Goal: Entertainment & Leisure: Browse casually

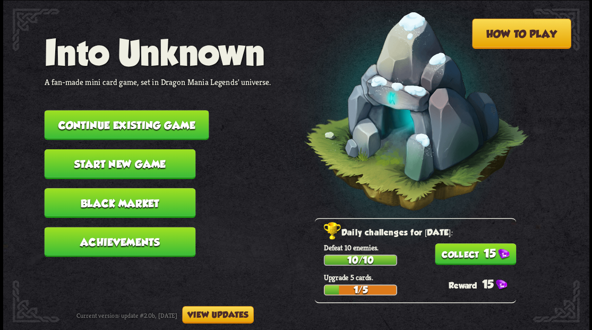
click at [134, 121] on button "Continue existing game" at bounding box center [126, 125] width 165 height 30
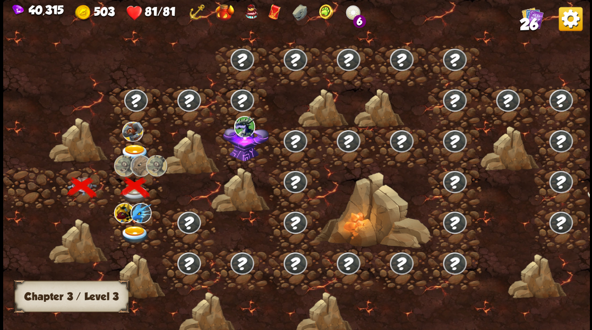
click at [132, 146] on img at bounding box center [134, 153] width 29 height 18
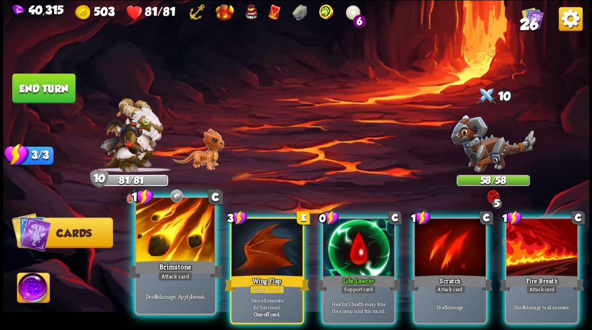
click at [181, 233] on div at bounding box center [175, 231] width 79 height 66
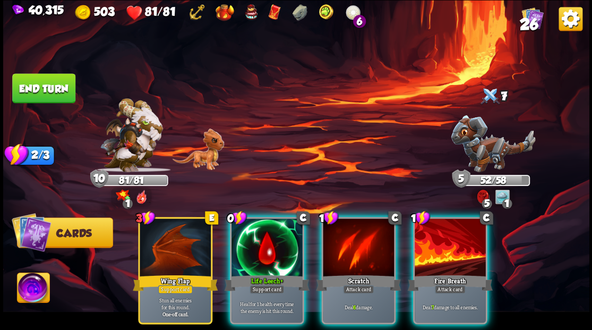
drag, startPoint x: 260, startPoint y: 250, endPoint x: 260, endPoint y: 239, distance: 11.7
click at [260, 250] on div at bounding box center [267, 248] width 71 height 60
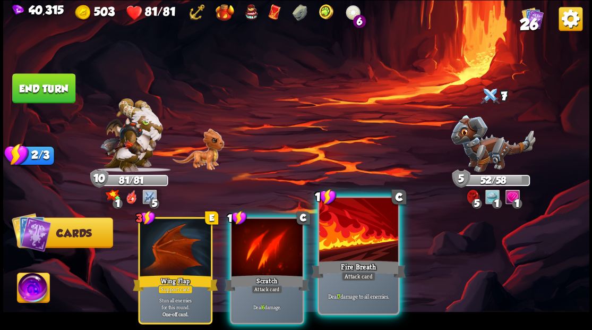
drag, startPoint x: 353, startPoint y: 252, endPoint x: 352, endPoint y: 205, distance: 46.8
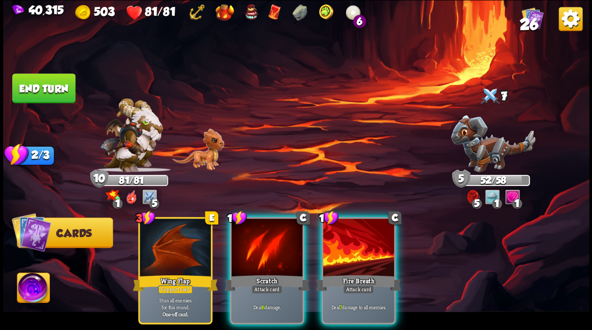
click at [353, 251] on div at bounding box center [358, 248] width 71 height 60
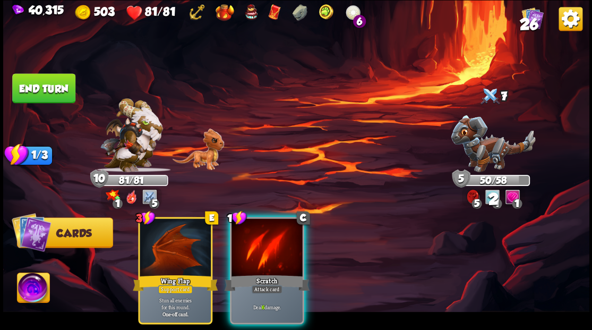
drag, startPoint x: 251, startPoint y: 256, endPoint x: 255, endPoint y: 243, distance: 13.9
click at [252, 260] on div "1 C Scratch Attack card Deal 6 damage." at bounding box center [267, 270] width 74 height 107
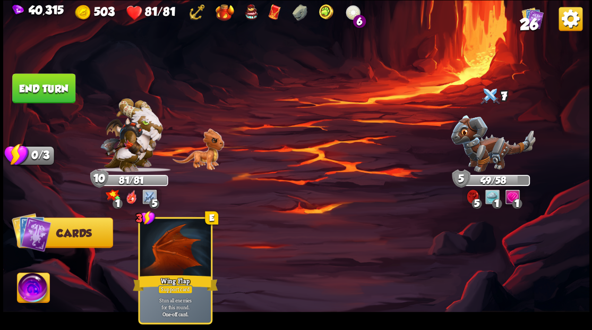
click at [59, 84] on button "End turn" at bounding box center [43, 88] width 63 height 30
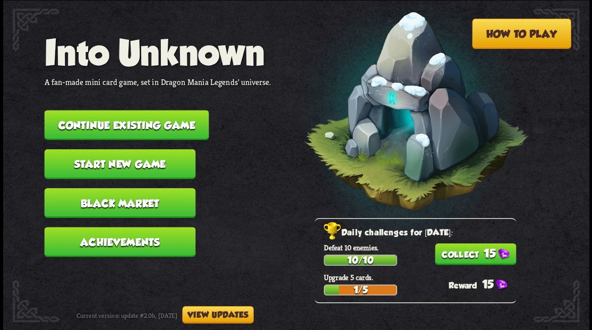
click at [138, 163] on button "Start new game" at bounding box center [119, 164] width 151 height 30
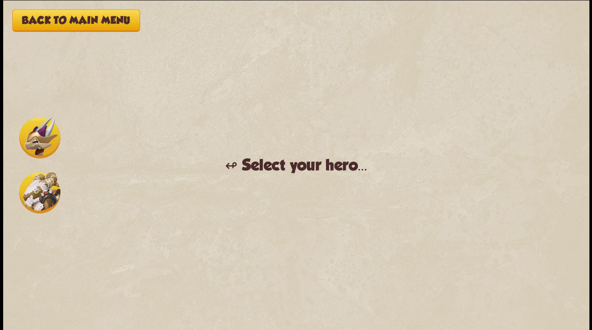
click at [34, 195] on img at bounding box center [39, 192] width 41 height 41
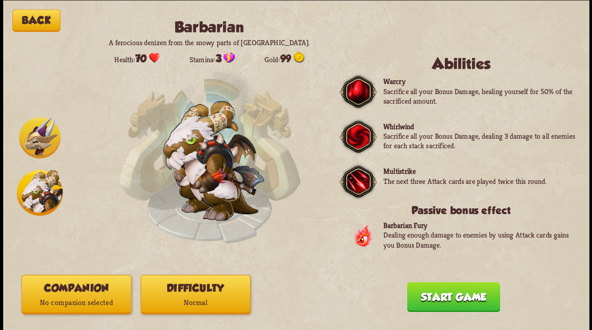
click at [87, 293] on button "Companion No companion selected" at bounding box center [76, 294] width 110 height 39
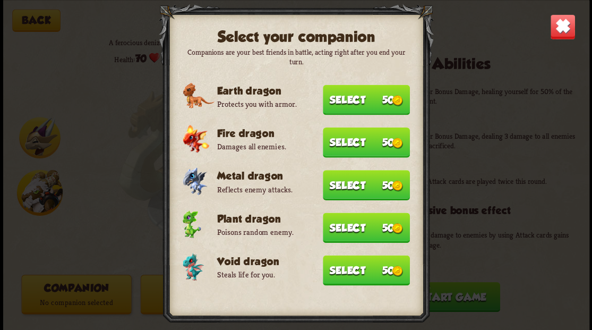
click at [354, 102] on button "Select 50" at bounding box center [366, 99] width 87 height 30
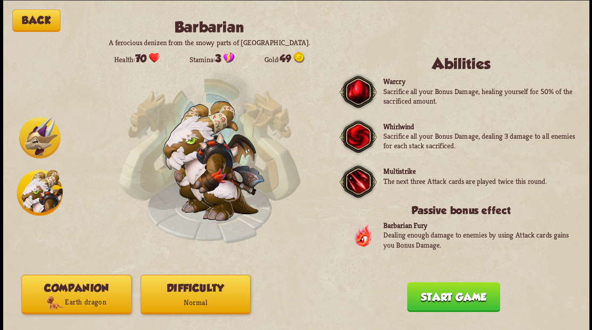
drag, startPoint x: 476, startPoint y: 301, endPoint x: 423, endPoint y: 217, distance: 99.8
click at [475, 300] on button "Start game" at bounding box center [453, 297] width 93 height 30
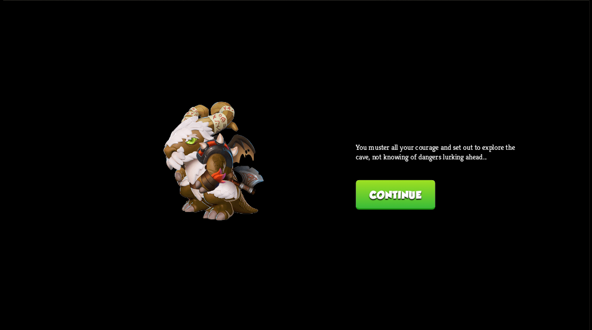
click at [400, 194] on button "Continue" at bounding box center [395, 195] width 79 height 30
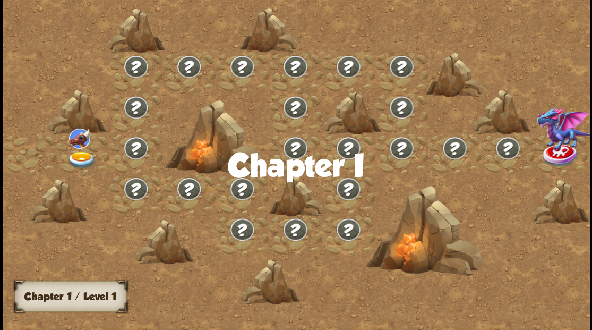
click at [84, 158] on img at bounding box center [81, 160] width 29 height 18
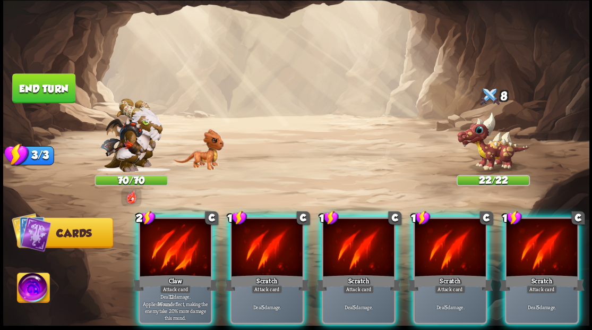
click at [167, 241] on div at bounding box center [175, 248] width 71 height 60
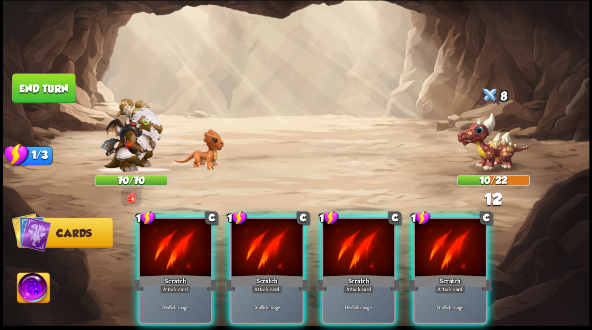
click at [167, 241] on div at bounding box center [175, 248] width 71 height 60
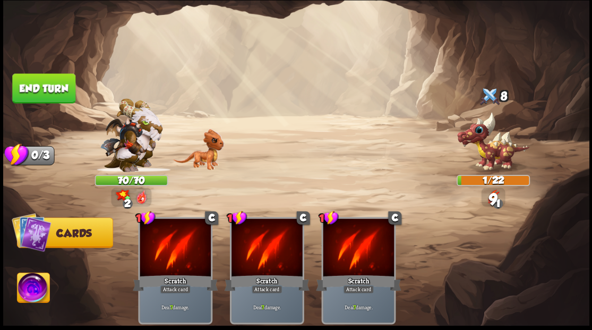
click at [61, 83] on button "End turn" at bounding box center [43, 88] width 63 height 30
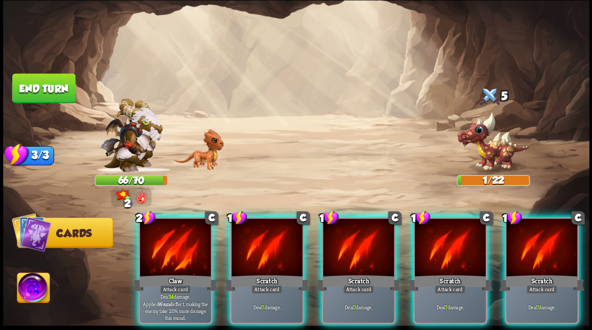
click at [40, 285] on img at bounding box center [33, 289] width 32 height 33
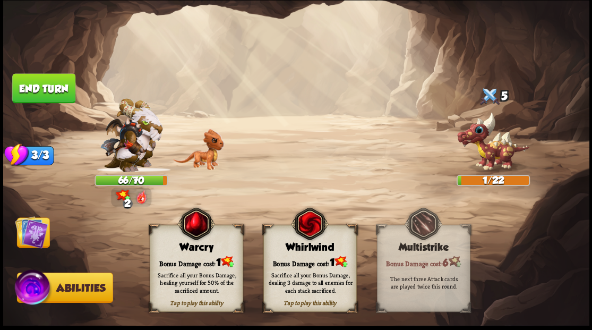
click at [196, 282] on div "Sacrifice all your Bonus Damage, healing yourself for 50% of the sacrificed amo…" at bounding box center [197, 281] width 84 height 23
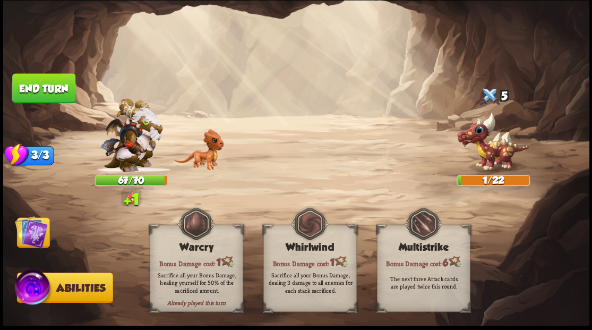
click at [40, 235] on img at bounding box center [31, 231] width 33 height 33
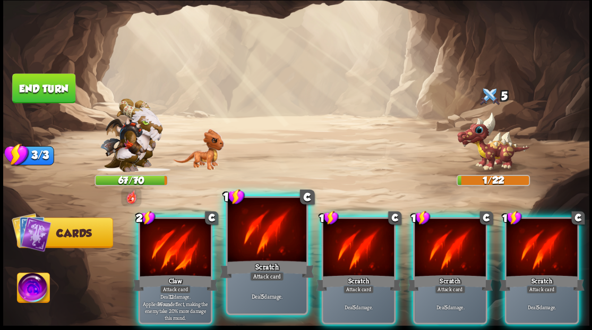
drag, startPoint x: 189, startPoint y: 230, endPoint x: 261, endPoint y: 198, distance: 79.2
click at [191, 230] on div at bounding box center [175, 248] width 71 height 60
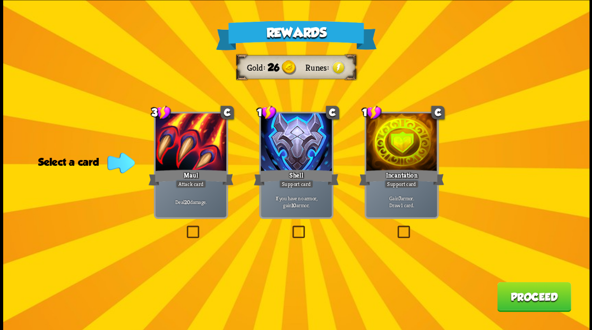
click at [394, 222] on div "Rewards Gold 26 Runes Select a card 3 C Maul Attack card Deal 20 damage. 1 C Sh…" at bounding box center [296, 165] width 587 height 330
click at [395, 227] on label at bounding box center [395, 227] width 0 height 0
click at [0, 0] on input "checkbox" at bounding box center [0, 0] width 0 height 0
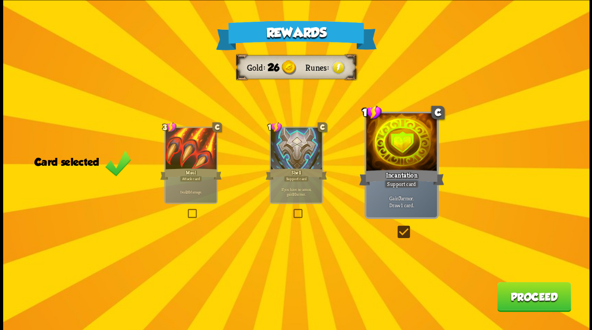
click at [532, 299] on button "Proceed" at bounding box center [534, 297] width 74 height 30
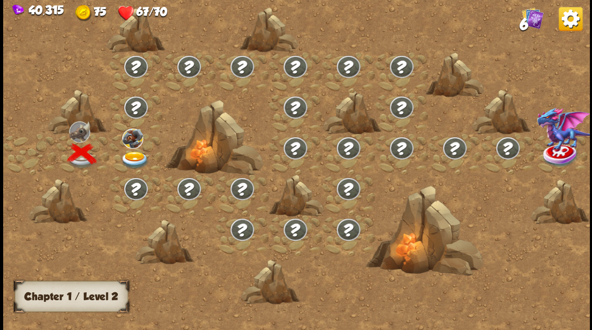
click at [135, 159] on img at bounding box center [134, 160] width 29 height 18
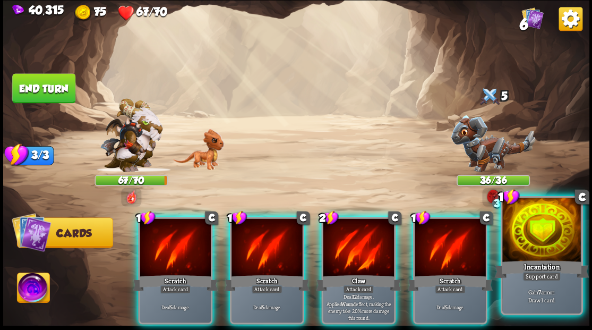
click at [544, 239] on div at bounding box center [542, 231] width 79 height 66
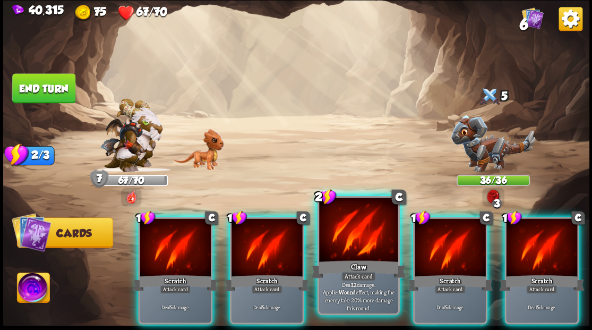
click at [356, 228] on div at bounding box center [358, 231] width 79 height 66
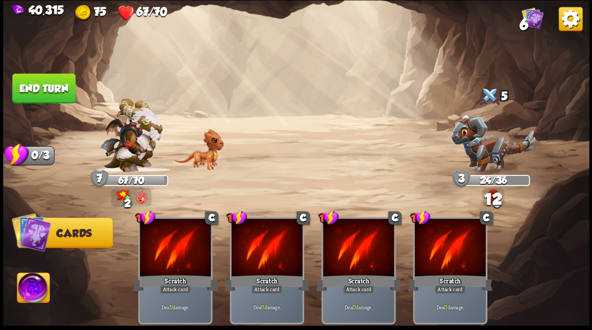
drag, startPoint x: 49, startPoint y: 83, endPoint x: 91, endPoint y: 77, distance: 42.9
click at [49, 83] on button "End turn" at bounding box center [43, 88] width 63 height 30
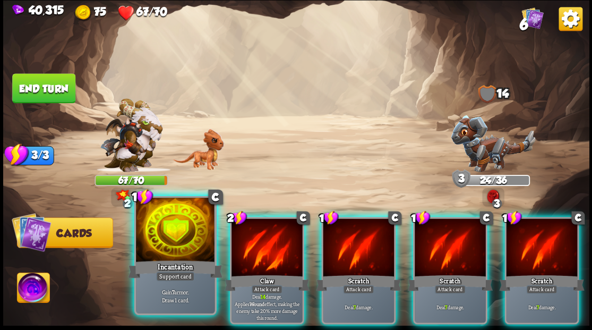
click at [172, 243] on div at bounding box center [175, 231] width 79 height 66
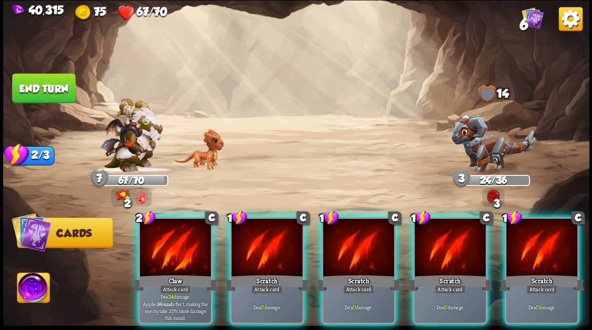
click at [171, 237] on div at bounding box center [175, 248] width 71 height 60
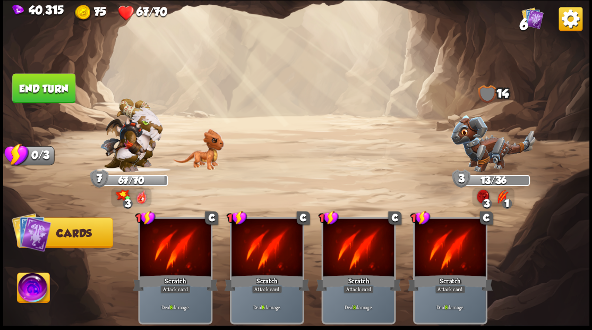
click at [57, 81] on button "End turn" at bounding box center [43, 88] width 63 height 30
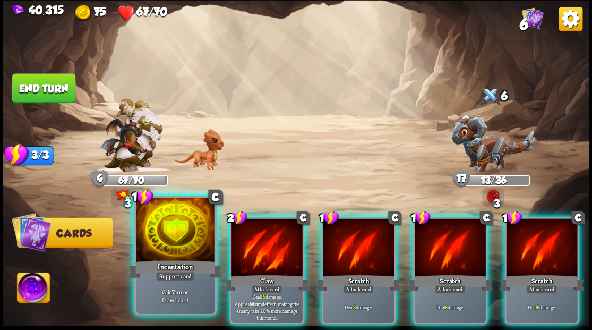
click at [154, 242] on div at bounding box center [175, 231] width 79 height 66
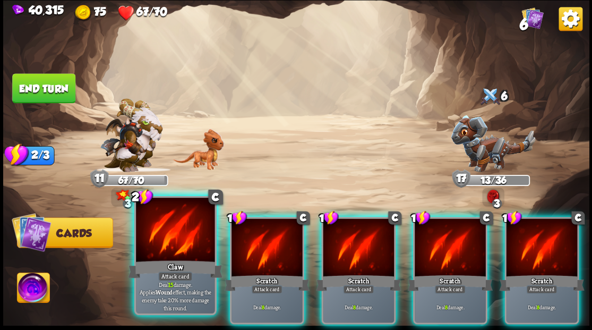
click at [156, 242] on div at bounding box center [175, 231] width 79 height 66
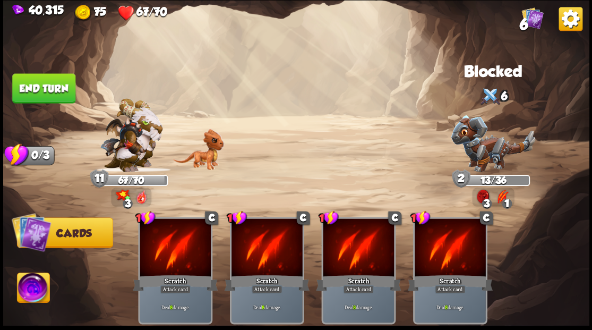
click at [68, 94] on button "End turn" at bounding box center [43, 88] width 63 height 30
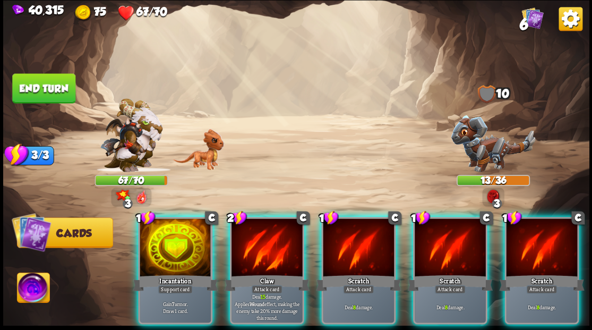
click at [469, 138] on img at bounding box center [493, 143] width 84 height 57
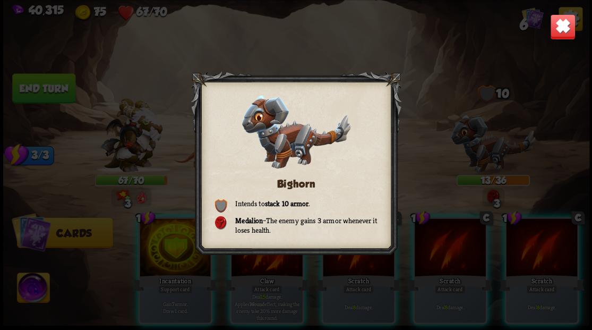
click at [564, 24] on img at bounding box center [563, 27] width 26 height 26
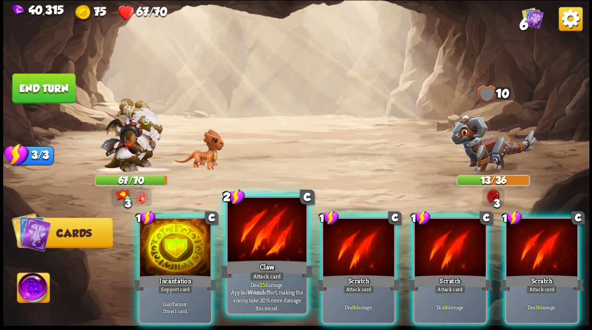
click at [259, 237] on div at bounding box center [266, 231] width 79 height 66
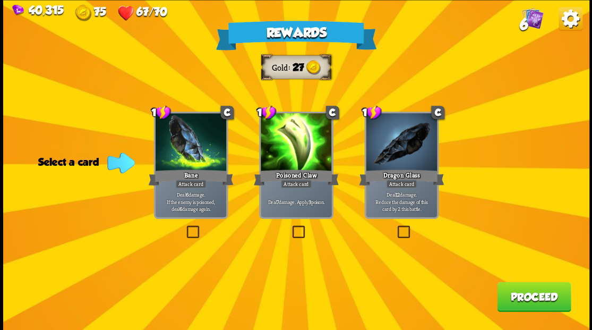
click at [290, 227] on label at bounding box center [290, 227] width 0 height 0
click at [0, 0] on input "checkbox" at bounding box center [0, 0] width 0 height 0
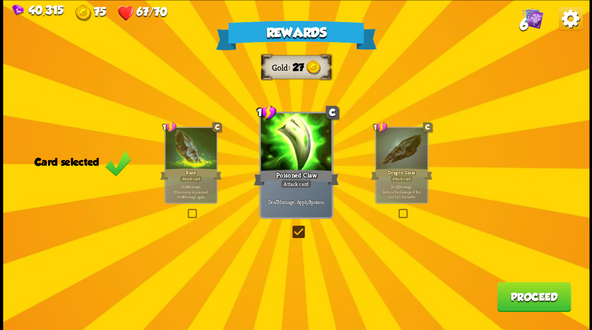
click at [531, 296] on button "Proceed" at bounding box center [534, 297] width 74 height 30
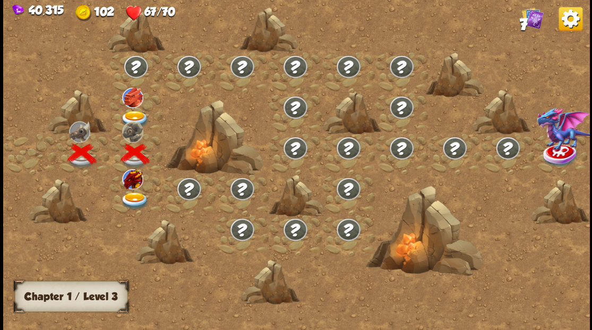
click at [134, 192] on img at bounding box center [134, 201] width 29 height 18
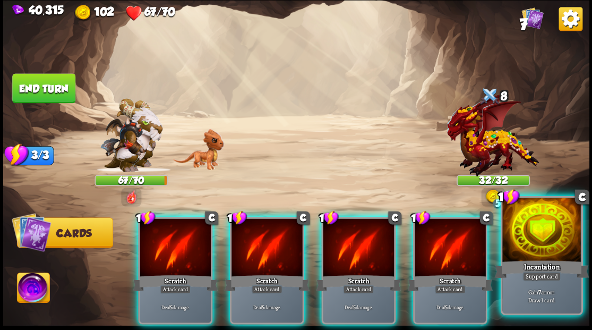
click at [542, 251] on div at bounding box center [542, 231] width 79 height 66
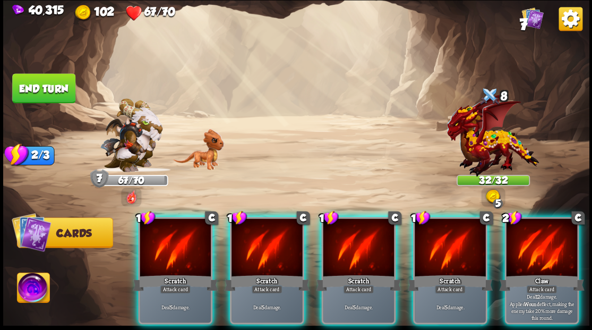
drag, startPoint x: 455, startPoint y: 243, endPoint x: 440, endPoint y: 235, distance: 17.1
click at [456, 242] on div at bounding box center [450, 248] width 71 height 60
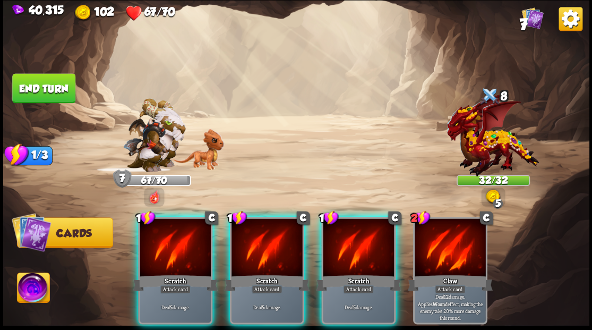
drag, startPoint x: 271, startPoint y: 226, endPoint x: 254, endPoint y: 225, distance: 17.0
click at [270, 226] on div at bounding box center [267, 248] width 71 height 60
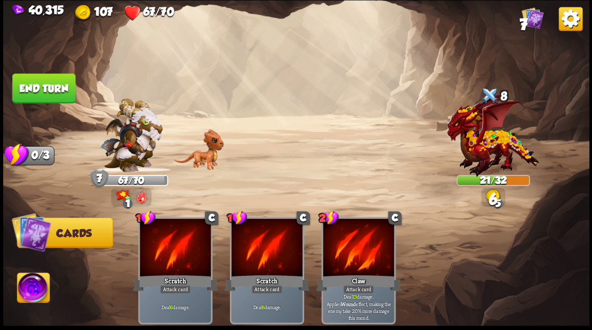
click at [37, 83] on button "End turn" at bounding box center [43, 88] width 63 height 30
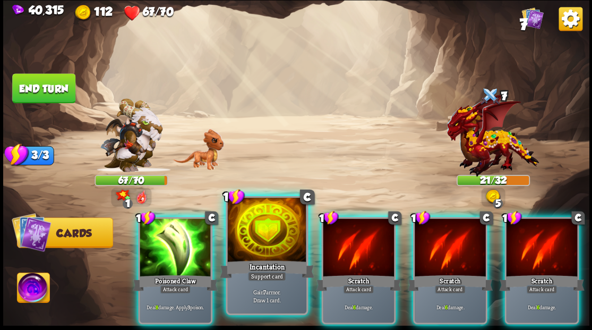
click at [255, 243] on div at bounding box center [266, 231] width 79 height 66
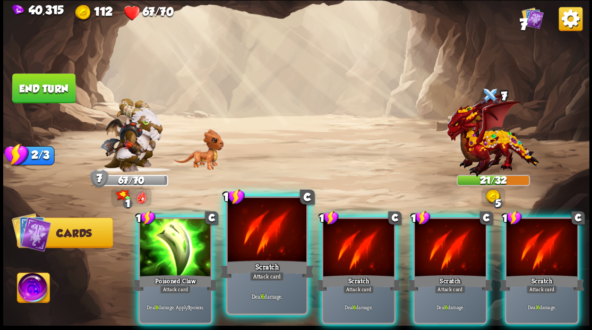
click at [263, 233] on div at bounding box center [266, 231] width 79 height 66
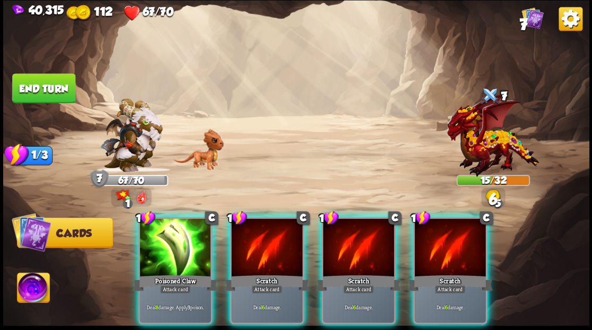
drag, startPoint x: 263, startPoint y: 233, endPoint x: 262, endPoint y: 225, distance: 7.5
click at [263, 232] on div at bounding box center [267, 248] width 71 height 60
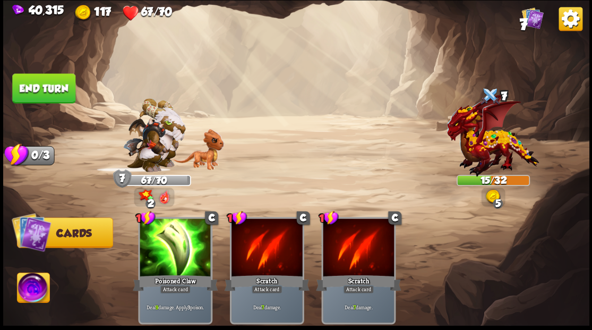
click at [49, 95] on button "End turn" at bounding box center [43, 88] width 63 height 30
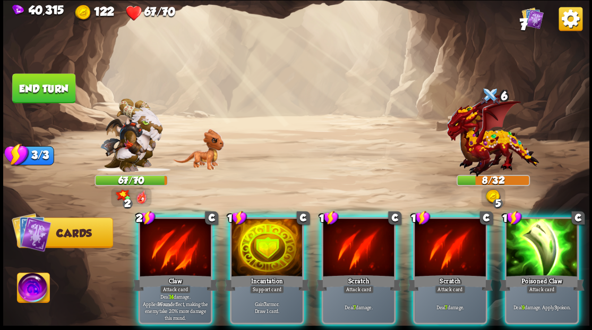
click at [30, 292] on img at bounding box center [33, 289] width 32 height 33
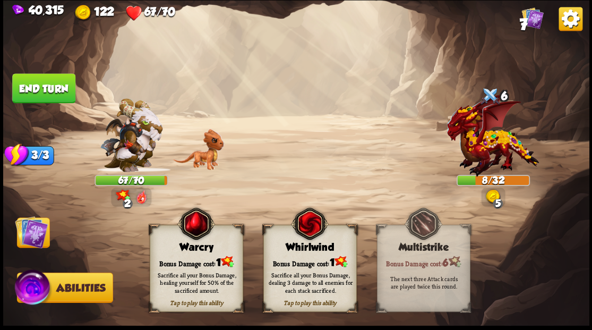
click at [319, 249] on div "Whirlwind" at bounding box center [310, 247] width 92 height 12
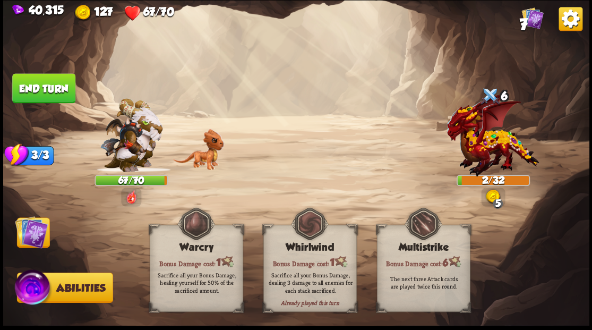
click at [32, 236] on img at bounding box center [31, 231] width 33 height 33
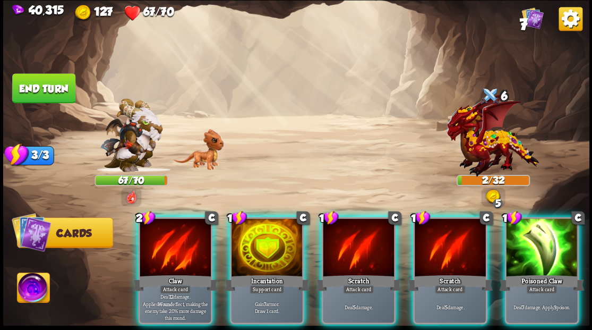
click at [464, 248] on div at bounding box center [450, 248] width 71 height 60
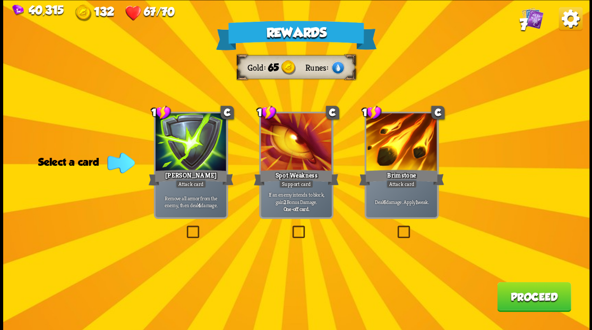
click at [184, 227] on label at bounding box center [184, 227] width 0 height 0
click at [0, 0] on input "checkbox" at bounding box center [0, 0] width 0 height 0
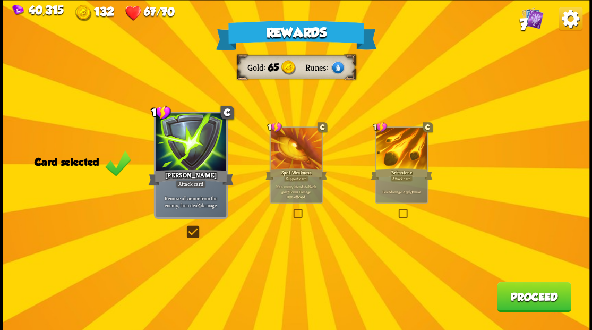
click at [526, 305] on button "Proceed" at bounding box center [534, 297] width 74 height 30
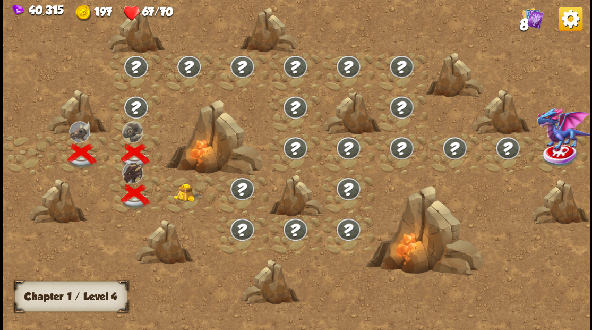
click at [187, 192] on img at bounding box center [187, 192] width 29 height 18
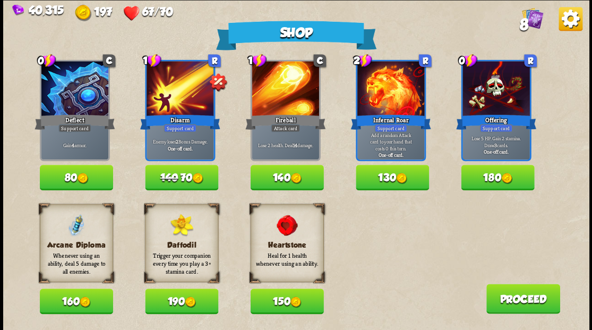
click at [91, 175] on button "80" at bounding box center [76, 178] width 73 height 26
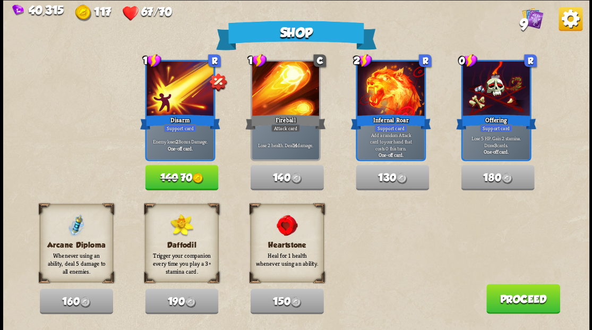
drag, startPoint x: 528, startPoint y: 301, endPoint x: 527, endPoint y: 295, distance: 5.4
click at [527, 295] on button "Proceed" at bounding box center [523, 299] width 74 height 30
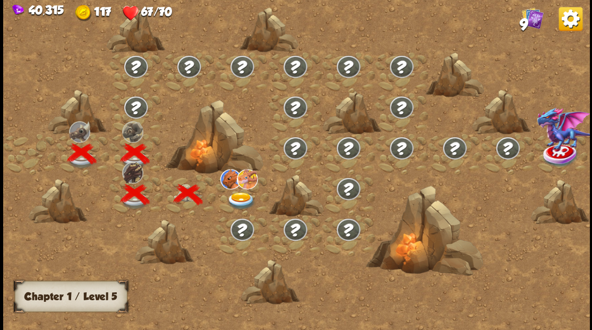
click at [239, 196] on img at bounding box center [240, 201] width 29 height 18
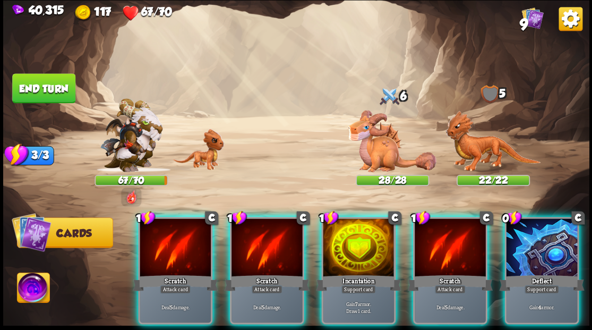
click at [355, 228] on div at bounding box center [358, 248] width 71 height 60
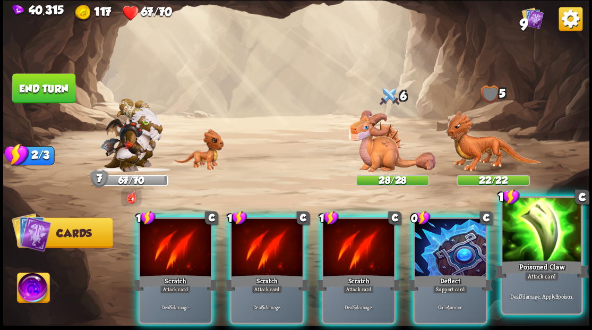
drag, startPoint x: 453, startPoint y: 231, endPoint x: 455, endPoint y: 220, distance: 10.8
click at [452, 231] on div at bounding box center [450, 248] width 71 height 60
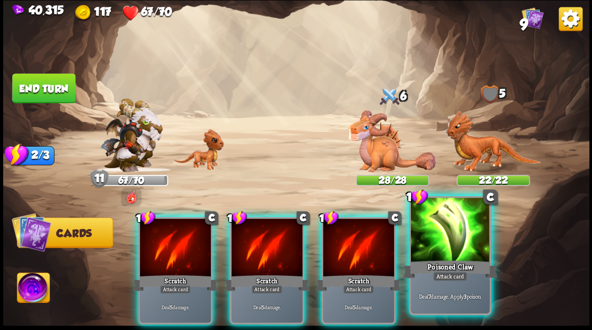
drag, startPoint x: 453, startPoint y: 219, endPoint x: 450, endPoint y: 213, distance: 7.4
click at [453, 219] on div at bounding box center [450, 231] width 79 height 66
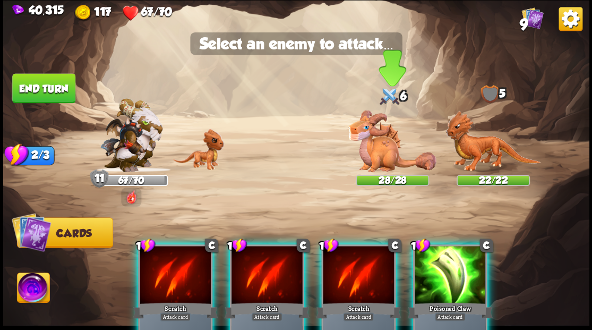
click at [394, 143] on img at bounding box center [393, 141] width 88 height 62
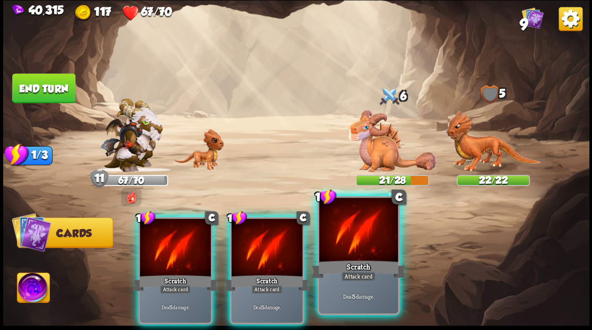
click at [349, 231] on div at bounding box center [358, 231] width 79 height 66
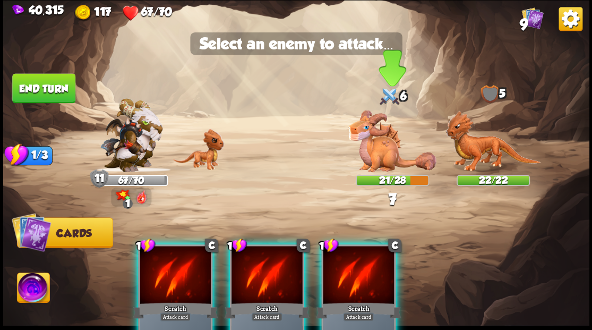
click at [375, 142] on img at bounding box center [393, 141] width 88 height 62
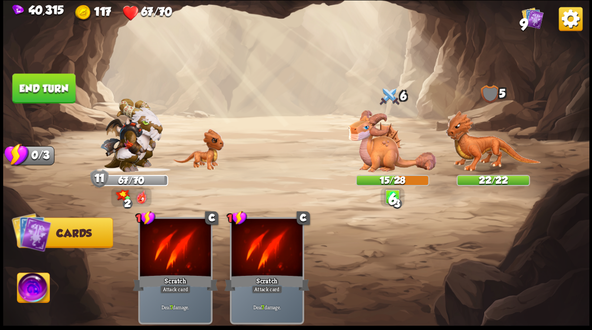
click at [38, 82] on button "End turn" at bounding box center [43, 88] width 63 height 30
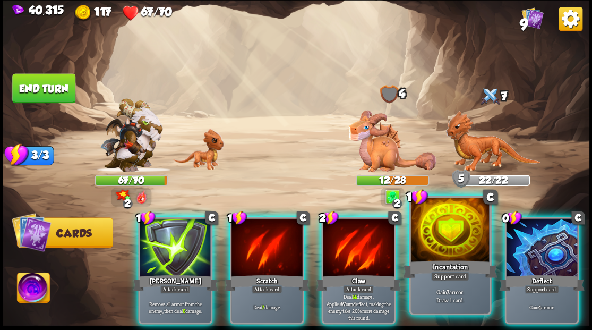
click at [449, 242] on div at bounding box center [450, 231] width 79 height 66
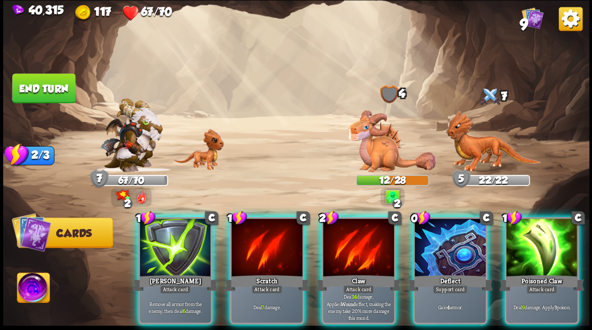
drag, startPoint x: 448, startPoint y: 238, endPoint x: 446, endPoint y: 231, distance: 7.7
click at [447, 238] on div at bounding box center [450, 248] width 71 height 60
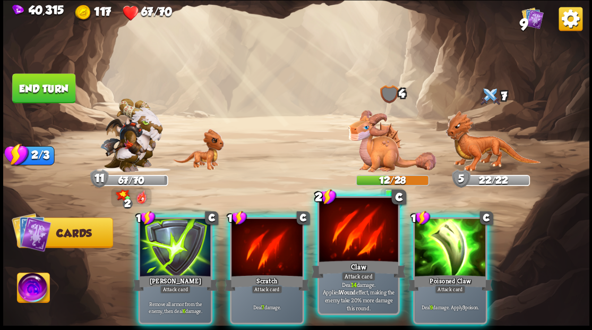
click at [352, 243] on div at bounding box center [358, 231] width 79 height 66
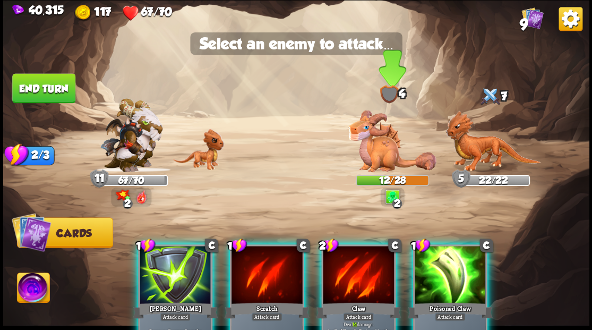
click at [379, 153] on img at bounding box center [393, 141] width 88 height 62
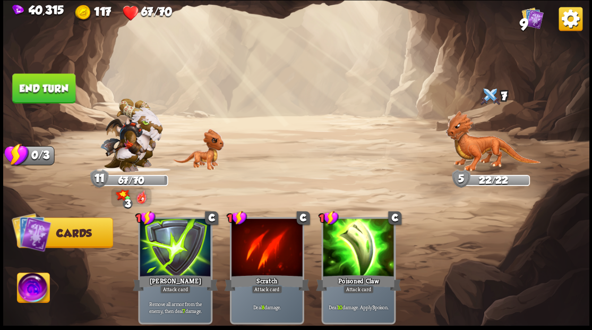
click at [32, 85] on button "End turn" at bounding box center [43, 88] width 63 height 30
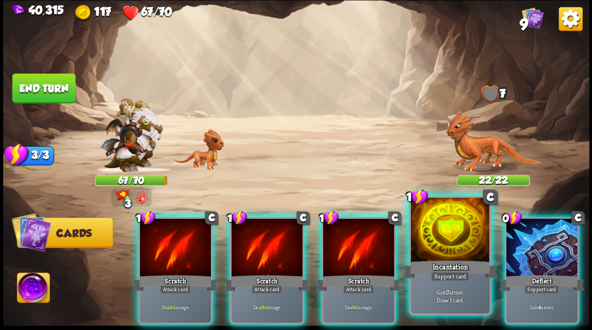
click at [448, 240] on div at bounding box center [450, 231] width 79 height 66
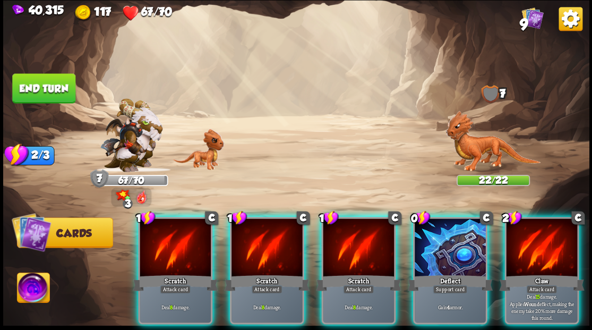
drag, startPoint x: 448, startPoint y: 240, endPoint x: 452, endPoint y: 205, distance: 34.7
click at [448, 234] on div at bounding box center [450, 248] width 71 height 60
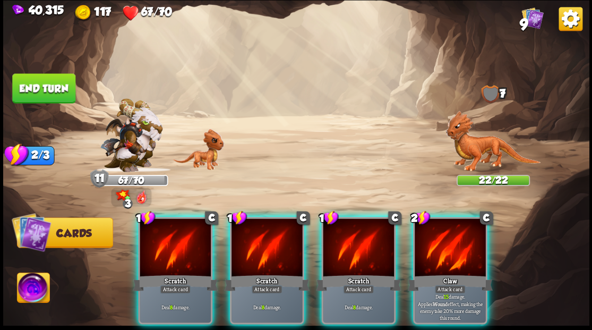
click at [431, 251] on div at bounding box center [450, 248] width 71 height 60
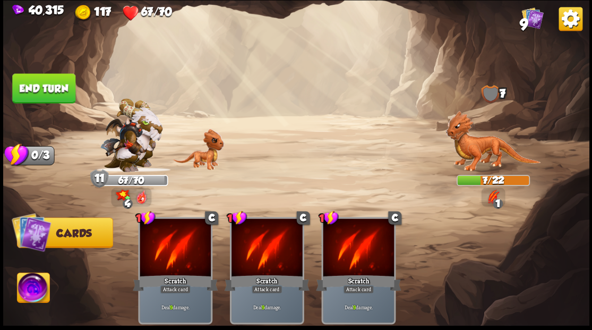
click at [64, 81] on button "End turn" at bounding box center [43, 88] width 63 height 30
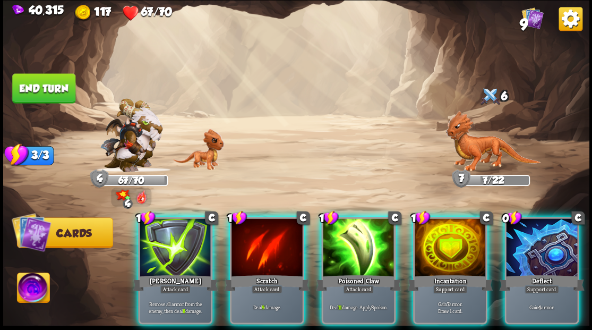
click at [455, 242] on div at bounding box center [450, 248] width 71 height 60
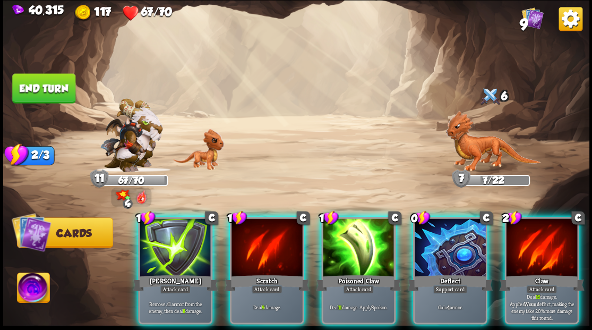
click at [29, 285] on img at bounding box center [33, 289] width 32 height 33
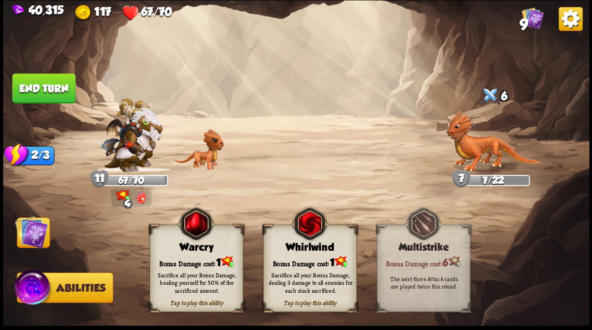
click at [210, 254] on div "Tap to play this ability Warcry Bonus Damage cost: 1 Sacrifice all your Bonus D…" at bounding box center [197, 268] width 94 height 87
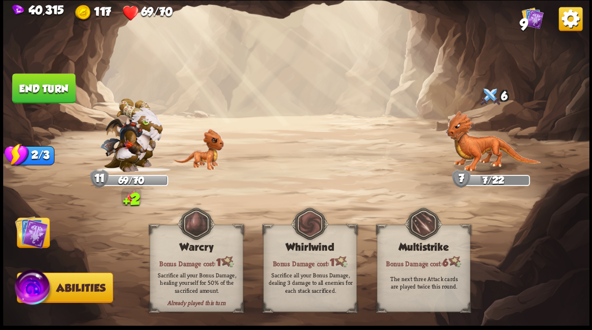
click at [30, 234] on img at bounding box center [31, 231] width 33 height 33
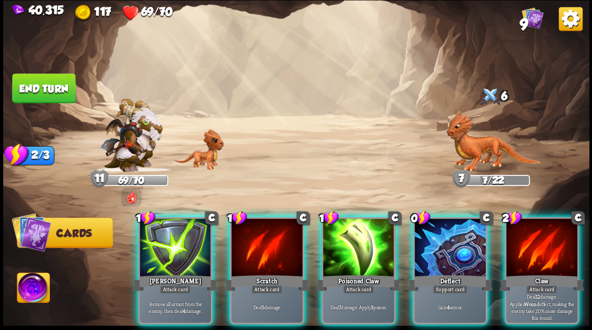
click at [562, 239] on div at bounding box center [541, 248] width 71 height 60
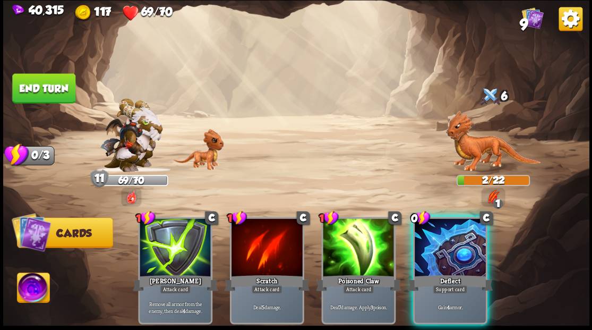
click at [29, 89] on button "End turn" at bounding box center [43, 88] width 63 height 30
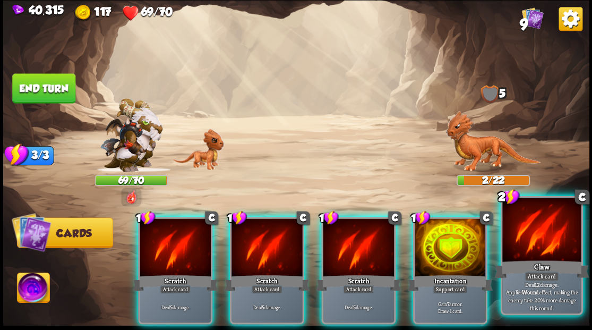
click at [535, 249] on div at bounding box center [542, 231] width 79 height 66
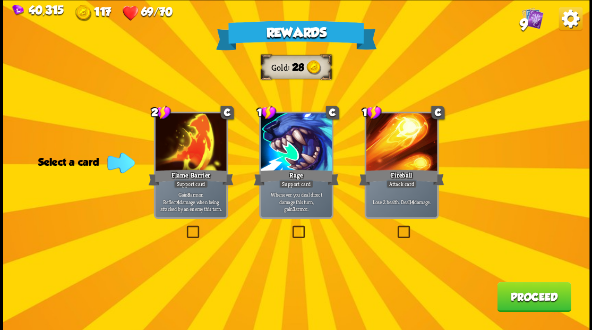
click at [507, 299] on button "Proceed" at bounding box center [534, 297] width 74 height 30
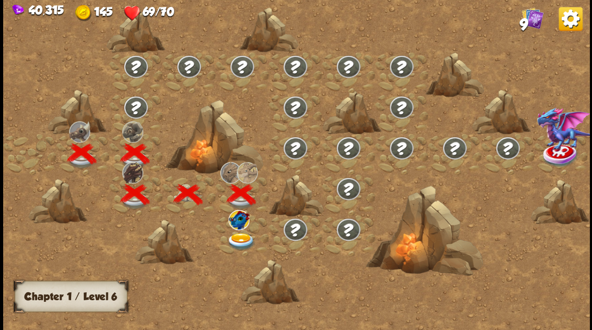
click at [241, 236] on img at bounding box center [240, 242] width 29 height 18
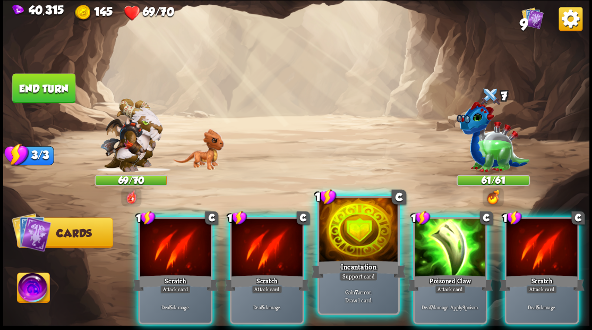
click at [367, 231] on div at bounding box center [358, 231] width 79 height 66
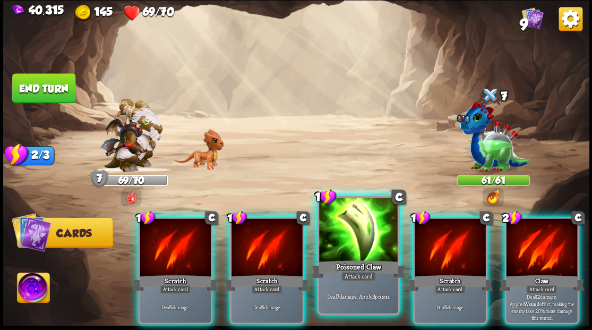
click at [365, 228] on div at bounding box center [358, 231] width 79 height 66
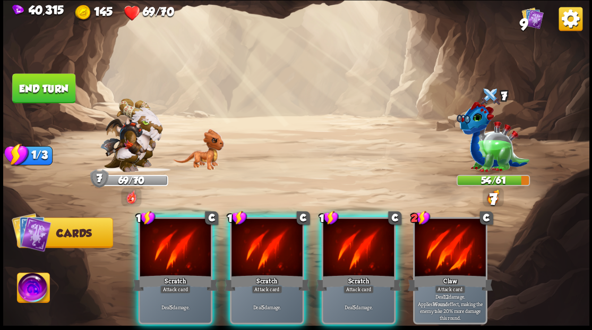
drag, startPoint x: 362, startPoint y: 226, endPoint x: 210, endPoint y: 147, distance: 172.1
click at [361, 226] on div at bounding box center [358, 248] width 71 height 60
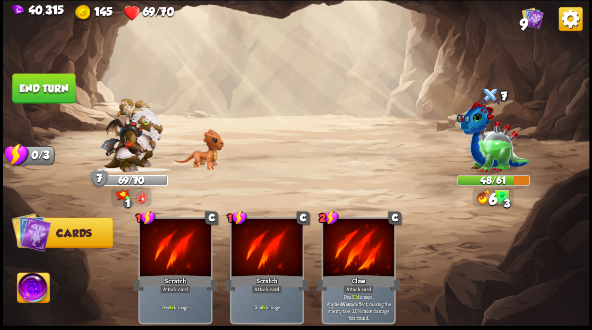
drag, startPoint x: 67, startPoint y: 85, endPoint x: 75, endPoint y: 69, distance: 17.8
click at [67, 84] on button "End turn" at bounding box center [43, 88] width 63 height 30
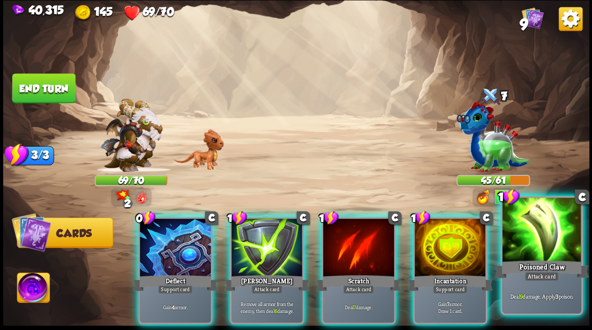
drag, startPoint x: 456, startPoint y: 258, endPoint x: 455, endPoint y: 238, distance: 19.7
click at [456, 257] on div at bounding box center [450, 248] width 71 height 60
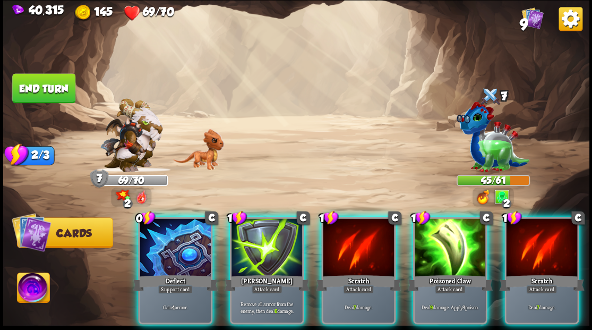
click at [448, 248] on div at bounding box center [450, 248] width 71 height 60
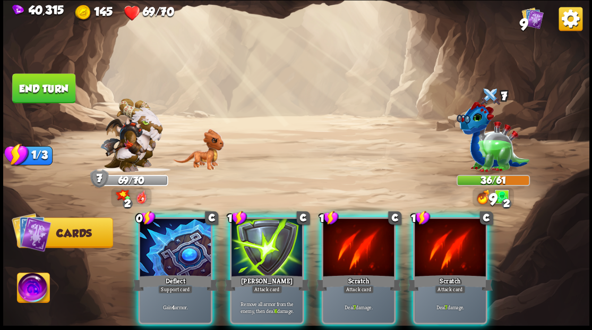
click at [448, 248] on div at bounding box center [450, 248] width 71 height 60
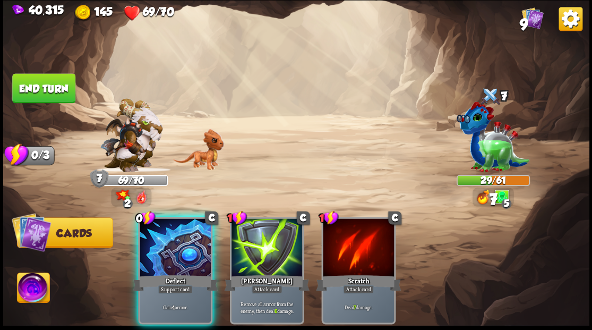
drag, startPoint x: 164, startPoint y: 242, endPoint x: 148, endPoint y: 225, distance: 22.6
click at [164, 242] on div at bounding box center [175, 248] width 71 height 60
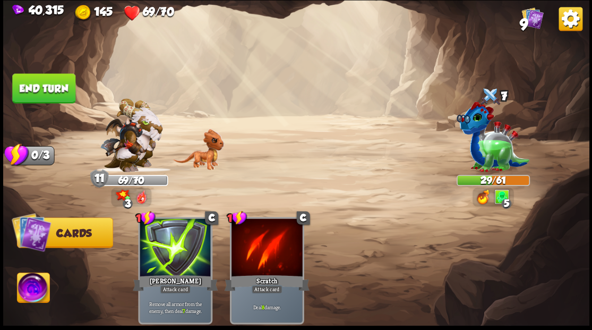
drag, startPoint x: 29, startPoint y: 83, endPoint x: 181, endPoint y: 97, distance: 152.6
click at [38, 90] on button "End turn" at bounding box center [43, 88] width 63 height 30
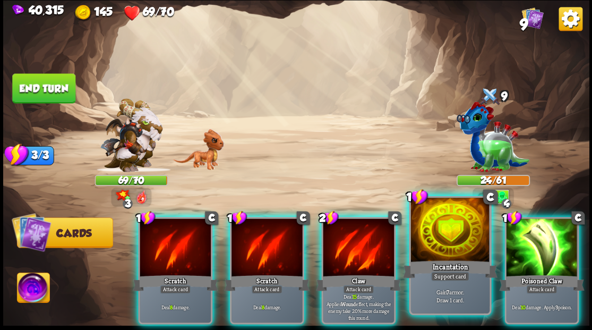
click at [453, 225] on div at bounding box center [450, 231] width 79 height 66
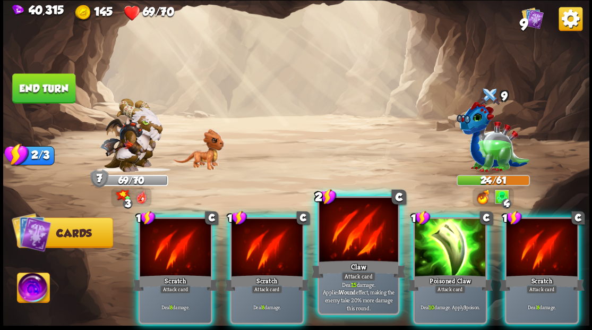
click at [345, 244] on div at bounding box center [358, 231] width 79 height 66
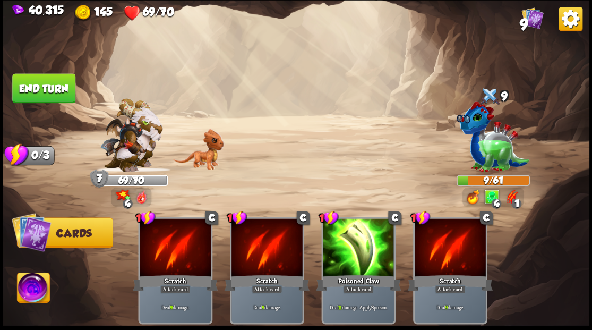
click at [45, 89] on button "End turn" at bounding box center [43, 88] width 63 height 30
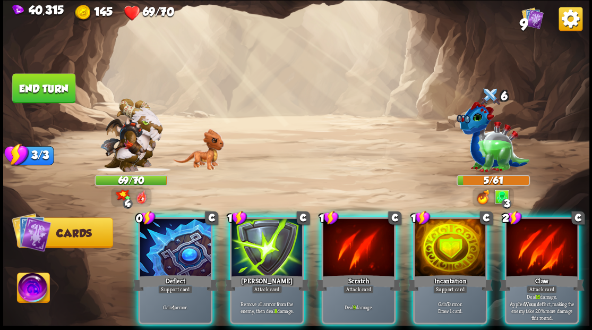
click at [28, 294] on img at bounding box center [33, 289] width 32 height 33
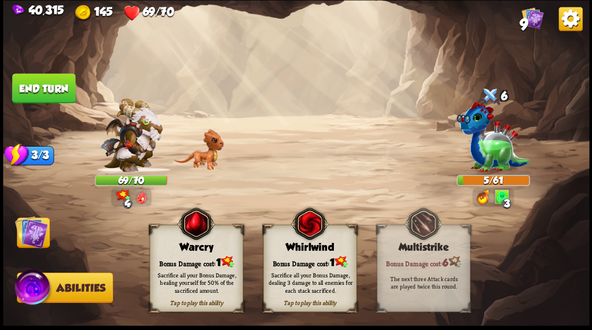
click at [178, 273] on div "Sacrifice all your Bonus Damage, healing yourself for 50% of the sacrificed amo…" at bounding box center [197, 281] width 84 height 23
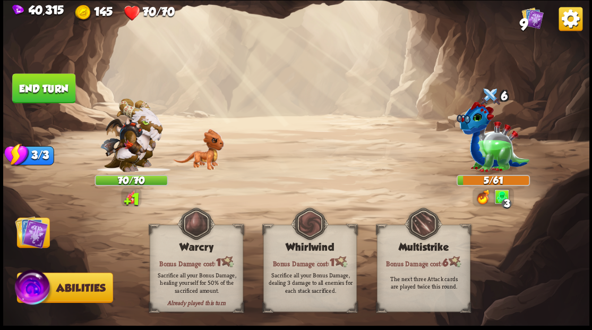
click at [16, 239] on img at bounding box center [31, 231] width 33 height 33
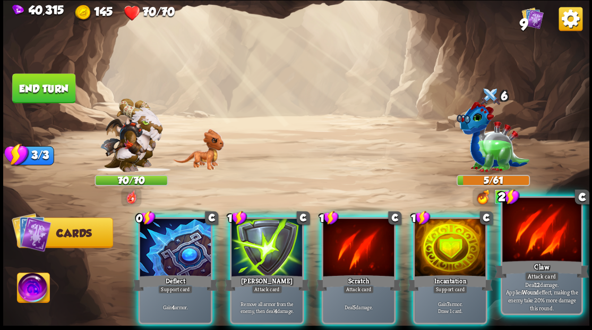
click at [558, 244] on div at bounding box center [542, 231] width 79 height 66
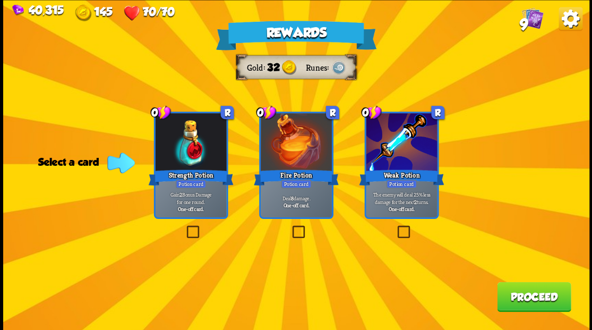
click at [184, 227] on label at bounding box center [184, 227] width 0 height 0
click at [0, 0] on input "checkbox" at bounding box center [0, 0] width 0 height 0
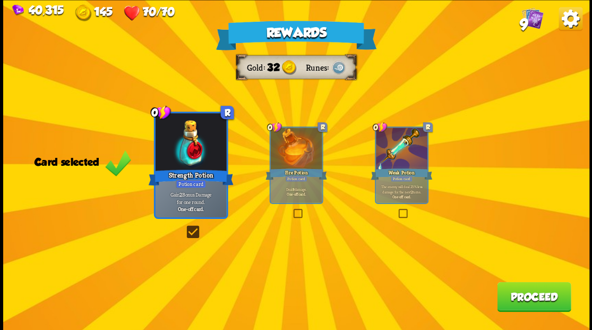
click at [522, 295] on button "Proceed" at bounding box center [534, 297] width 74 height 30
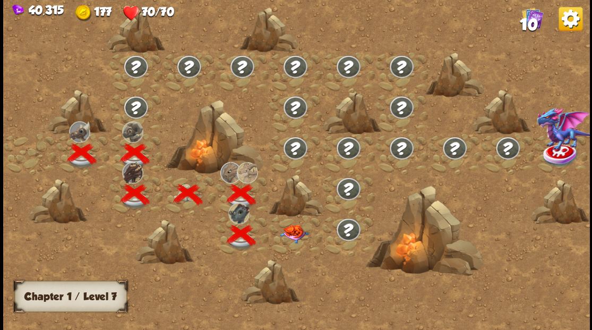
click at [291, 236] on img at bounding box center [293, 233] width 29 height 19
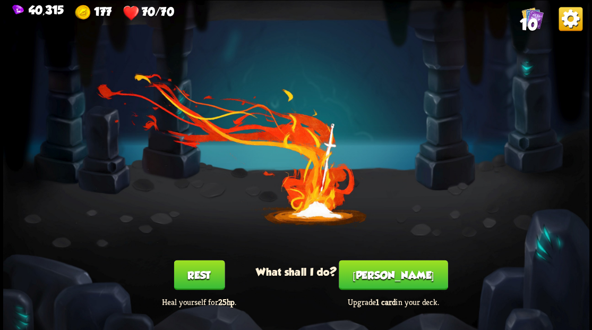
click at [396, 281] on button "[PERSON_NAME]" at bounding box center [393, 275] width 109 height 30
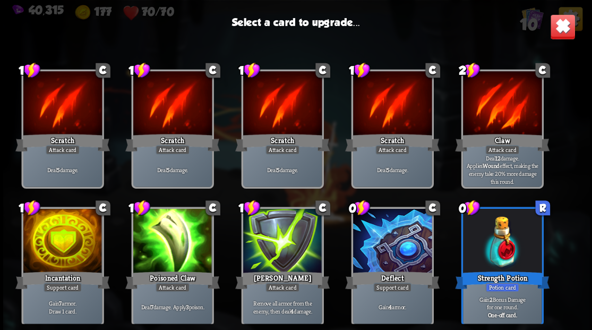
scroll to position [15, 0]
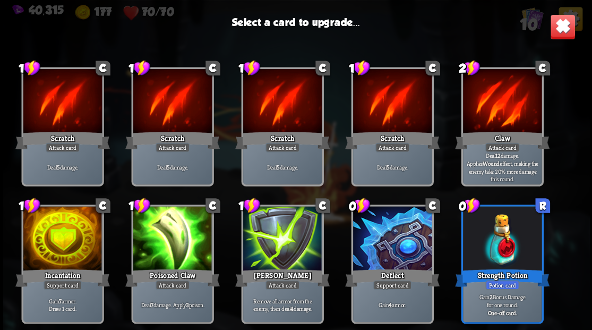
click at [58, 243] on div at bounding box center [62, 239] width 79 height 66
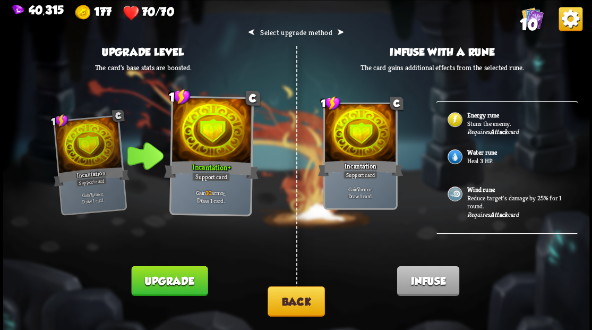
click at [478, 156] on p "Heal 3 HP." at bounding box center [516, 160] width 99 height 9
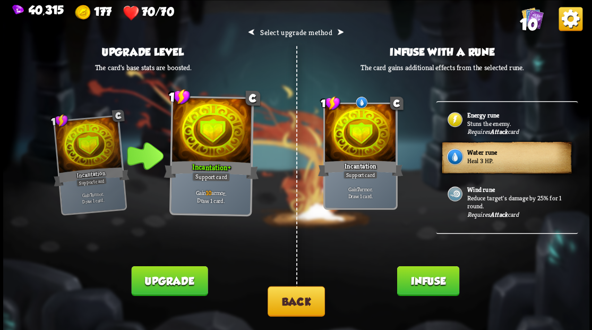
drag, startPoint x: 427, startPoint y: 286, endPoint x: 424, endPoint y: 258, distance: 28.3
click at [426, 284] on button "Infuse" at bounding box center [428, 281] width 62 height 30
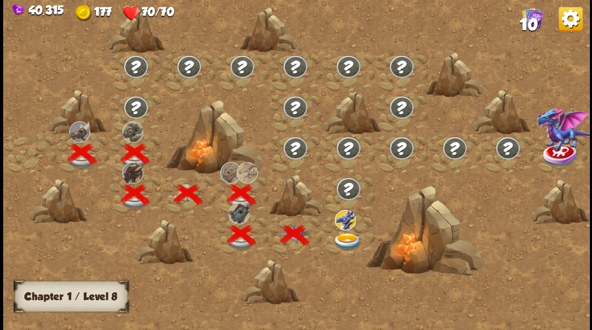
click at [353, 242] on img at bounding box center [347, 242] width 29 height 18
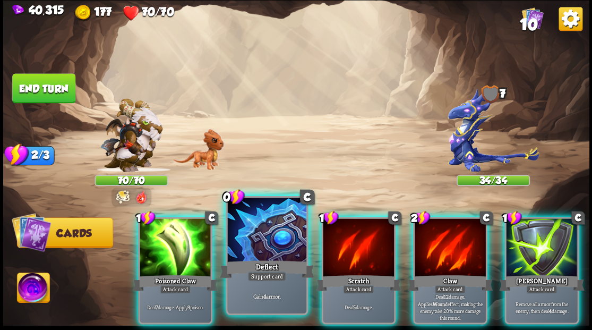
click at [272, 234] on div at bounding box center [266, 231] width 79 height 66
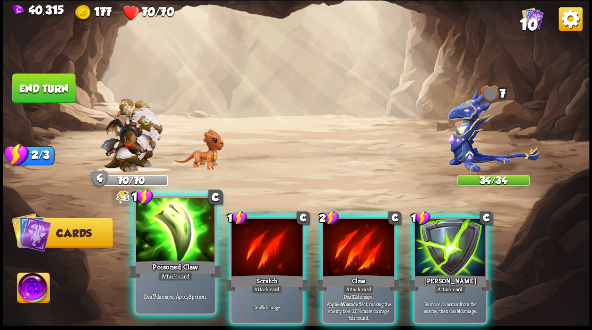
click at [190, 225] on div at bounding box center [175, 231] width 79 height 66
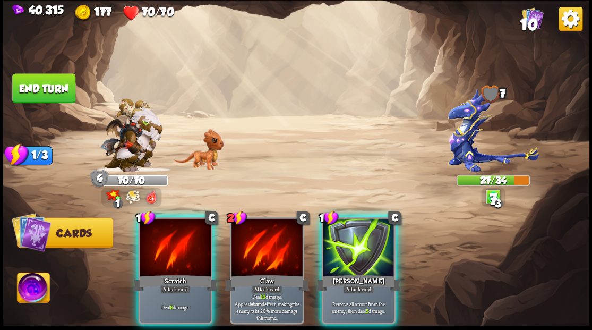
click at [366, 239] on div at bounding box center [358, 248] width 71 height 60
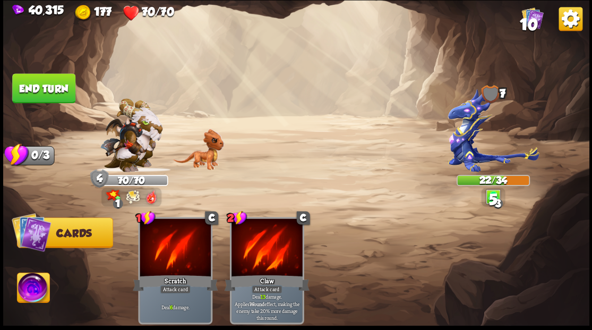
click at [50, 91] on button "End turn" at bounding box center [43, 88] width 63 height 30
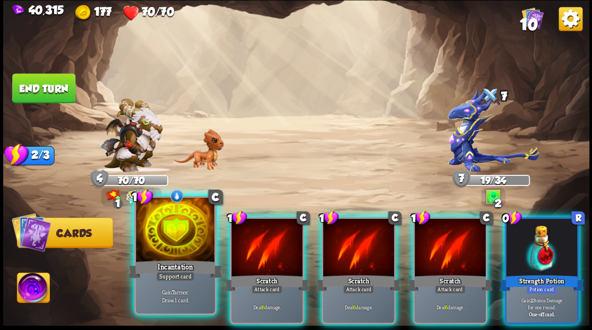
click at [172, 241] on div at bounding box center [175, 231] width 79 height 66
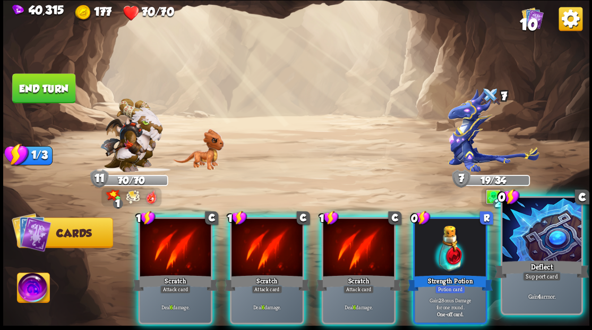
drag, startPoint x: 540, startPoint y: 262, endPoint x: 529, endPoint y: 260, distance: 10.7
click at [535, 261] on div "Deflect" at bounding box center [542, 268] width 95 height 21
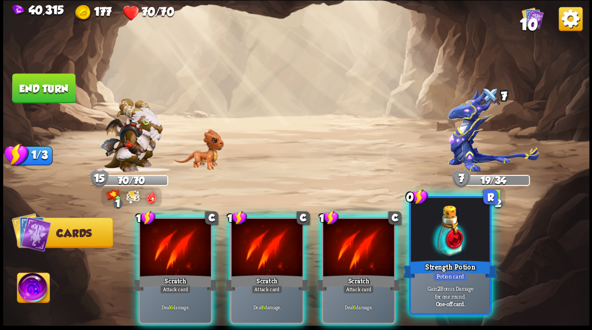
click at [458, 238] on div at bounding box center [450, 231] width 79 height 66
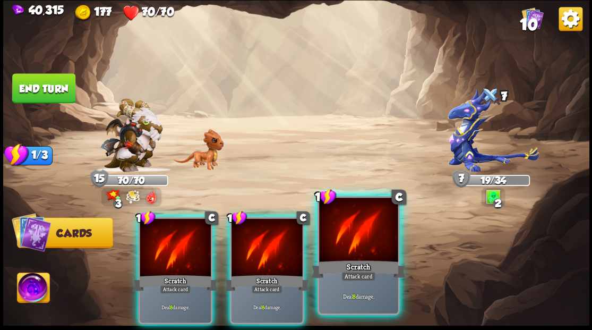
click at [340, 245] on div at bounding box center [358, 231] width 79 height 66
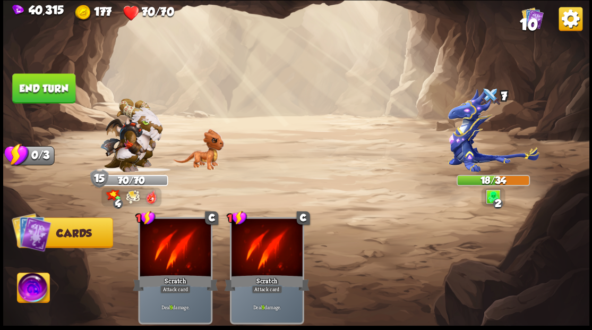
click at [49, 93] on button "End turn" at bounding box center [43, 88] width 63 height 30
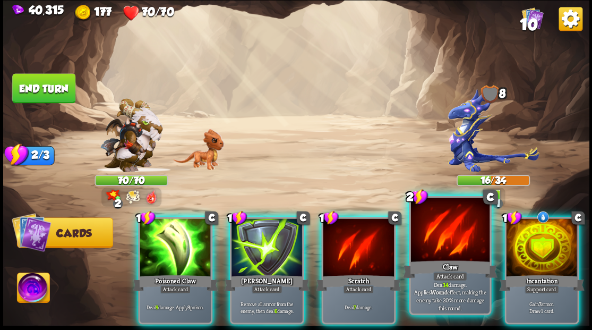
click at [460, 233] on div at bounding box center [450, 231] width 79 height 66
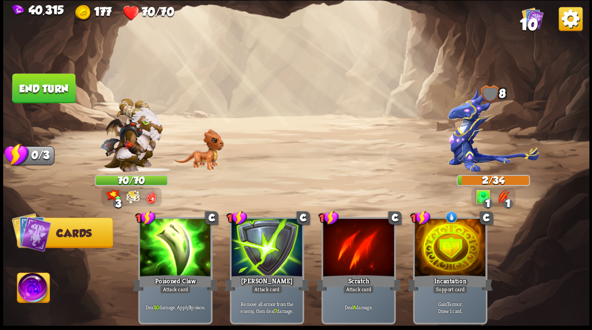
click at [464, 133] on img at bounding box center [493, 129] width 91 height 83
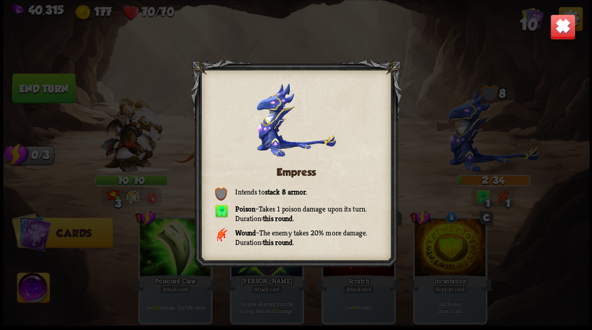
click at [565, 34] on img at bounding box center [563, 27] width 26 height 26
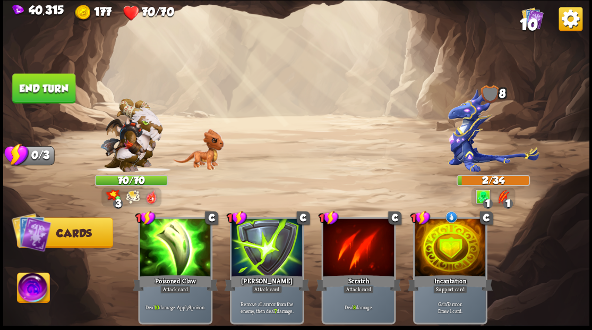
click at [39, 88] on button "End turn" at bounding box center [43, 88] width 63 height 30
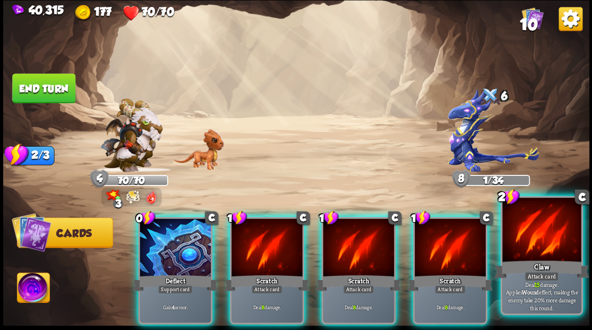
click at [567, 244] on div at bounding box center [542, 231] width 79 height 66
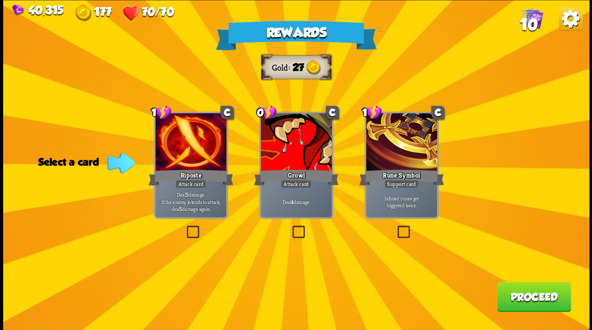
click at [290, 227] on label at bounding box center [290, 227] width 0 height 0
click at [0, 0] on input "checkbox" at bounding box center [0, 0] width 0 height 0
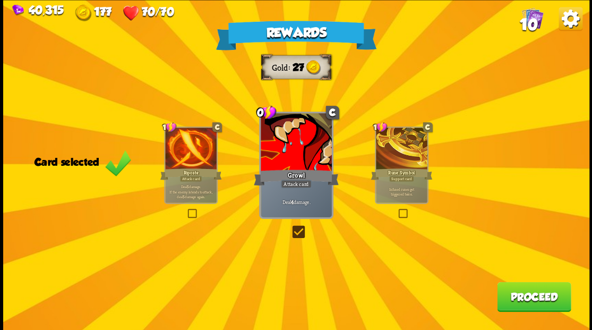
click at [545, 289] on button "Proceed" at bounding box center [534, 297] width 74 height 30
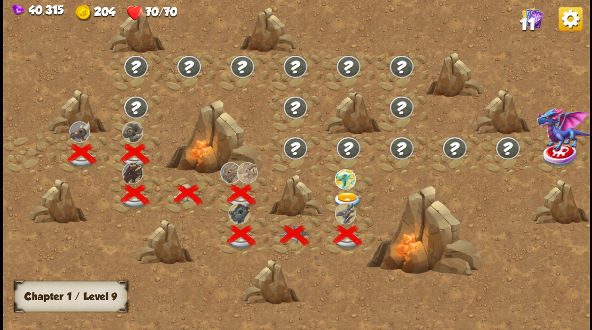
click at [342, 200] on img at bounding box center [347, 201] width 29 height 18
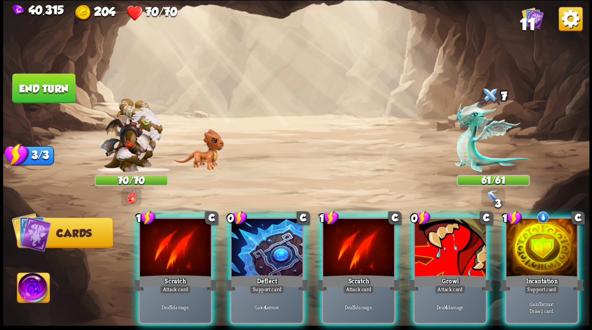
drag, startPoint x: 545, startPoint y: 257, endPoint x: 526, endPoint y: 236, distance: 28.2
click at [546, 256] on div at bounding box center [541, 248] width 71 height 60
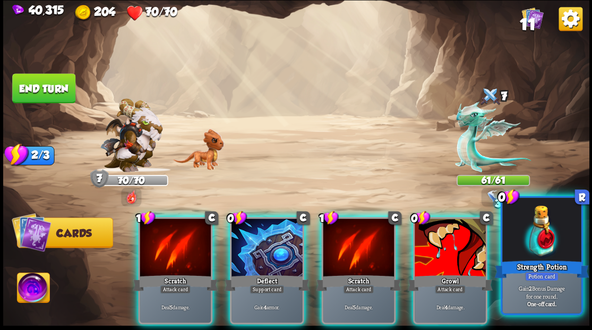
click at [563, 236] on div at bounding box center [542, 231] width 79 height 66
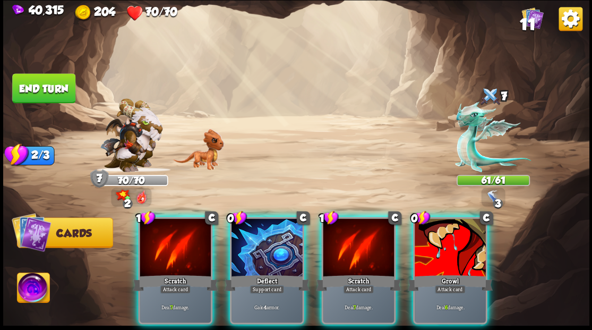
drag, startPoint x: 272, startPoint y: 218, endPoint x: 282, endPoint y: 211, distance: 12.2
click at [274, 218] on div at bounding box center [267, 248] width 71 height 60
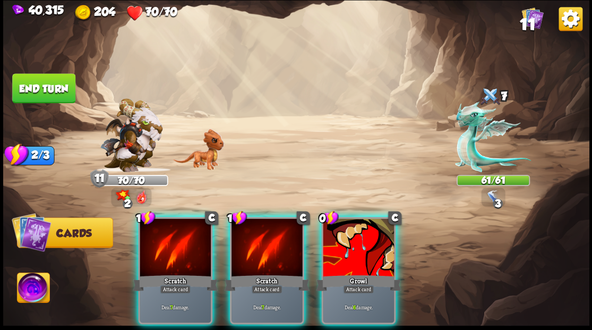
drag, startPoint x: 328, startPoint y: 252, endPoint x: 339, endPoint y: 244, distance: 13.3
click at [329, 252] on div at bounding box center [358, 248] width 71 height 60
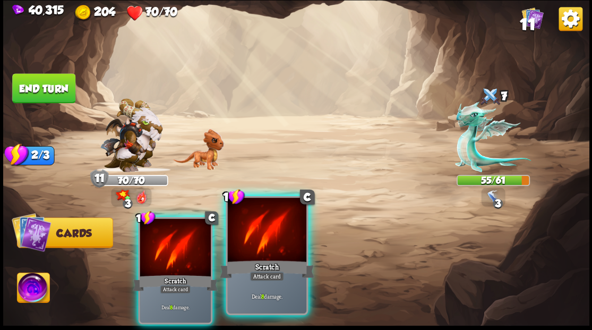
click at [270, 250] on div at bounding box center [266, 231] width 79 height 66
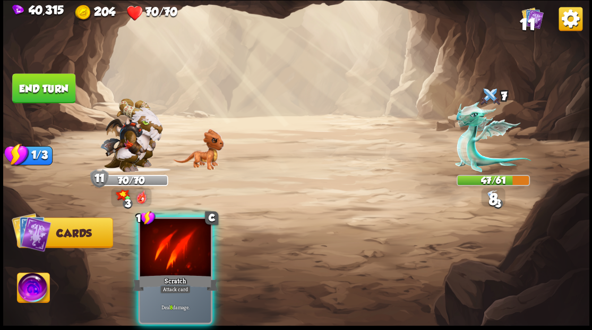
drag, startPoint x: 191, startPoint y: 238, endPoint x: 199, endPoint y: 213, distance: 26.7
click at [191, 237] on div at bounding box center [175, 248] width 71 height 60
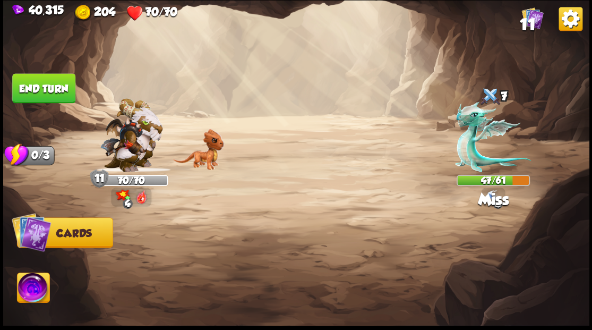
click at [36, 81] on button "End turn" at bounding box center [43, 88] width 63 height 30
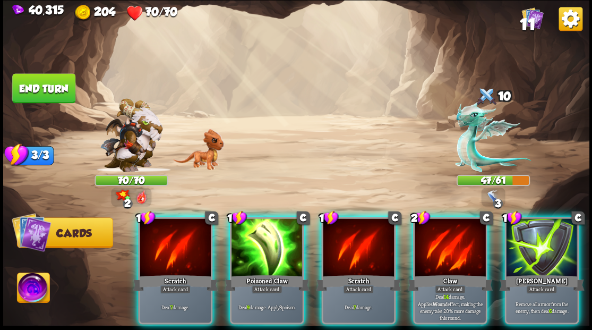
click at [438, 250] on div at bounding box center [450, 248] width 71 height 60
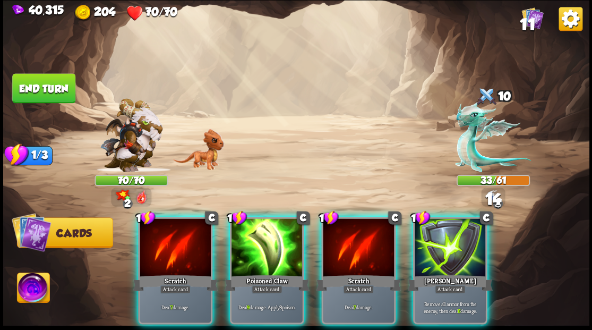
click at [256, 250] on div at bounding box center [267, 248] width 71 height 60
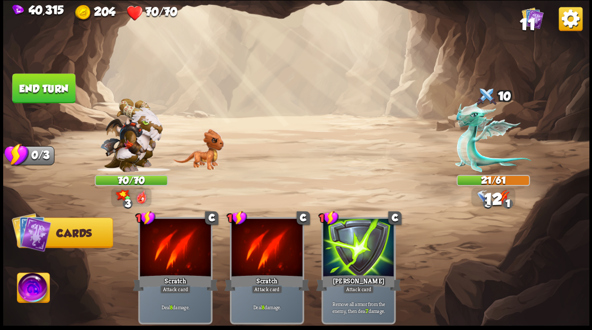
click at [47, 87] on button "End turn" at bounding box center [43, 88] width 63 height 30
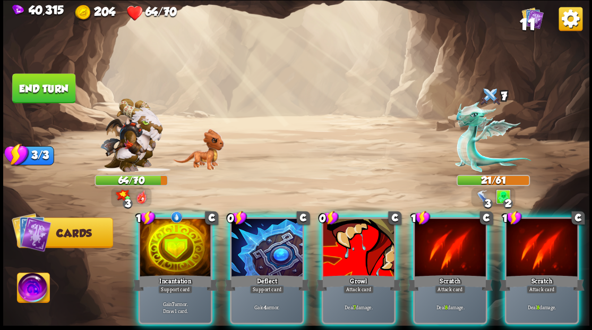
click at [164, 248] on div at bounding box center [175, 248] width 71 height 60
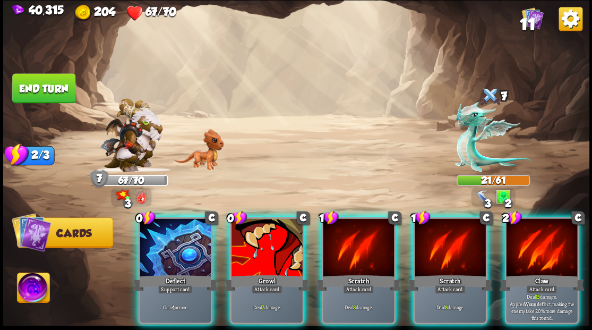
click at [530, 256] on div at bounding box center [541, 248] width 71 height 60
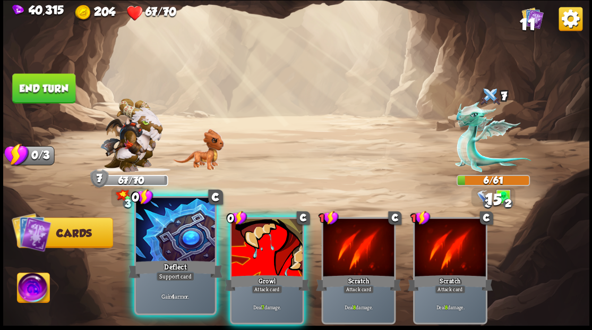
click at [152, 260] on div "Deflect" at bounding box center [175, 268] width 95 height 21
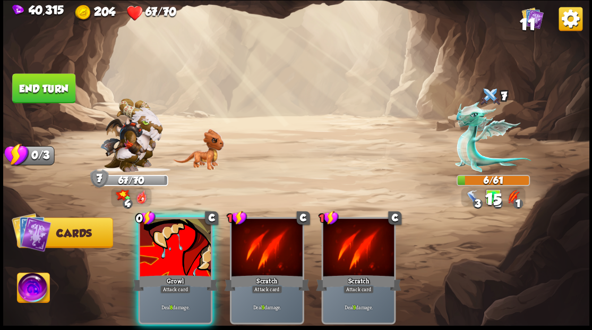
click at [155, 273] on div "Growl" at bounding box center [175, 282] width 85 height 19
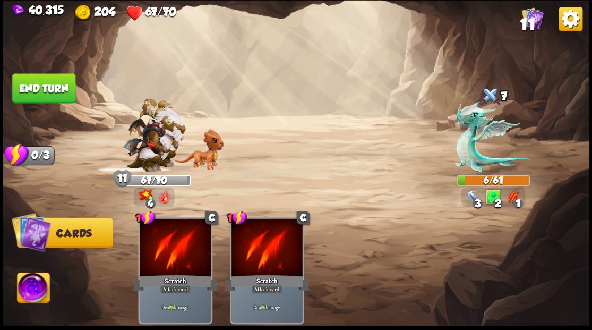
click at [43, 90] on div "Select an enemy to attack... You don't have enough stamina to play that card...…" at bounding box center [296, 165] width 587 height 330
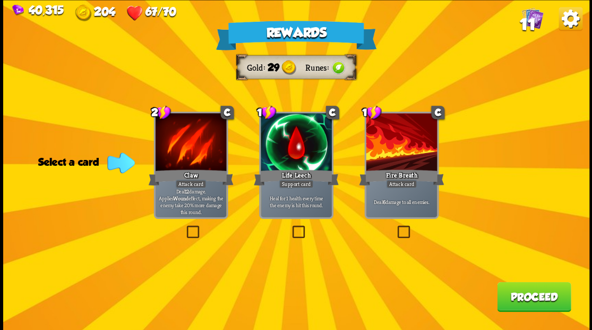
click at [395, 227] on label at bounding box center [395, 227] width 0 height 0
click at [0, 0] on input "checkbox" at bounding box center [0, 0] width 0 height 0
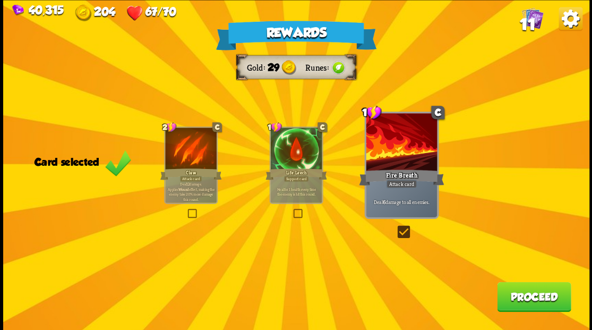
click at [541, 296] on button "Proceed" at bounding box center [534, 297] width 74 height 30
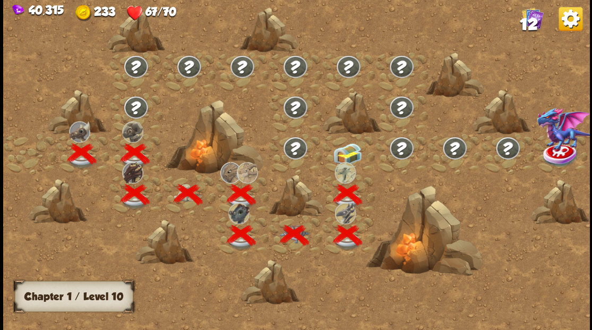
click at [351, 147] on img at bounding box center [347, 154] width 29 height 22
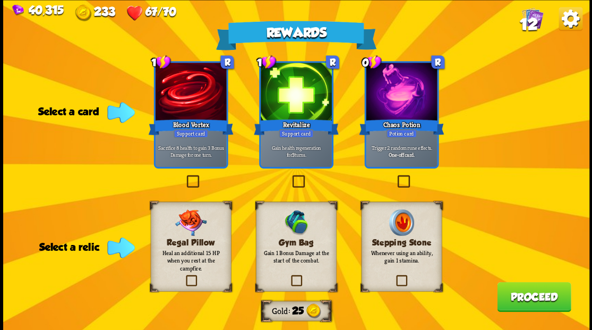
click at [290, 176] on label at bounding box center [290, 176] width 0 height 0
click at [0, 0] on input "checkbox" at bounding box center [0, 0] width 0 height 0
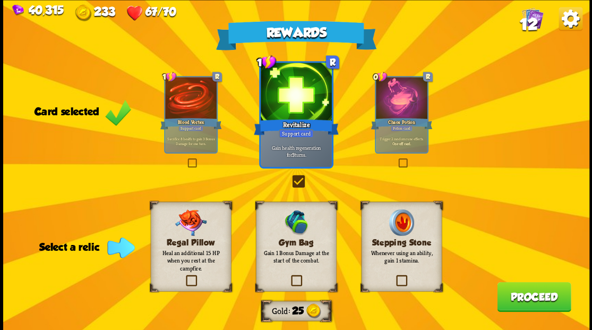
click at [289, 276] on label at bounding box center [289, 276] width 0 height 0
click at [0, 0] on input "checkbox" at bounding box center [0, 0] width 0 height 0
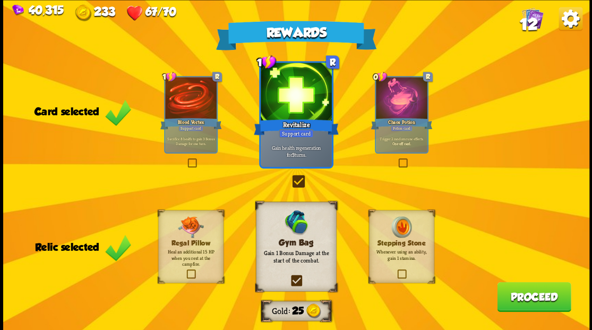
click at [524, 294] on button "Proceed" at bounding box center [534, 297] width 74 height 30
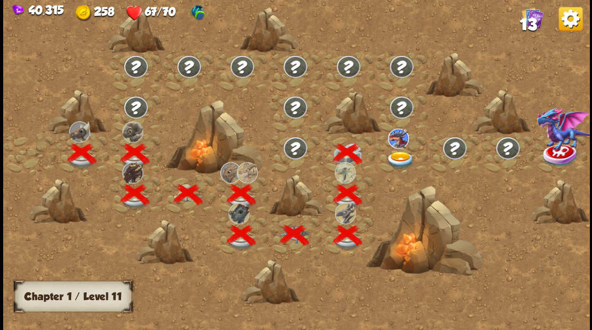
scroll to position [0, 162]
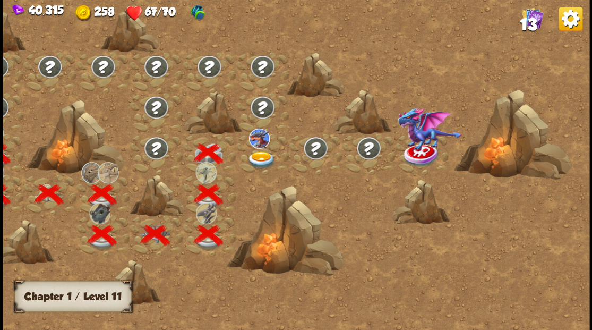
click at [256, 160] on img at bounding box center [261, 160] width 29 height 18
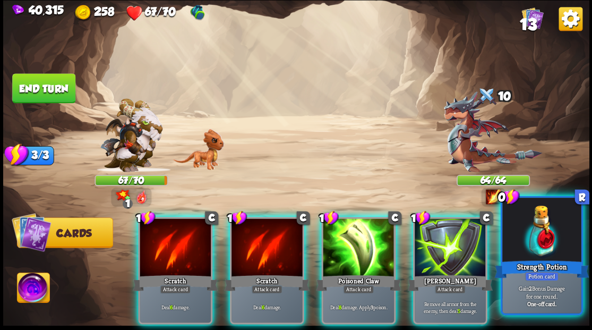
click at [537, 251] on div at bounding box center [542, 231] width 79 height 66
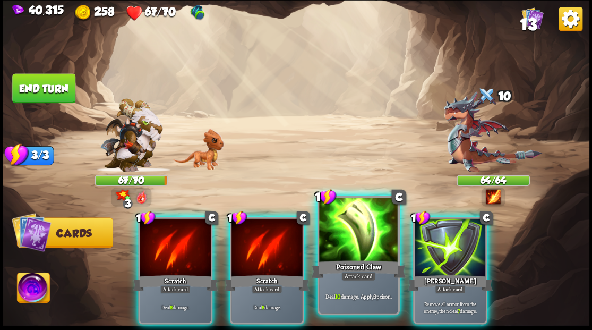
click at [360, 257] on div at bounding box center [358, 231] width 79 height 66
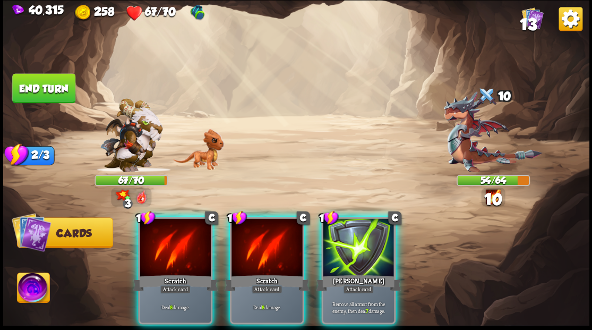
click at [278, 249] on div at bounding box center [267, 248] width 71 height 60
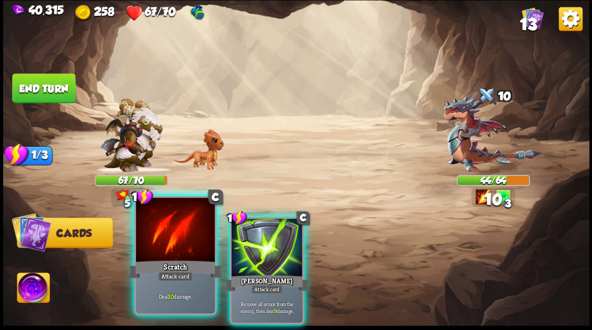
click at [196, 264] on div "1 C Scratch Attack card Deal 10 damage." at bounding box center [175, 255] width 82 height 119
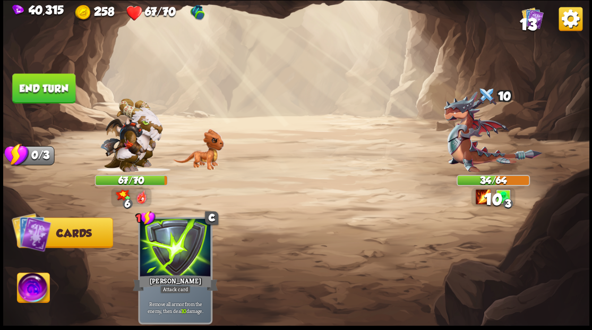
click at [59, 79] on button "End turn" at bounding box center [43, 88] width 63 height 30
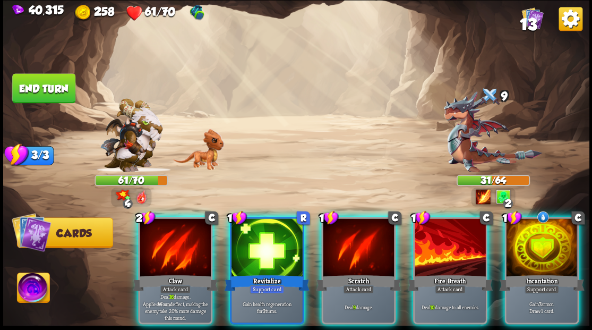
click at [273, 249] on div at bounding box center [267, 248] width 71 height 60
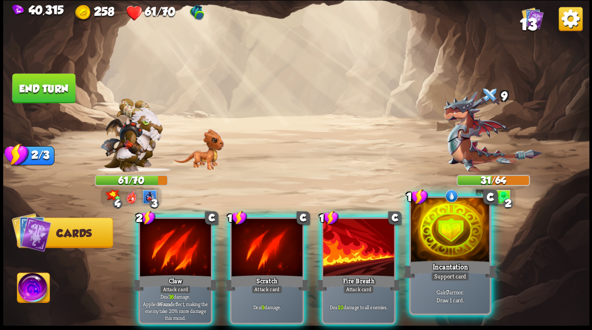
click at [443, 256] on div at bounding box center [450, 231] width 79 height 66
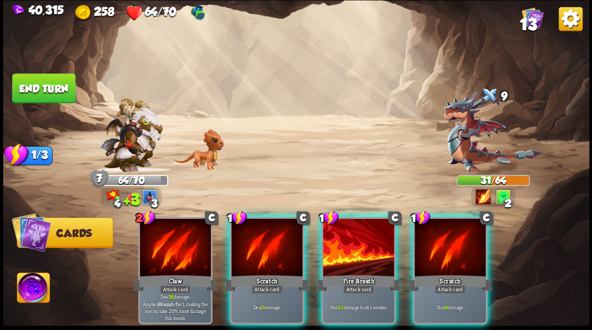
click at [360, 250] on div at bounding box center [358, 248] width 71 height 60
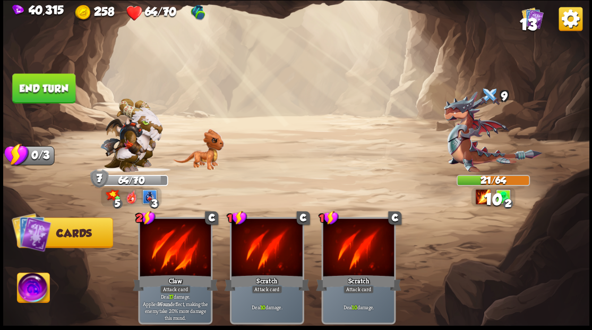
click at [54, 92] on button "End turn" at bounding box center [43, 88] width 63 height 30
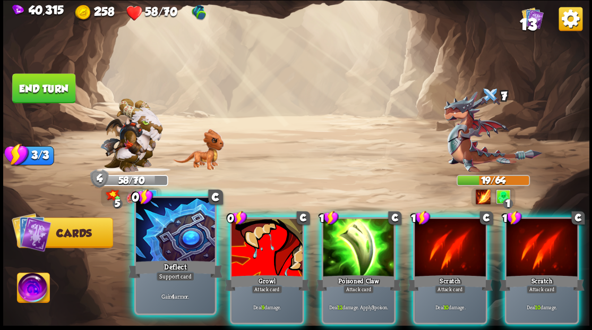
click at [182, 256] on div at bounding box center [175, 231] width 79 height 66
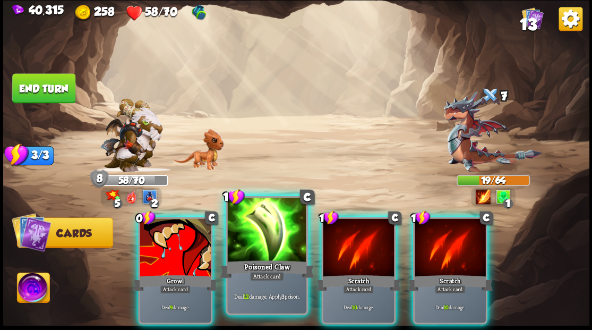
click at [268, 261] on div "Poisoned Claw" at bounding box center [266, 268] width 95 height 21
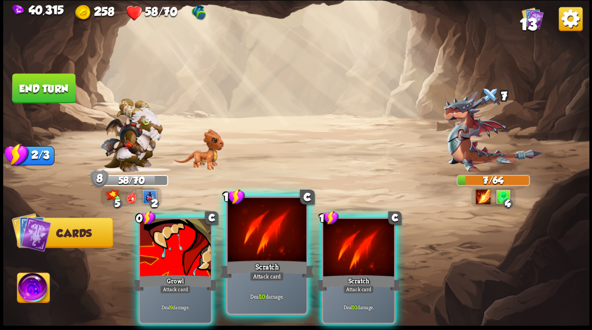
click at [270, 265] on div "Scratch" at bounding box center [266, 268] width 95 height 21
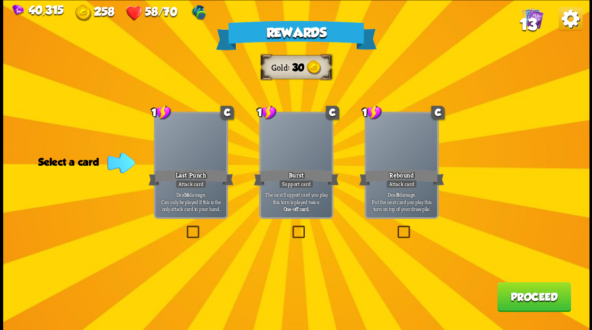
click at [395, 227] on label at bounding box center [395, 227] width 0 height 0
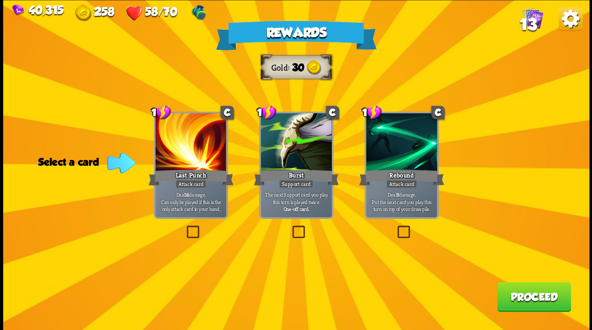
click at [0, 0] on input "checkbox" at bounding box center [0, 0] width 0 height 0
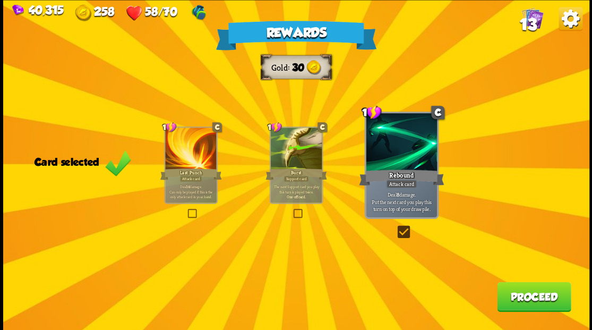
click at [509, 302] on button "Proceed" at bounding box center [534, 297] width 74 height 30
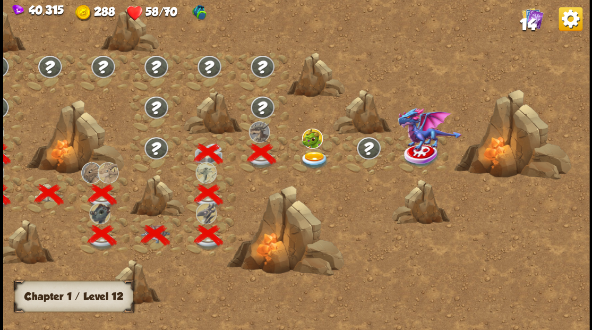
click at [308, 158] on img at bounding box center [314, 160] width 29 height 18
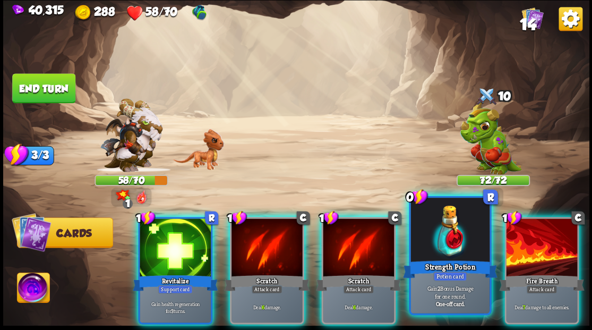
click at [467, 242] on div at bounding box center [450, 231] width 79 height 66
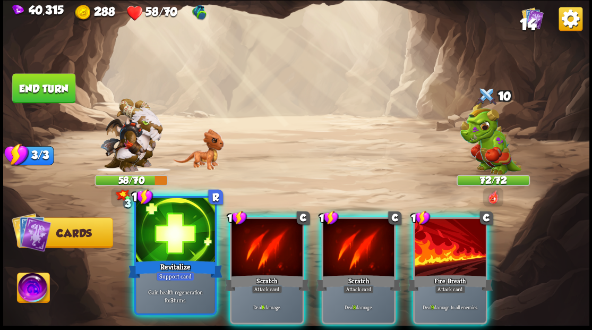
click at [154, 224] on div at bounding box center [175, 231] width 79 height 66
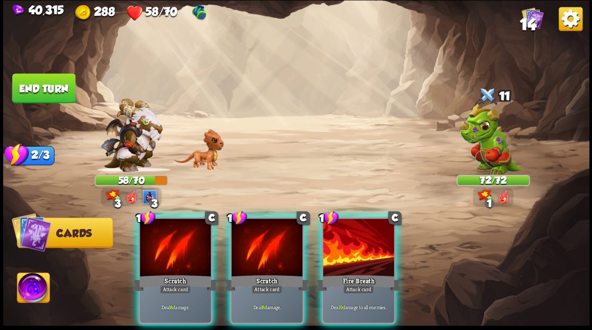
click at [360, 254] on div at bounding box center [358, 248] width 71 height 60
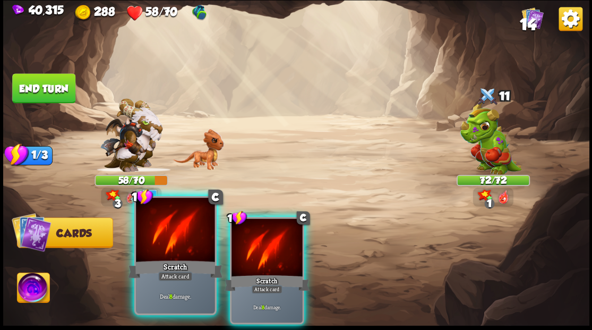
drag, startPoint x: 286, startPoint y: 241, endPoint x: 197, endPoint y: 244, distance: 89.3
click at [281, 242] on div at bounding box center [267, 248] width 71 height 60
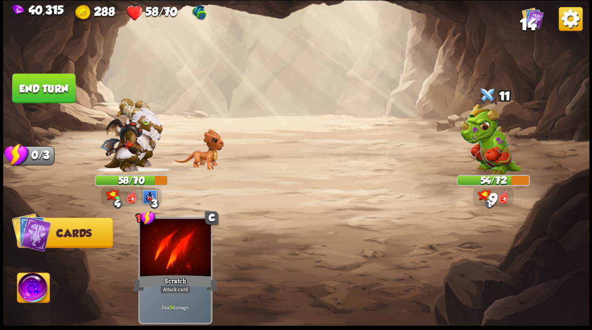
drag, startPoint x: 43, startPoint y: 86, endPoint x: 74, endPoint y: 98, distance: 34.0
click at [43, 87] on button "End turn" at bounding box center [43, 88] width 63 height 30
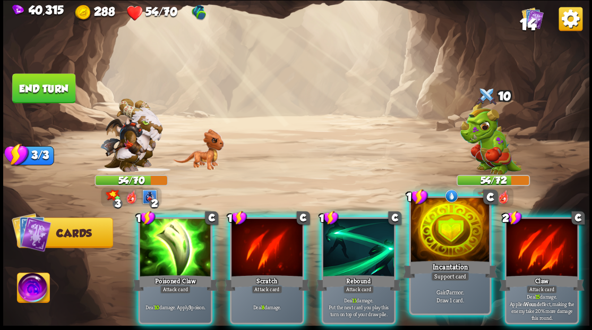
click at [461, 249] on div at bounding box center [450, 231] width 79 height 66
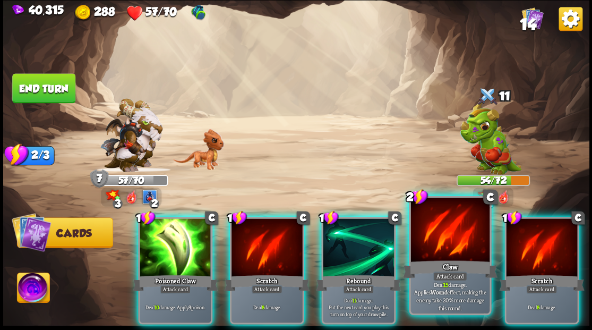
click at [448, 247] on div at bounding box center [450, 231] width 79 height 66
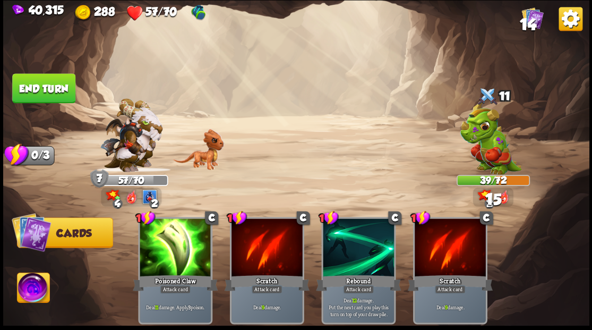
drag, startPoint x: 44, startPoint y: 88, endPoint x: 166, endPoint y: 100, distance: 122.3
click at [44, 88] on button "End turn" at bounding box center [43, 88] width 63 height 30
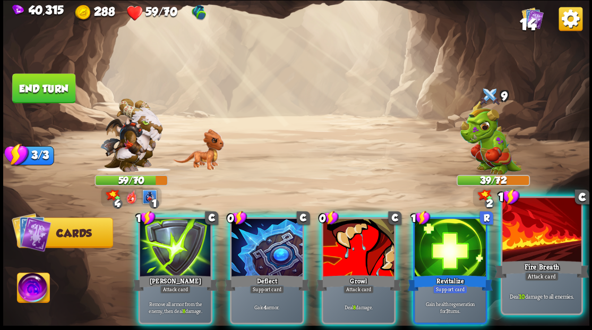
click at [544, 253] on div at bounding box center [542, 231] width 79 height 66
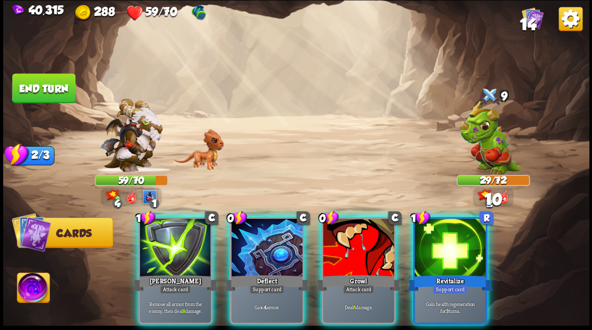
click at [260, 221] on div at bounding box center [267, 248] width 71 height 60
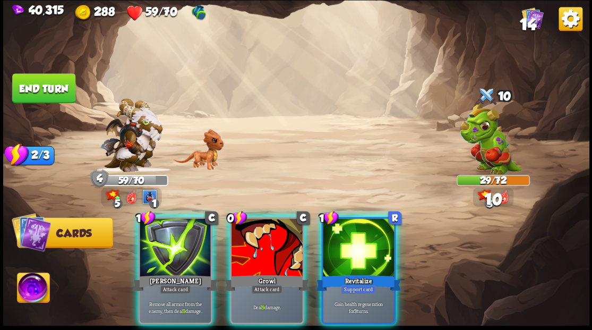
click at [265, 223] on div at bounding box center [267, 248] width 71 height 60
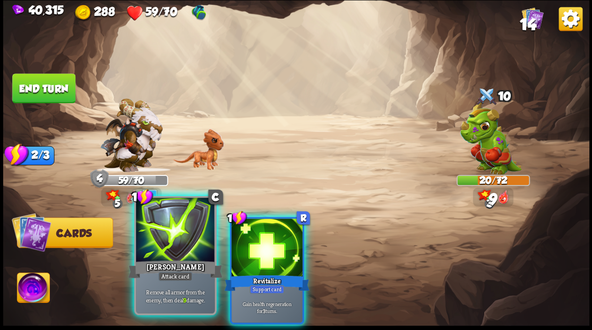
click at [173, 245] on div at bounding box center [175, 231] width 79 height 66
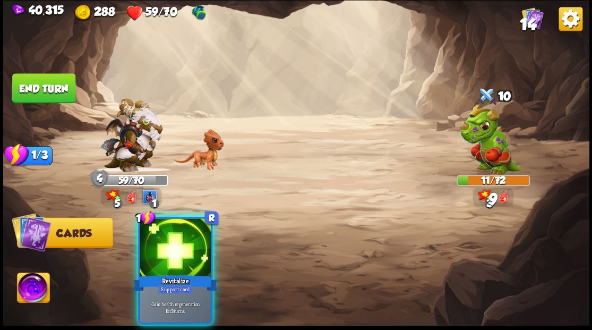
drag, startPoint x: 181, startPoint y: 248, endPoint x: 179, endPoint y: 238, distance: 10.3
click at [180, 241] on div at bounding box center [175, 248] width 71 height 60
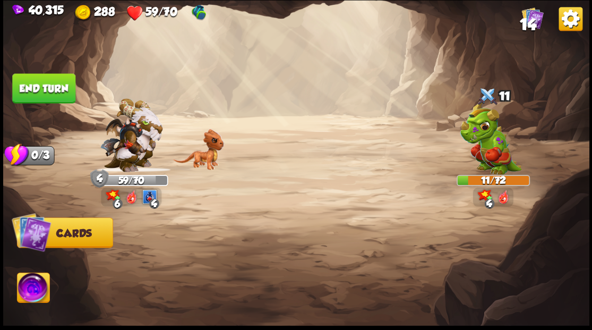
click at [52, 89] on button "End turn" at bounding box center [43, 88] width 63 height 30
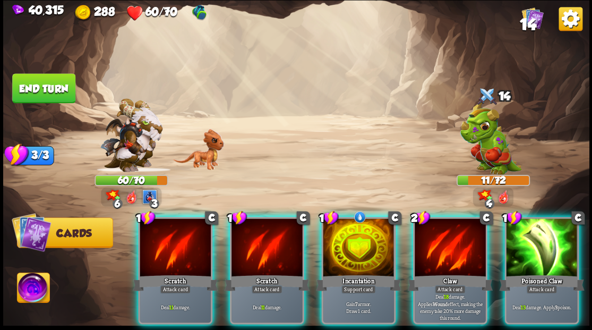
click at [366, 241] on div at bounding box center [358, 248] width 71 height 60
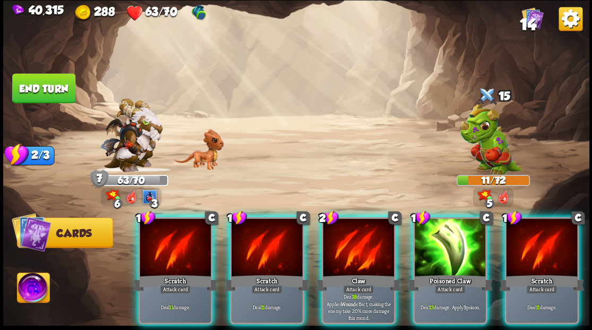
click at [439, 252] on div at bounding box center [450, 248] width 71 height 60
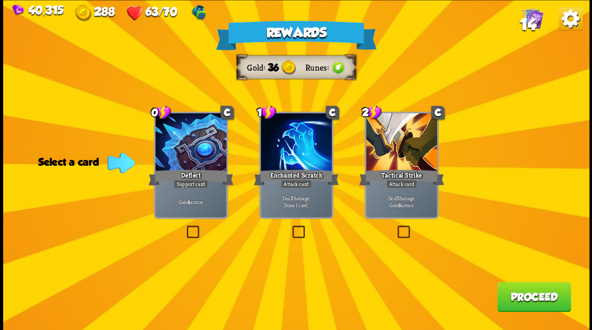
click at [530, 20] on span "14" at bounding box center [528, 24] width 16 height 18
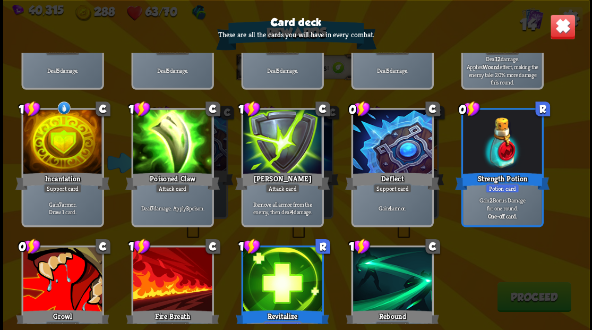
scroll to position [0, 0]
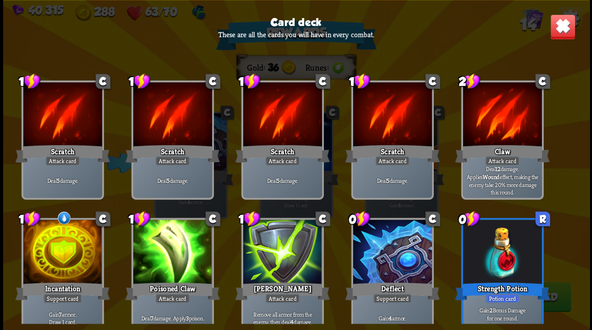
click at [557, 32] on img at bounding box center [563, 27] width 26 height 26
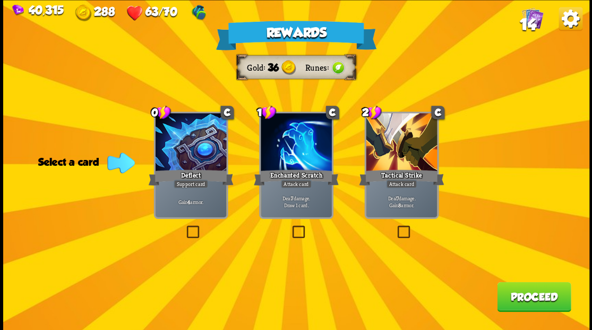
click at [290, 227] on label at bounding box center [290, 227] width 0 height 0
click at [0, 0] on input "checkbox" at bounding box center [0, 0] width 0 height 0
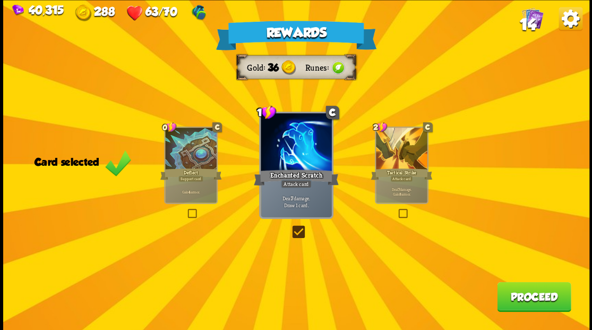
click at [526, 294] on button "Proceed" at bounding box center [534, 297] width 74 height 30
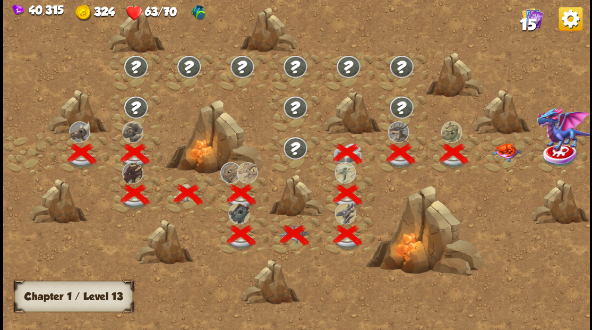
scroll to position [0, 162]
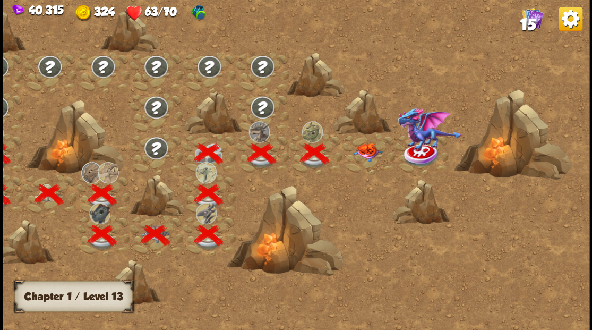
click at [368, 155] on img at bounding box center [367, 152] width 29 height 19
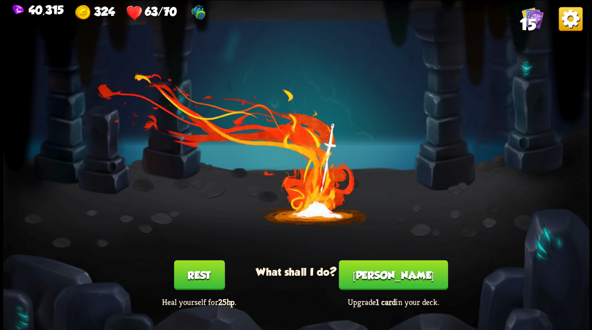
click at [389, 278] on button "[PERSON_NAME]" at bounding box center [393, 275] width 109 height 30
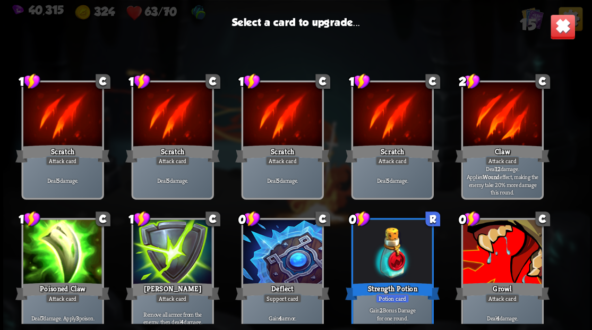
click at [510, 253] on div at bounding box center [502, 252] width 79 height 66
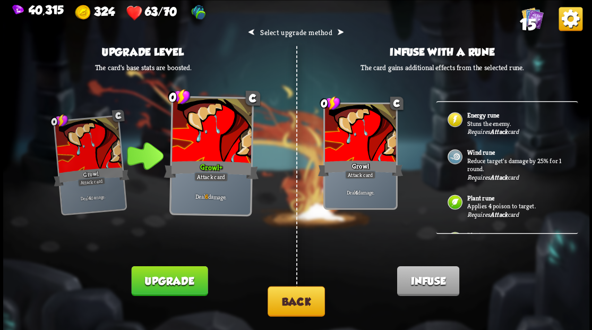
click at [484, 121] on p "Stuns the enemy." at bounding box center [516, 123] width 99 height 9
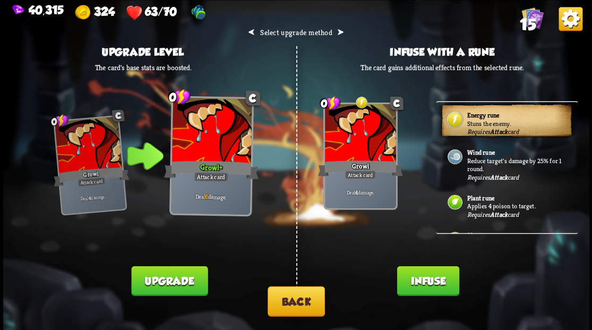
click at [431, 0] on div "⮜ Select upgrade method ⮞ Upgrade level The card's base stats are boosted. 0 C …" at bounding box center [296, 0] width 587 height 0
click at [438, 277] on button "Infuse" at bounding box center [428, 281] width 62 height 30
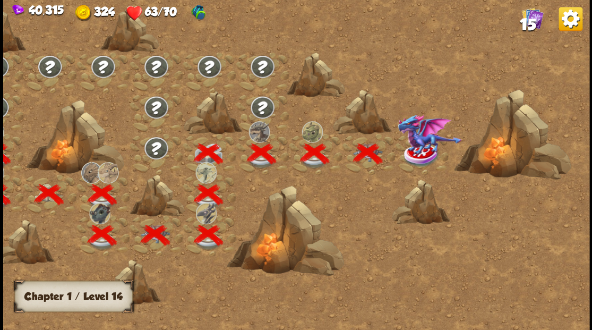
click at [418, 157] on img at bounding box center [421, 155] width 37 height 24
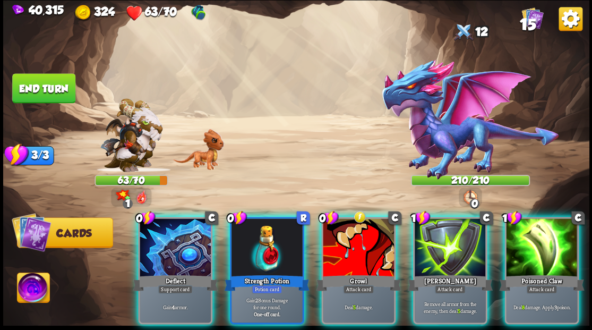
click at [254, 257] on div at bounding box center [267, 248] width 71 height 60
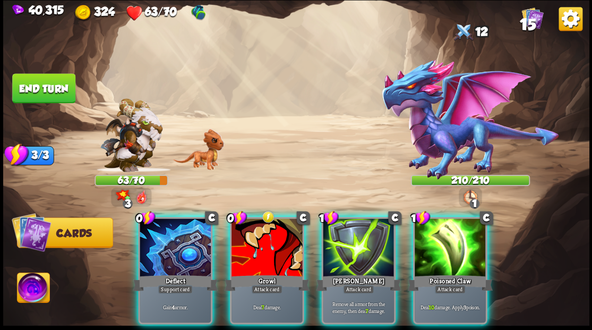
click at [164, 254] on div at bounding box center [175, 248] width 71 height 60
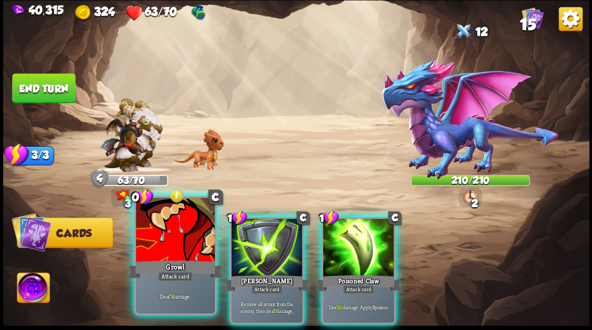
click at [170, 244] on div at bounding box center [175, 231] width 79 height 66
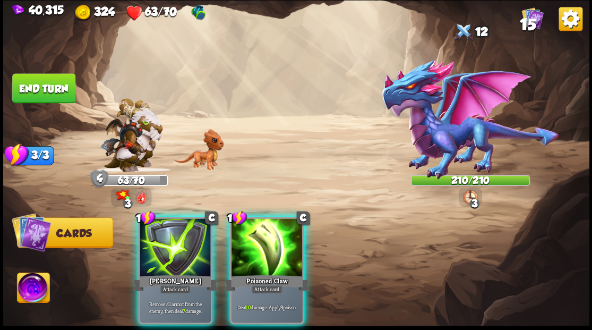
click at [169, 244] on div at bounding box center [175, 248] width 71 height 60
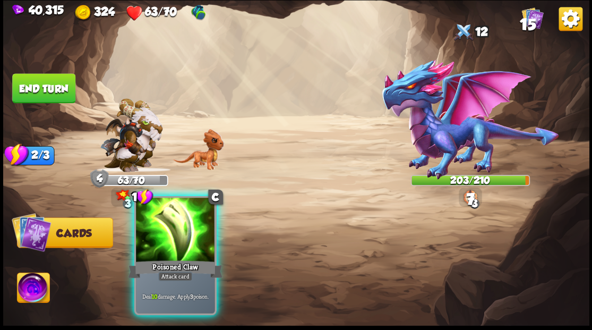
click at [169, 244] on div at bounding box center [175, 231] width 79 height 66
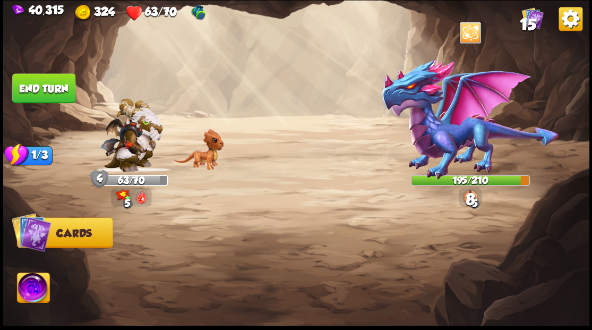
click at [56, 96] on button "End turn" at bounding box center [43, 88] width 63 height 30
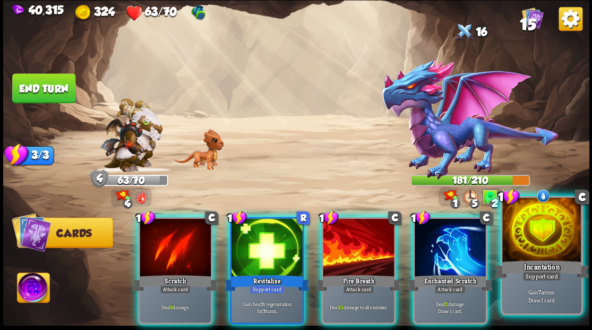
click at [531, 252] on div at bounding box center [542, 231] width 79 height 66
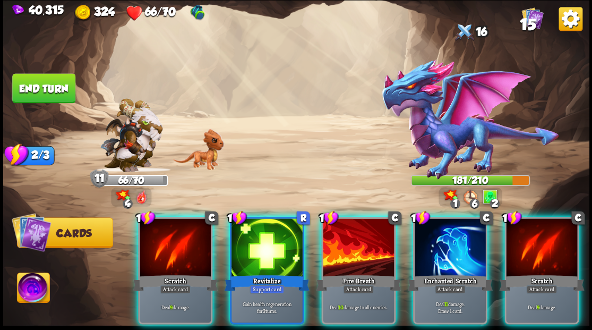
click at [425, 252] on div at bounding box center [450, 248] width 71 height 60
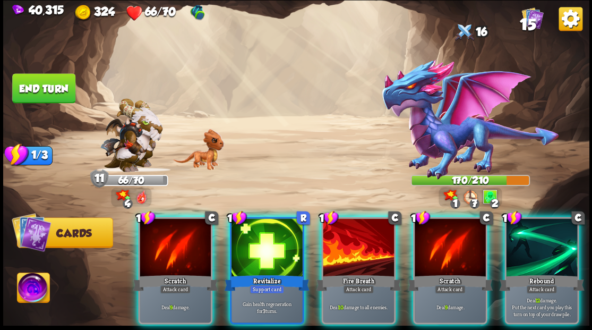
drag, startPoint x: 276, startPoint y: 247, endPoint x: 261, endPoint y: 233, distance: 20.7
click at [276, 248] on div at bounding box center [267, 248] width 71 height 60
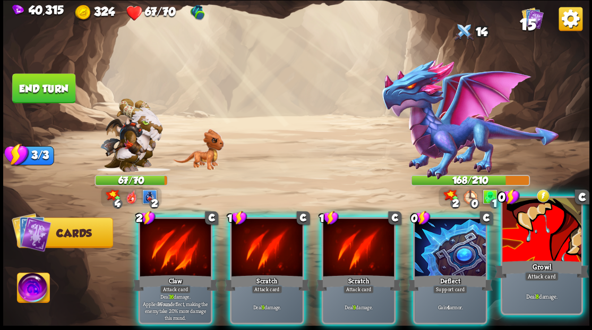
click at [555, 242] on div at bounding box center [542, 231] width 79 height 66
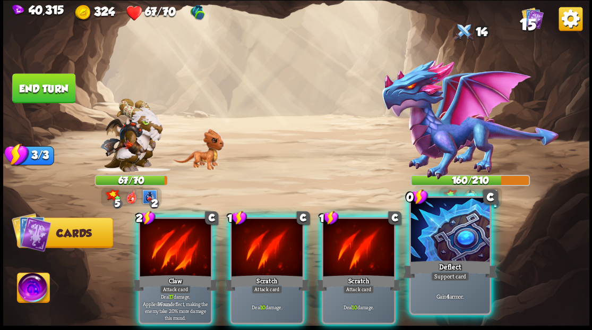
click at [440, 263] on div "Deflect" at bounding box center [450, 268] width 95 height 21
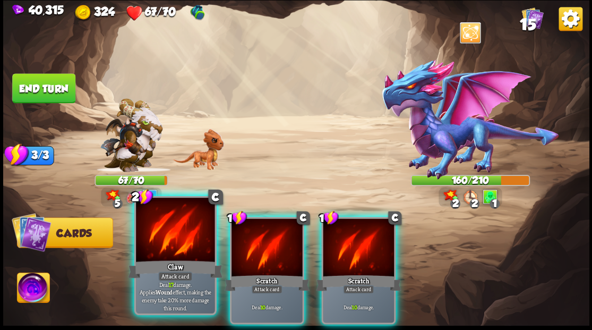
click at [174, 273] on div "Attack card" at bounding box center [175, 277] width 35 height 10
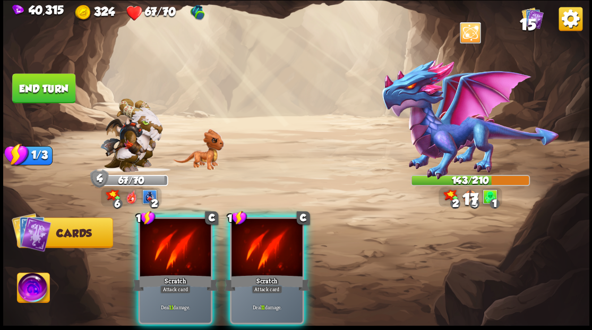
click at [176, 250] on div at bounding box center [175, 248] width 71 height 60
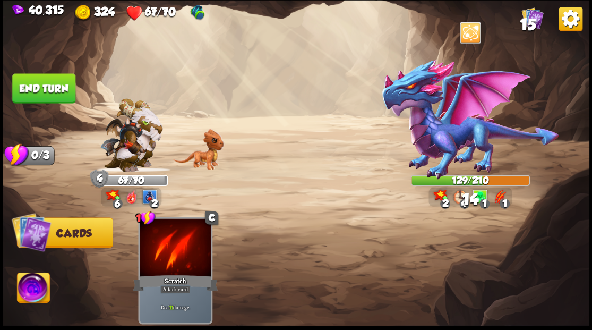
click at [64, 95] on button "End turn" at bounding box center [43, 88] width 63 height 30
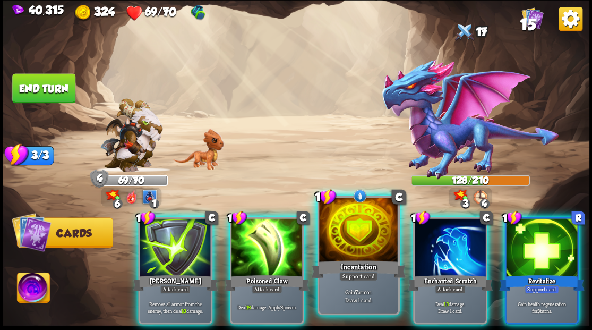
click at [355, 248] on div at bounding box center [358, 231] width 79 height 66
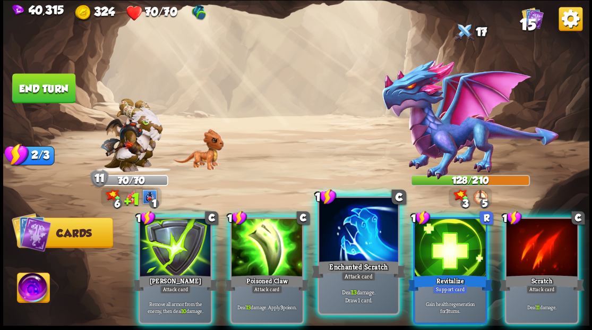
click at [352, 245] on div at bounding box center [358, 231] width 79 height 66
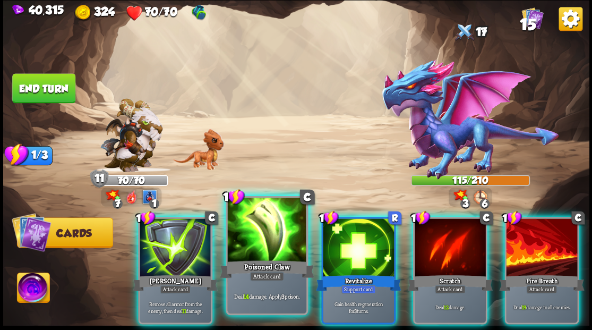
click at [242, 250] on div at bounding box center [266, 231] width 79 height 66
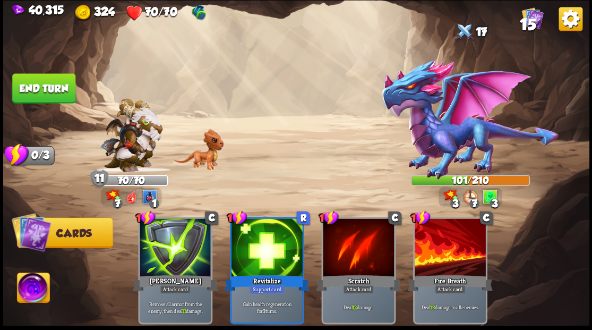
drag, startPoint x: 53, startPoint y: 94, endPoint x: 81, endPoint y: 113, distance: 33.6
click at [53, 94] on button "End turn" at bounding box center [43, 88] width 63 height 30
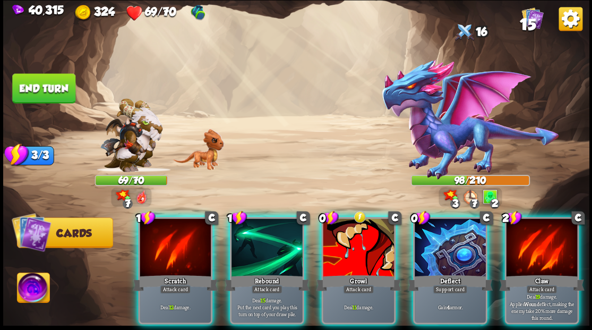
drag, startPoint x: 367, startPoint y: 236, endPoint x: 366, endPoint y: 231, distance: 5.9
click at [367, 237] on div at bounding box center [358, 248] width 71 height 60
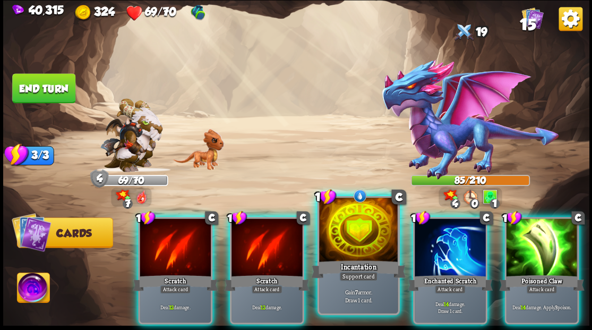
click at [345, 238] on div at bounding box center [358, 231] width 79 height 66
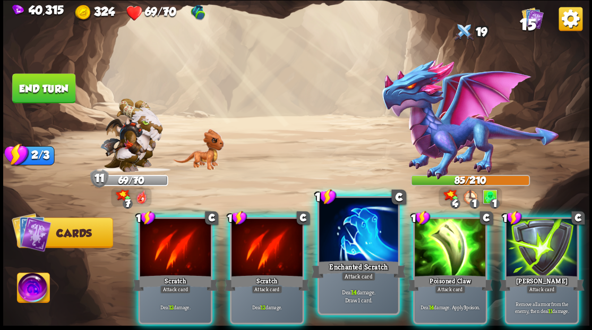
click at [343, 231] on div at bounding box center [358, 231] width 79 height 66
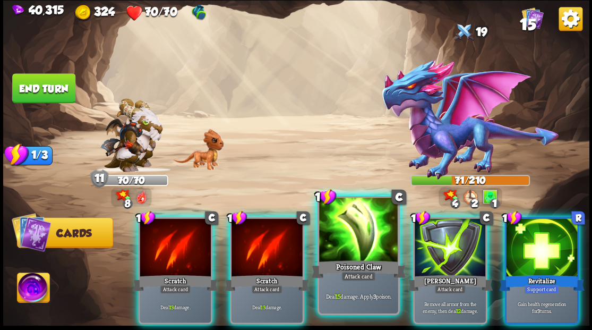
click at [343, 232] on div at bounding box center [358, 231] width 79 height 66
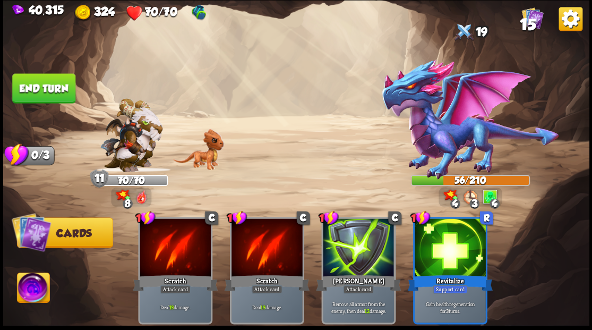
click at [51, 82] on button "End turn" at bounding box center [43, 88] width 63 height 30
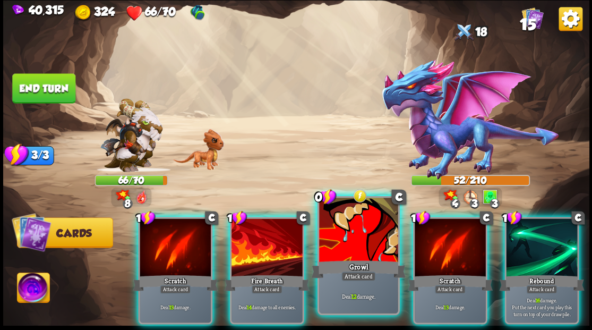
click at [349, 227] on div at bounding box center [358, 231] width 79 height 66
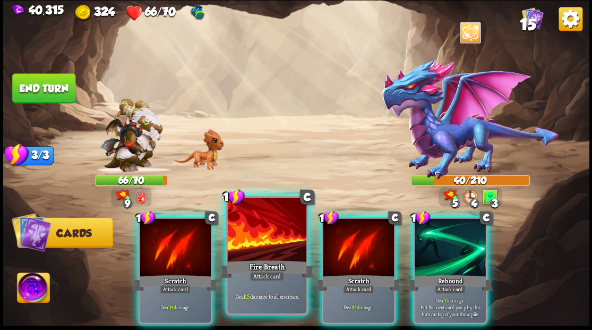
click at [273, 233] on div at bounding box center [266, 231] width 79 height 66
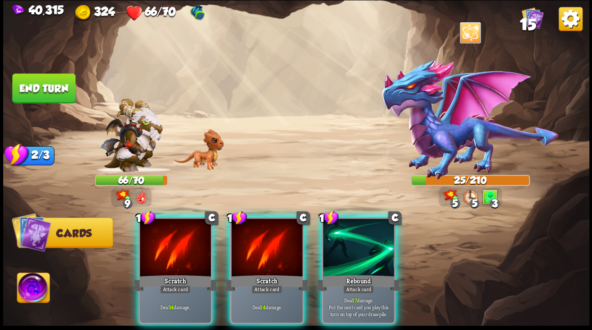
click at [261, 226] on div at bounding box center [267, 248] width 71 height 60
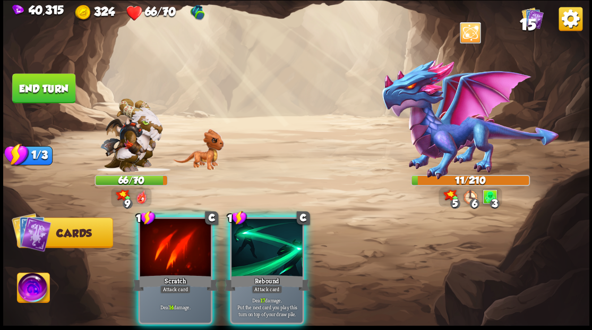
click at [32, 296] on img at bounding box center [33, 289] width 32 height 33
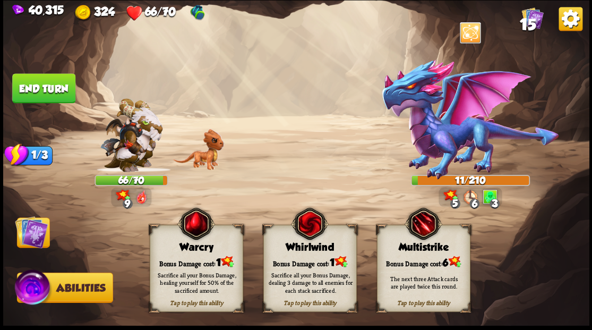
click at [193, 258] on div "Bonus Damage cost: 1" at bounding box center [196, 261] width 92 height 13
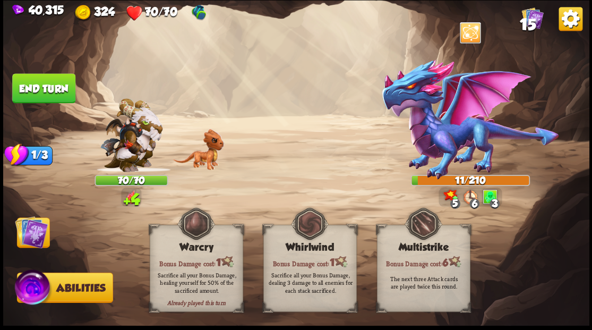
click at [32, 227] on img at bounding box center [31, 231] width 33 height 33
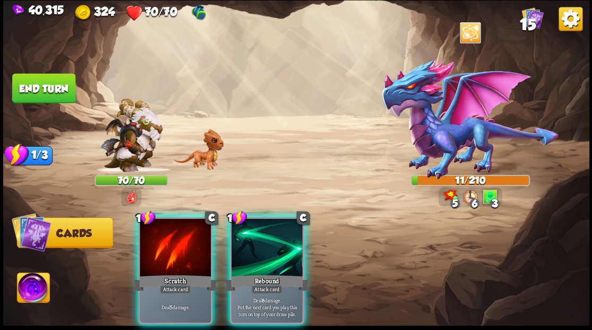
click at [285, 248] on div at bounding box center [267, 248] width 71 height 60
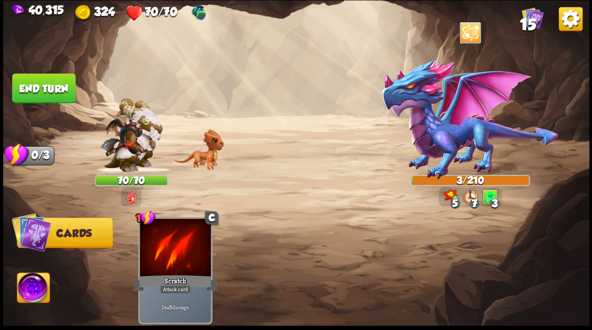
click at [40, 87] on button "End turn" at bounding box center [43, 88] width 63 height 30
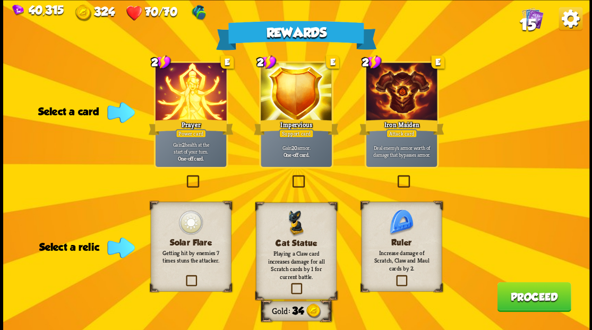
click at [395, 176] on label at bounding box center [395, 176] width 0 height 0
click at [0, 0] on input "checkbox" at bounding box center [0, 0] width 0 height 0
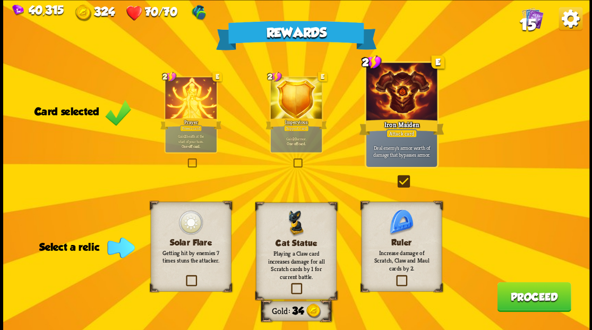
click at [395, 276] on label at bounding box center [395, 276] width 0 height 0
click at [0, 0] on input "checkbox" at bounding box center [0, 0] width 0 height 0
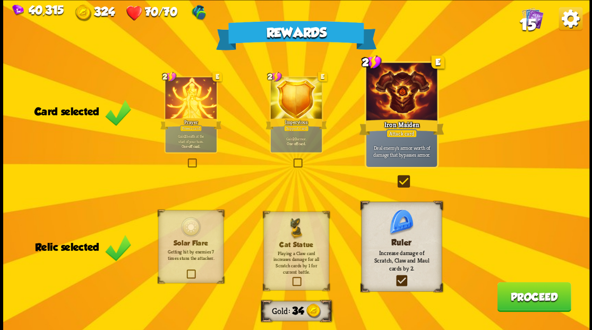
click at [554, 300] on button "Proceed" at bounding box center [534, 297] width 74 height 30
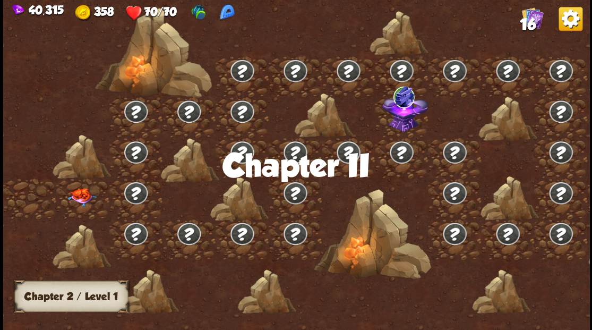
click at [83, 198] on img at bounding box center [81, 197] width 29 height 19
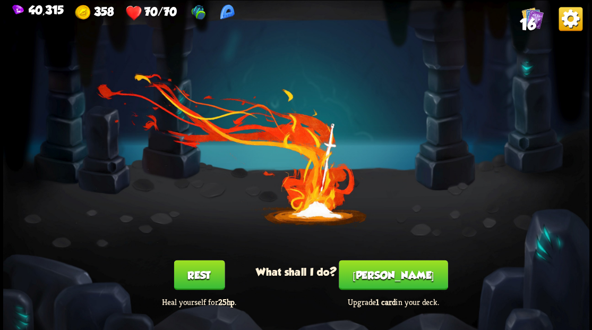
click at [388, 276] on button "[PERSON_NAME]" at bounding box center [393, 275] width 109 height 30
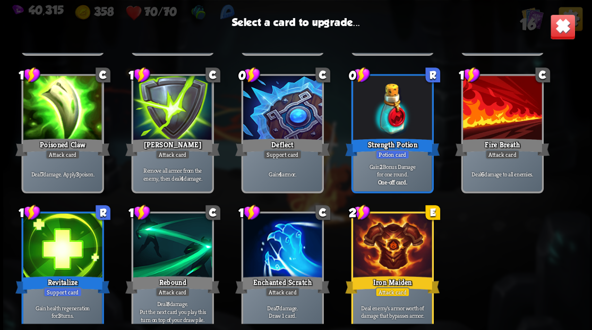
scroll to position [175, 0]
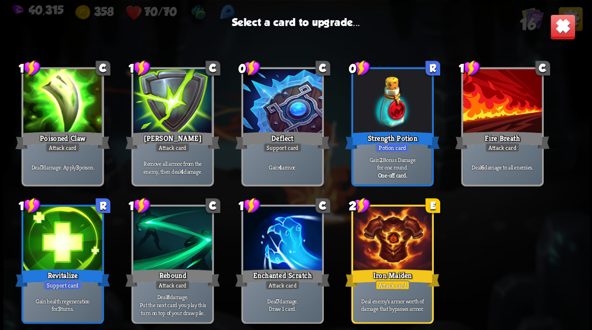
click at [402, 252] on div at bounding box center [392, 239] width 79 height 66
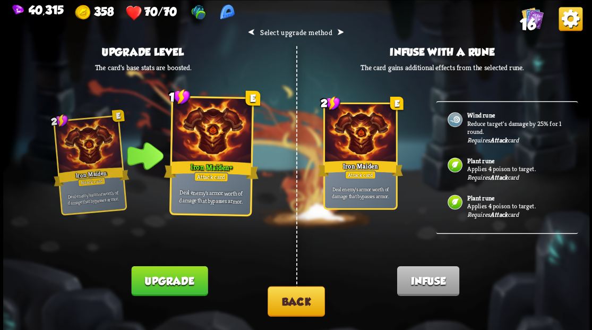
click at [167, 285] on button "Upgrade" at bounding box center [169, 281] width 77 height 30
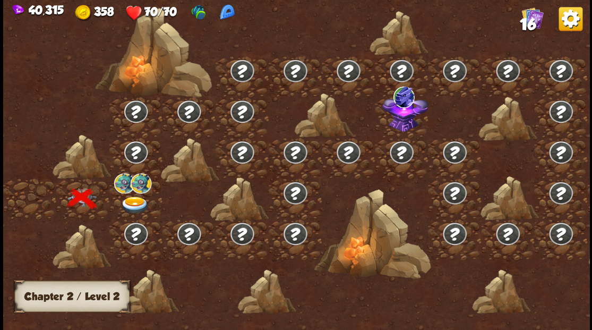
click at [138, 199] on img at bounding box center [134, 205] width 29 height 18
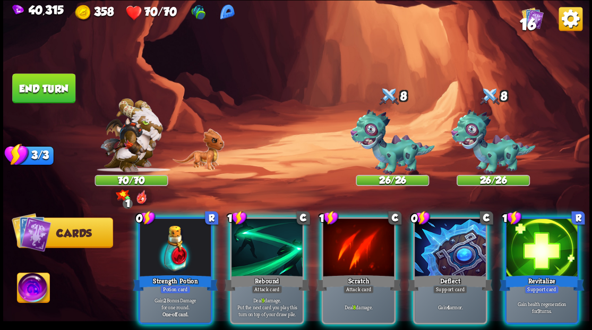
drag, startPoint x: 159, startPoint y: 245, endPoint x: 153, endPoint y: 233, distance: 13.8
click at [160, 245] on div at bounding box center [175, 248] width 71 height 60
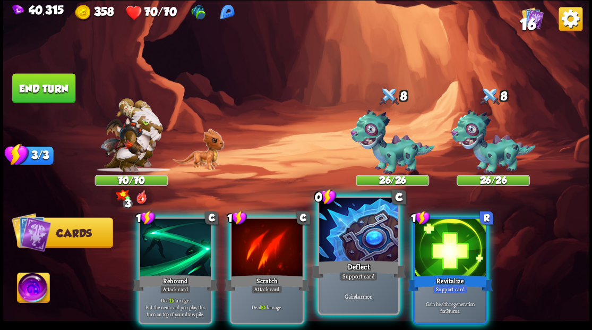
click at [365, 250] on div at bounding box center [358, 231] width 79 height 66
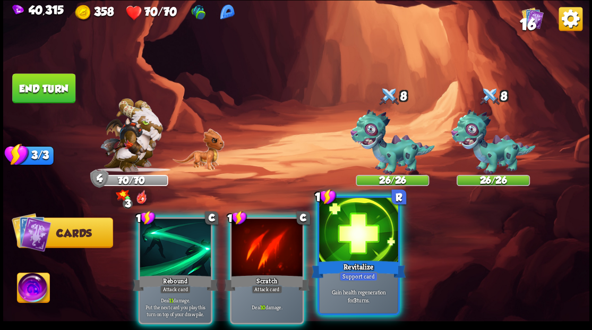
click at [362, 247] on div at bounding box center [358, 231] width 79 height 66
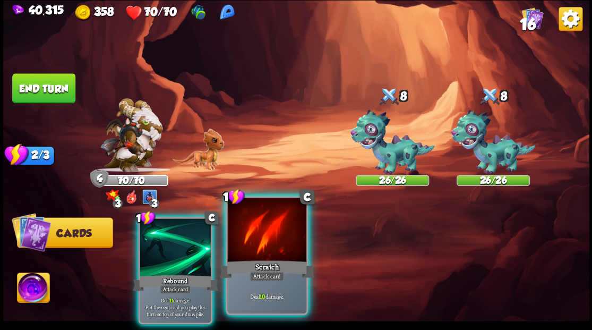
click at [265, 239] on div at bounding box center [266, 231] width 79 height 66
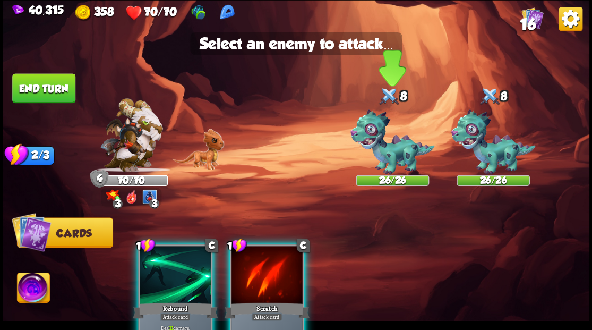
drag, startPoint x: 404, startPoint y: 145, endPoint x: 397, endPoint y: 148, distance: 7.6
click at [403, 145] on img at bounding box center [392, 141] width 84 height 65
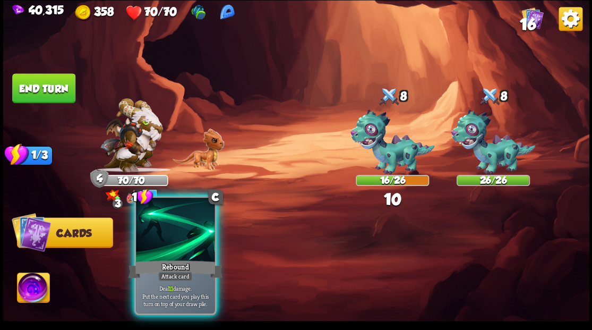
click at [172, 245] on div at bounding box center [175, 231] width 79 height 66
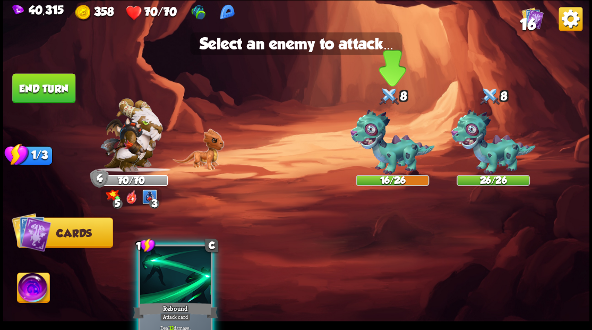
click at [394, 151] on img at bounding box center [392, 141] width 84 height 65
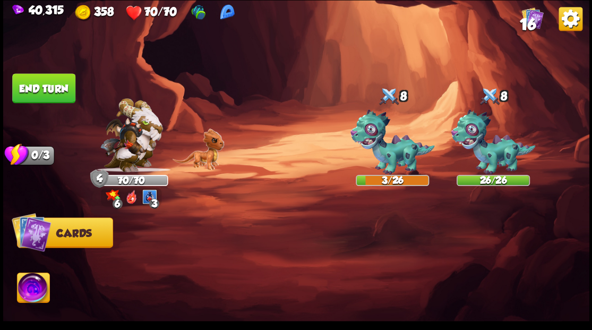
click at [49, 97] on button "End turn" at bounding box center [43, 88] width 63 height 30
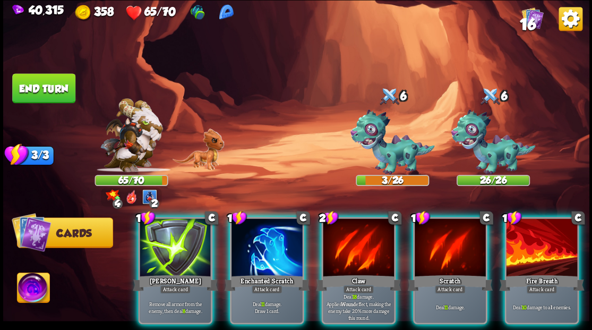
click at [547, 238] on div at bounding box center [541, 248] width 71 height 60
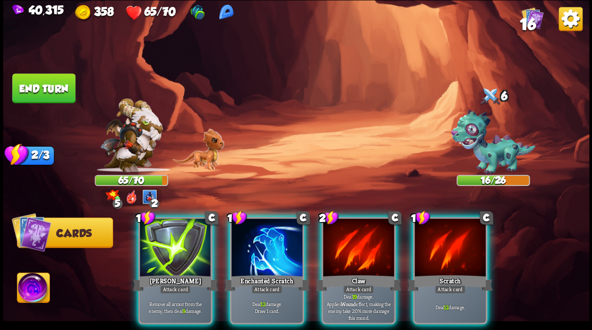
click at [28, 293] on img at bounding box center [33, 289] width 32 height 33
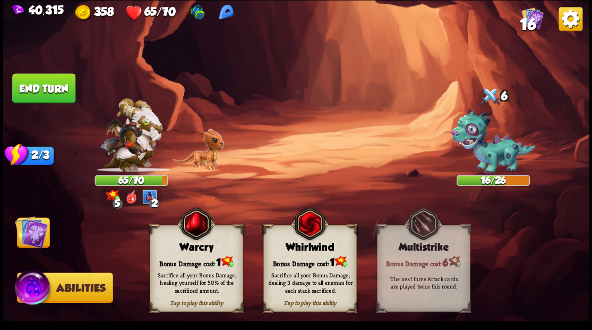
click at [206, 248] on div "Warcry" at bounding box center [196, 247] width 92 height 12
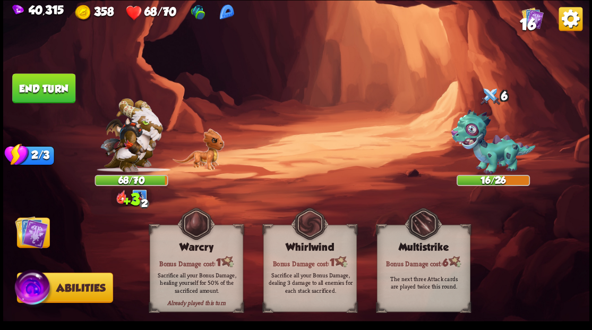
click at [41, 227] on img at bounding box center [31, 231] width 33 height 33
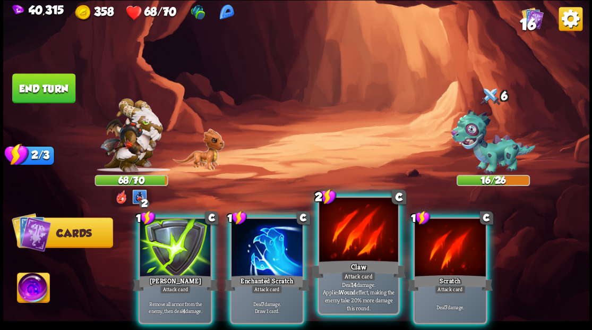
click at [357, 240] on div at bounding box center [358, 231] width 79 height 66
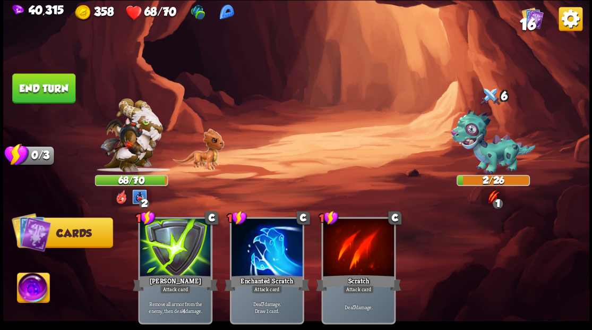
click at [70, 97] on button "End turn" at bounding box center [43, 88] width 63 height 30
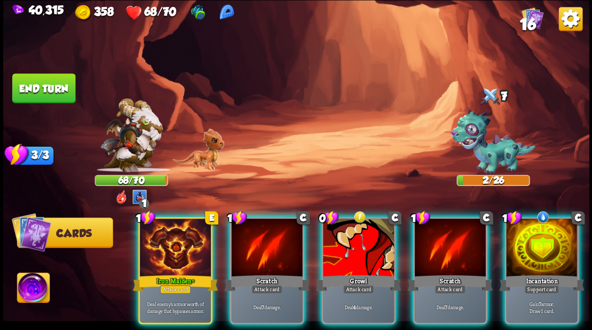
click at [540, 250] on div at bounding box center [541, 248] width 71 height 60
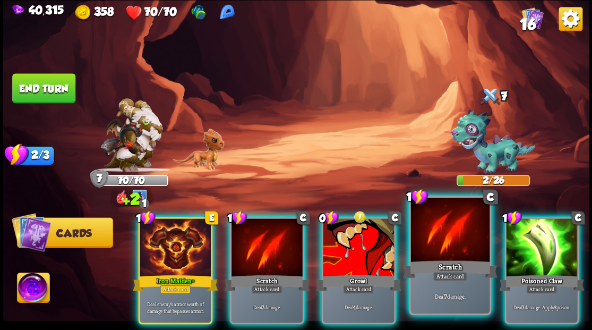
click at [473, 253] on div at bounding box center [450, 231] width 79 height 66
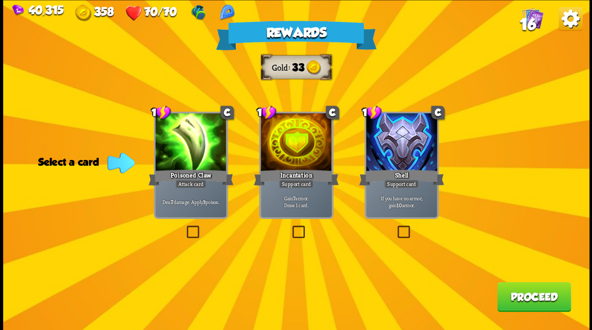
click at [532, 19] on span "16" at bounding box center [528, 24] width 16 height 18
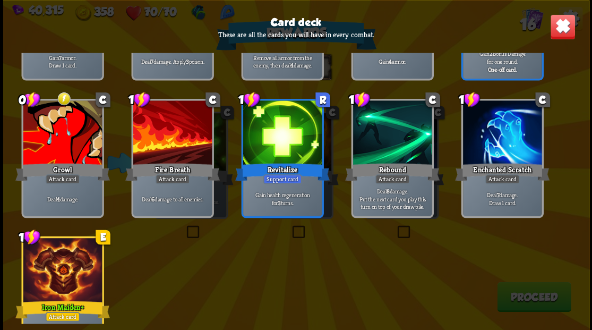
scroll to position [334, 0]
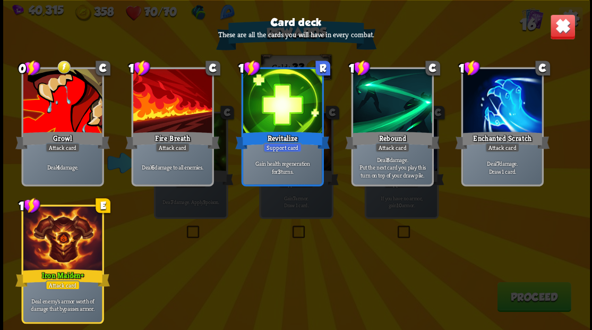
click at [564, 29] on img at bounding box center [563, 27] width 26 height 26
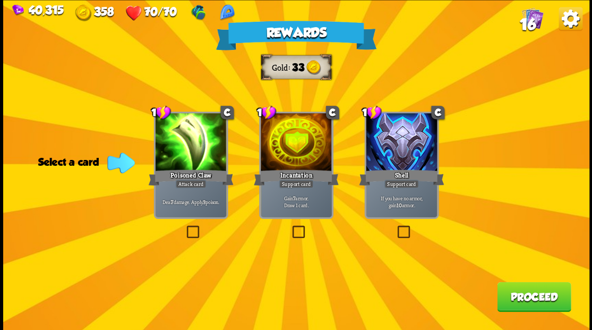
click at [522, 301] on button "Proceed" at bounding box center [534, 297] width 74 height 30
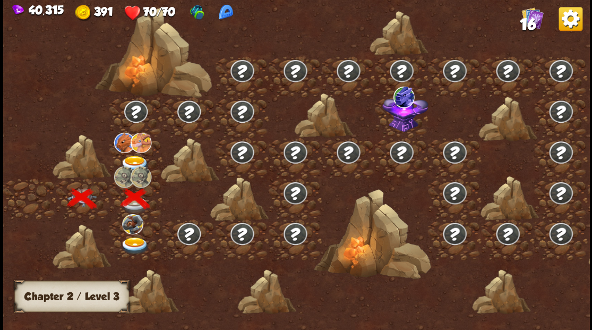
click at [131, 242] on img at bounding box center [134, 246] width 29 height 18
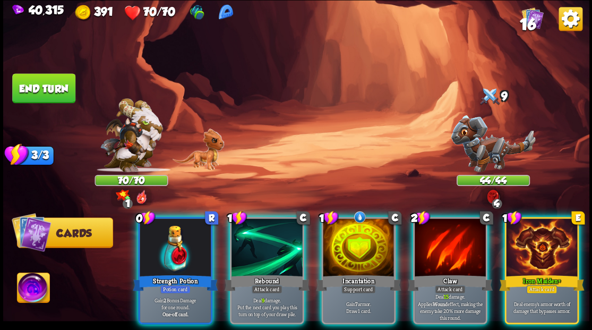
click at [361, 245] on div at bounding box center [358, 248] width 71 height 60
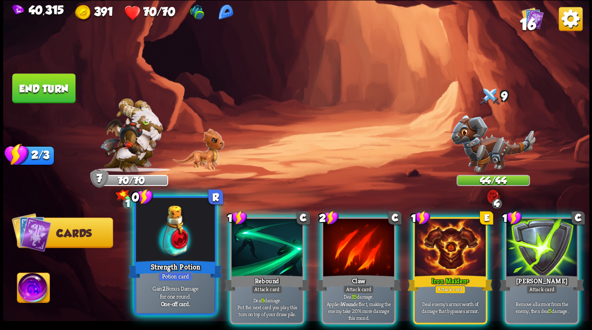
click at [175, 227] on div at bounding box center [175, 231] width 79 height 66
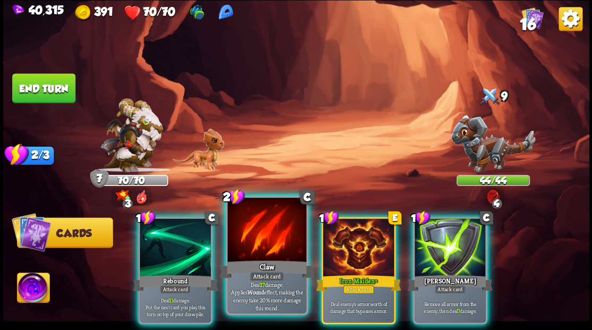
click at [251, 241] on div at bounding box center [266, 231] width 79 height 66
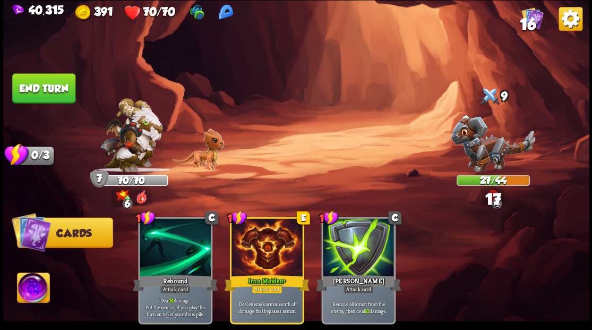
click at [50, 86] on button "End turn" at bounding box center [43, 88] width 63 height 30
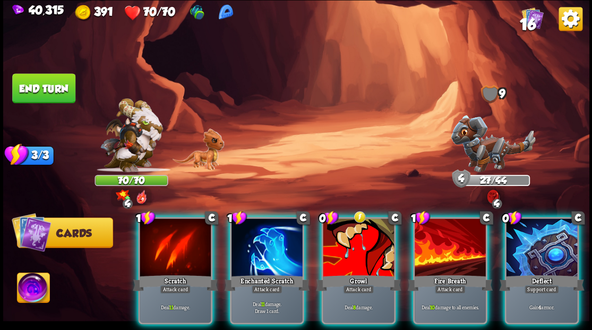
click at [365, 246] on div at bounding box center [358, 248] width 71 height 60
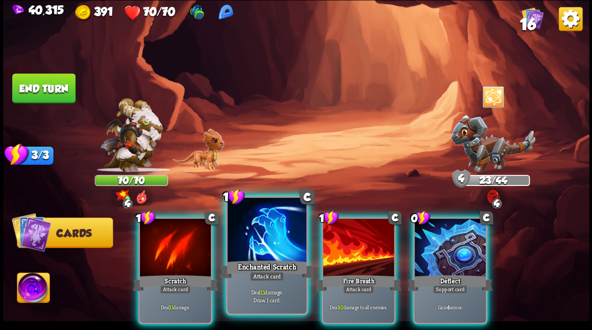
click at [269, 238] on div at bounding box center [266, 231] width 79 height 66
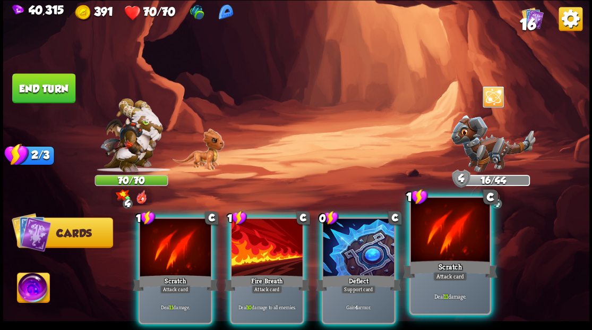
click at [446, 233] on div at bounding box center [450, 231] width 79 height 66
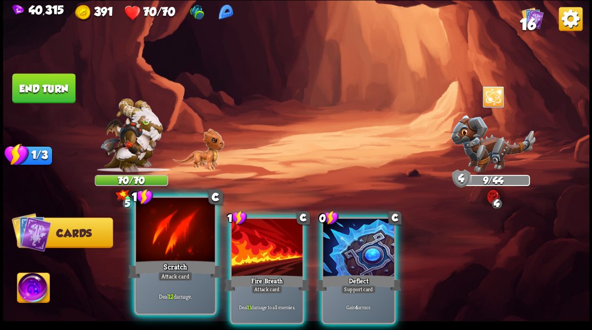
click at [174, 273] on div "Attack card" at bounding box center [175, 277] width 35 height 10
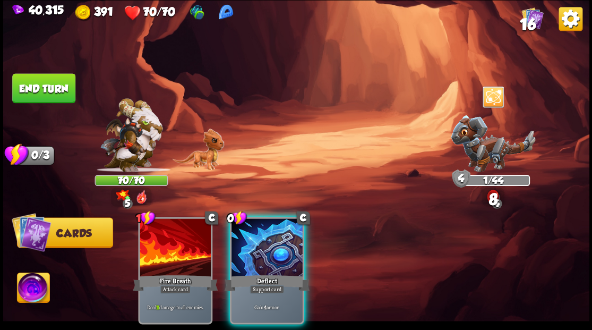
drag, startPoint x: 256, startPoint y: 274, endPoint x: 230, endPoint y: 216, distance: 64.0
click at [258, 285] on div "Support card" at bounding box center [267, 289] width 35 height 9
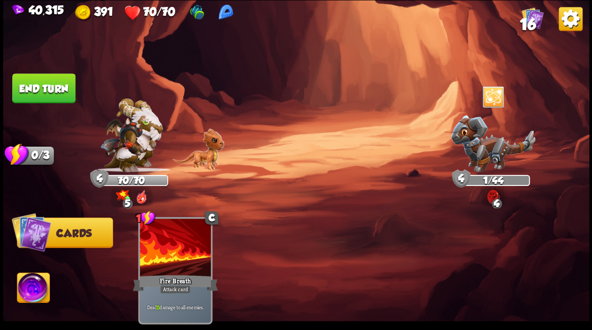
click at [38, 285] on img at bounding box center [33, 289] width 32 height 33
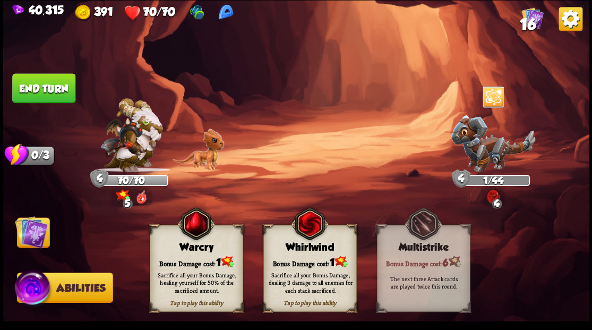
click at [287, 261] on div "Bonus Damage cost: 1" at bounding box center [310, 261] width 92 height 13
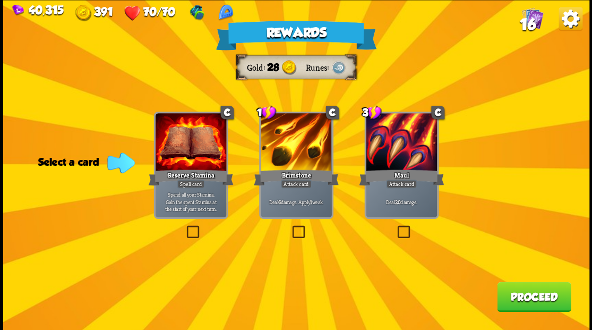
click at [290, 227] on label at bounding box center [290, 227] width 0 height 0
click at [0, 0] on input "checkbox" at bounding box center [0, 0] width 0 height 0
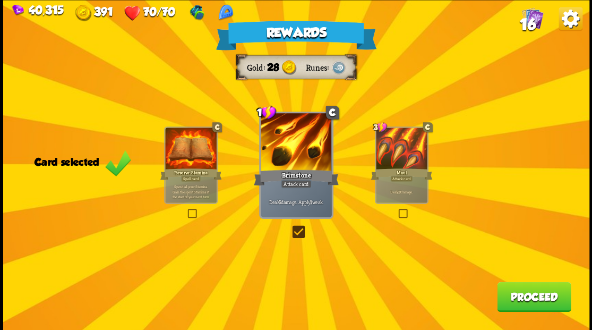
drag, startPoint x: 522, startPoint y: 299, endPoint x: 524, endPoint y: 291, distance: 7.7
click at [524, 291] on button "Proceed" at bounding box center [534, 297] width 74 height 30
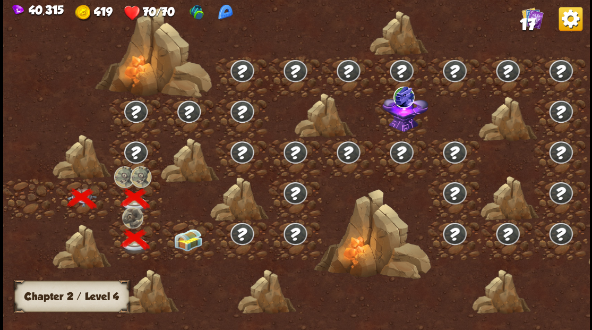
click at [193, 242] on img at bounding box center [187, 239] width 29 height 22
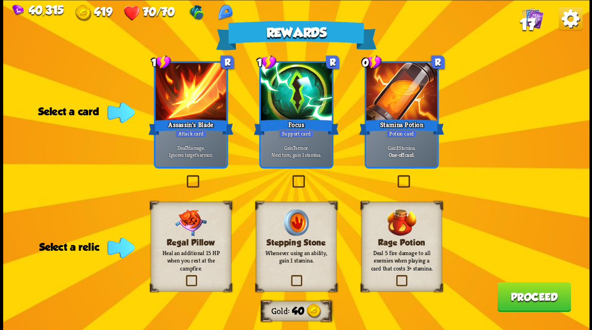
click at [395, 276] on label at bounding box center [395, 276] width 0 height 0
click at [0, 0] on input "checkbox" at bounding box center [0, 0] width 0 height 0
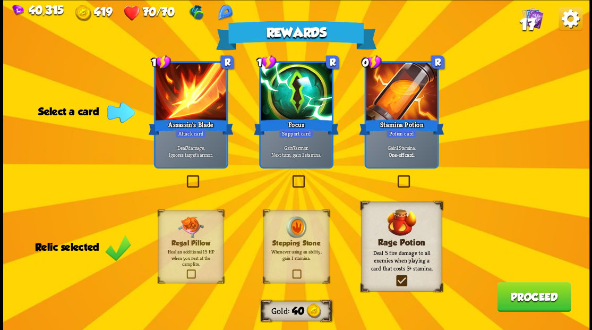
click at [290, 176] on label at bounding box center [290, 176] width 0 height 0
click at [0, 0] on input "checkbox" at bounding box center [0, 0] width 0 height 0
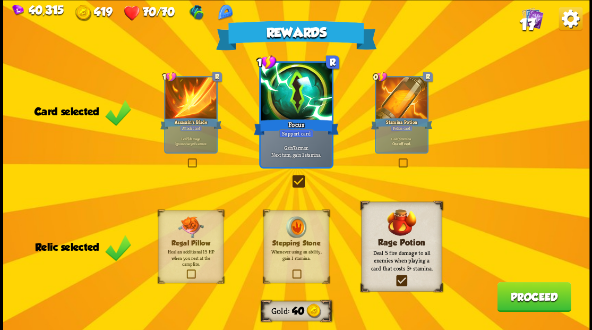
click at [524, 301] on button "Proceed" at bounding box center [534, 297] width 74 height 30
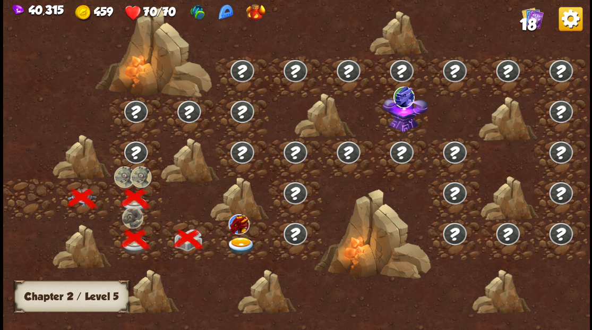
click at [235, 241] on img at bounding box center [240, 246] width 29 height 18
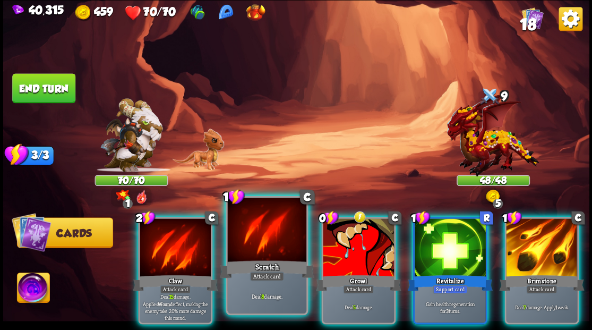
click at [246, 235] on div at bounding box center [266, 231] width 79 height 66
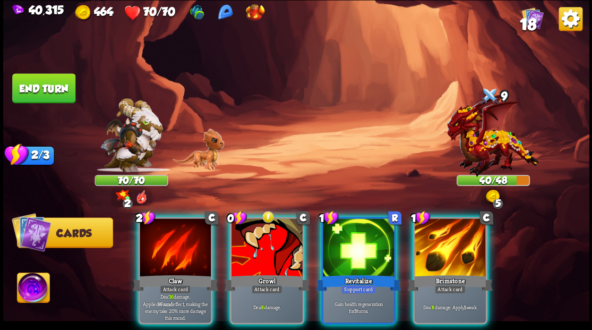
click at [440, 231] on div at bounding box center [450, 248] width 71 height 60
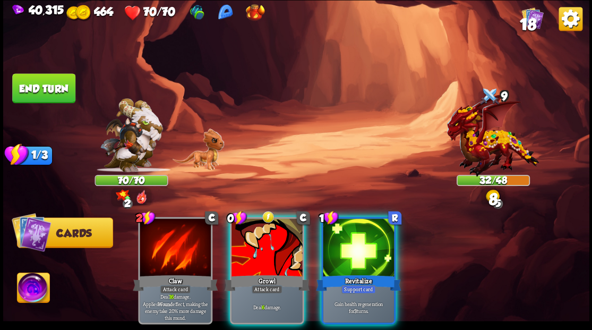
click at [276, 244] on div at bounding box center [267, 248] width 71 height 60
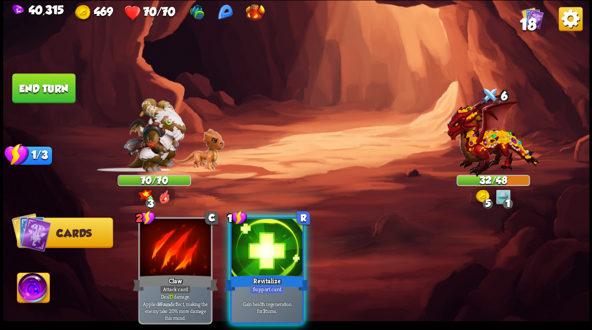
click at [275, 244] on div at bounding box center [267, 248] width 71 height 60
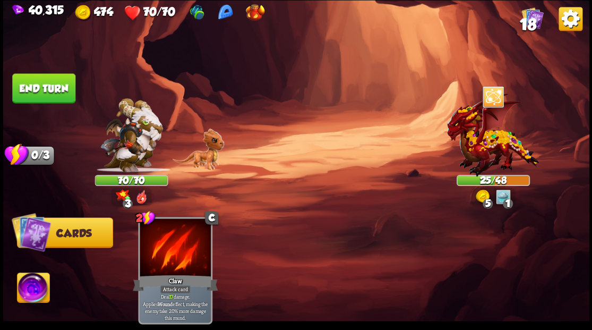
click at [62, 99] on button "End turn" at bounding box center [43, 88] width 63 height 30
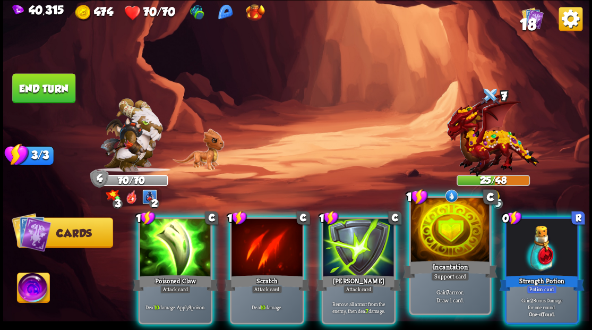
click at [441, 236] on div at bounding box center [450, 231] width 79 height 66
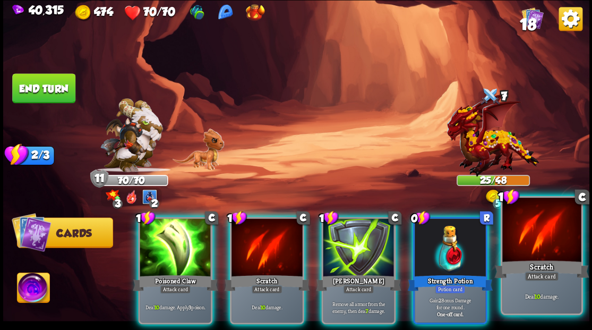
click at [521, 251] on div at bounding box center [542, 231] width 79 height 66
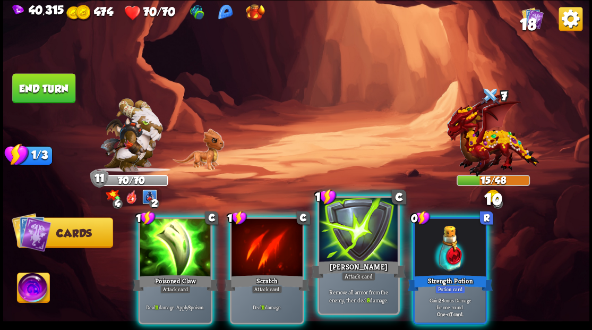
click at [354, 241] on div at bounding box center [358, 231] width 79 height 66
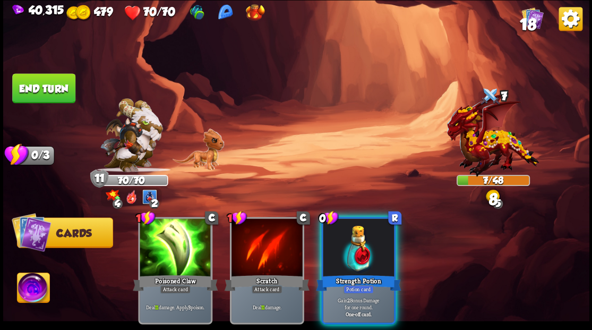
drag, startPoint x: 51, startPoint y: 88, endPoint x: 183, endPoint y: 109, distance: 134.1
click at [58, 89] on button "End turn" at bounding box center [43, 88] width 63 height 30
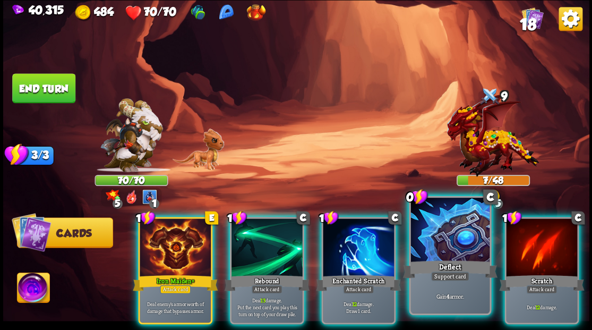
click at [440, 226] on div at bounding box center [450, 231] width 79 height 66
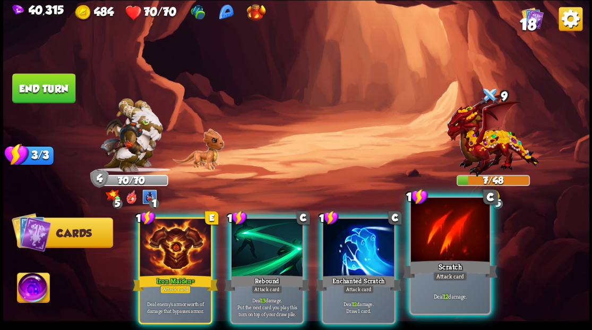
click at [435, 231] on div at bounding box center [450, 231] width 79 height 66
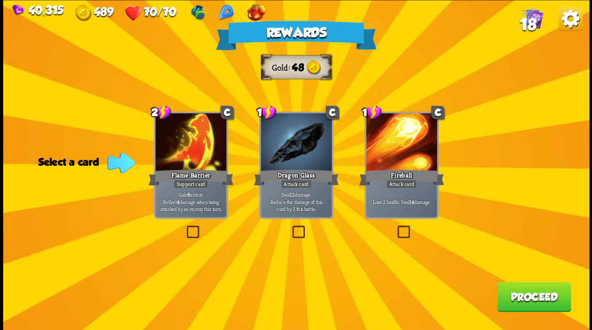
click at [531, 14] on img at bounding box center [533, 18] width 22 height 22
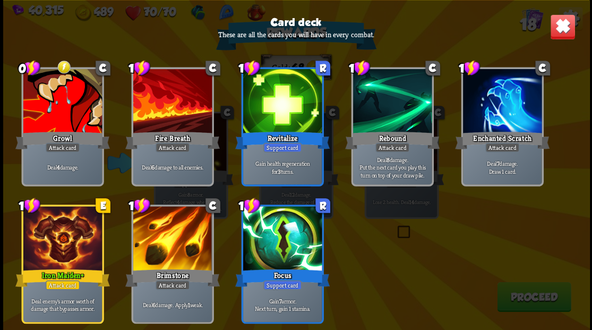
click at [566, 23] on img at bounding box center [563, 27] width 26 height 26
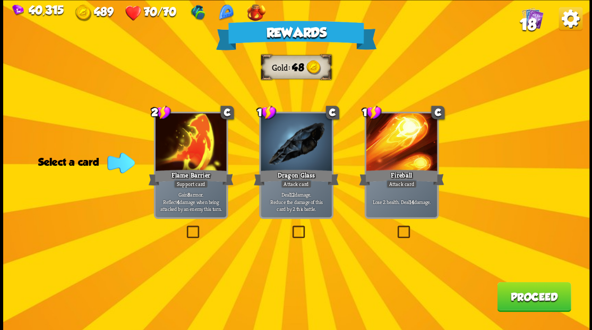
drag, startPoint x: 297, startPoint y: 231, endPoint x: 371, endPoint y: 120, distance: 133.8
click at [290, 227] on label at bounding box center [290, 227] width 0 height 0
click at [0, 0] on input "checkbox" at bounding box center [0, 0] width 0 height 0
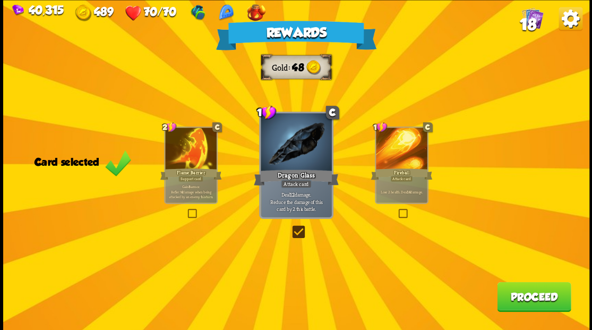
click at [530, 296] on button "Proceed" at bounding box center [534, 297] width 74 height 30
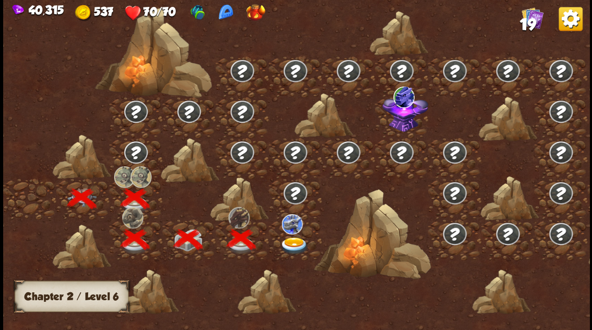
click at [292, 245] on img at bounding box center [293, 246] width 29 height 18
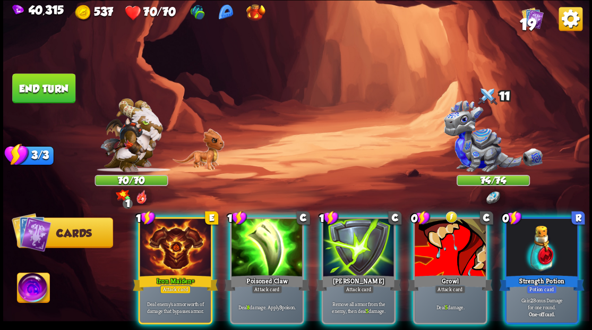
click at [557, 252] on div at bounding box center [541, 248] width 71 height 60
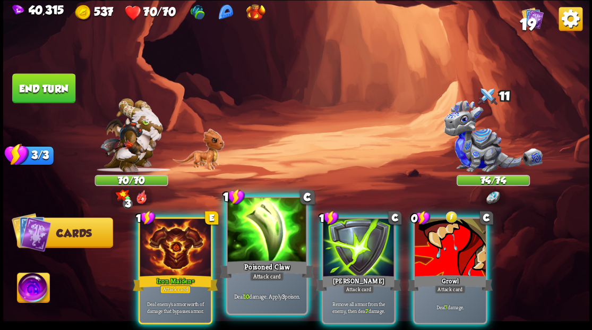
click at [268, 208] on div at bounding box center [266, 231] width 79 height 66
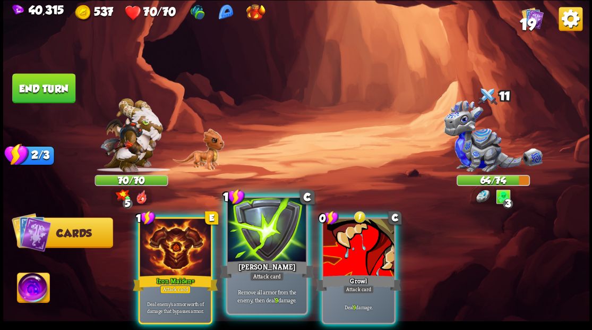
click at [271, 215] on div at bounding box center [266, 231] width 79 height 66
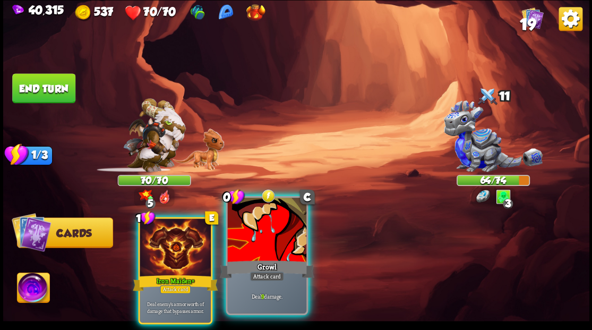
click at [272, 215] on div at bounding box center [266, 231] width 79 height 66
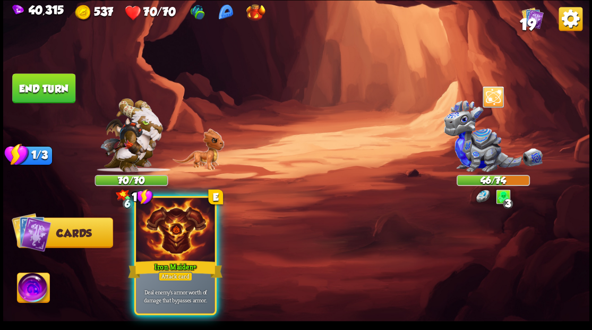
click at [179, 237] on div at bounding box center [175, 231] width 79 height 66
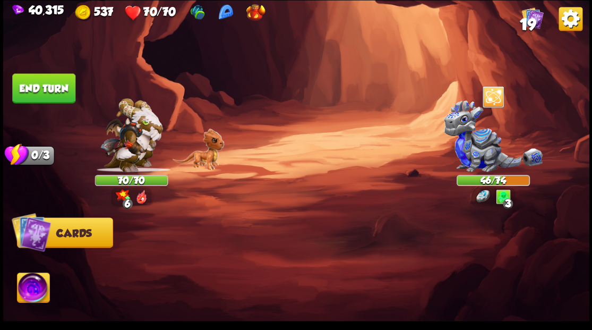
click at [41, 63] on img at bounding box center [296, 165] width 587 height 330
drag, startPoint x: 63, startPoint y: 89, endPoint x: 67, endPoint y: 104, distance: 15.6
click at [63, 89] on button "End turn" at bounding box center [43, 88] width 63 height 30
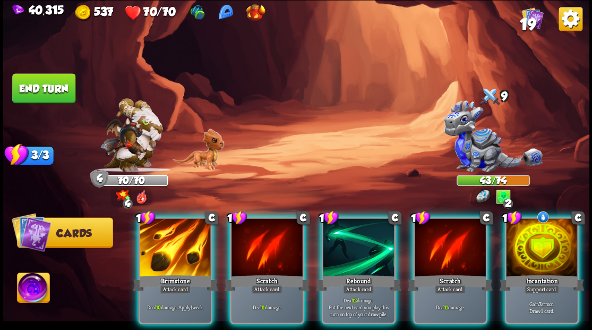
click at [549, 230] on div at bounding box center [541, 248] width 71 height 60
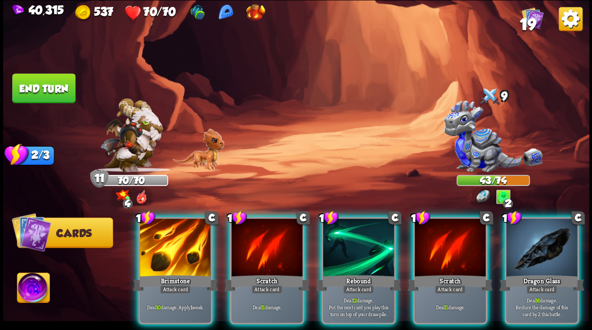
drag, startPoint x: 171, startPoint y: 243, endPoint x: 183, endPoint y: 235, distance: 14.1
click at [171, 241] on div at bounding box center [175, 248] width 71 height 60
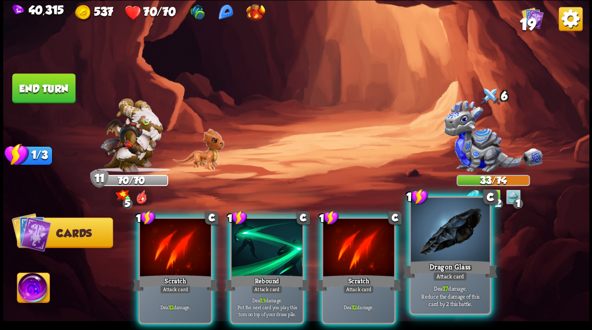
click at [446, 269] on div "Dragon Glass" at bounding box center [450, 268] width 95 height 21
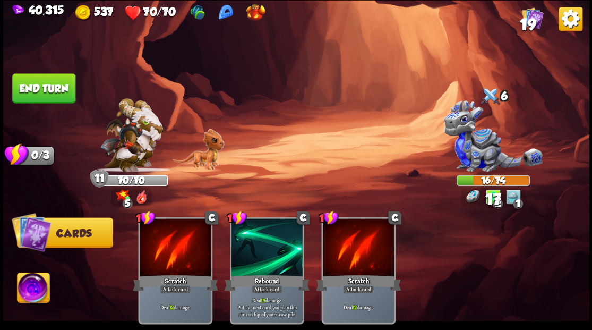
click at [30, 79] on button "End turn" at bounding box center [43, 88] width 63 height 30
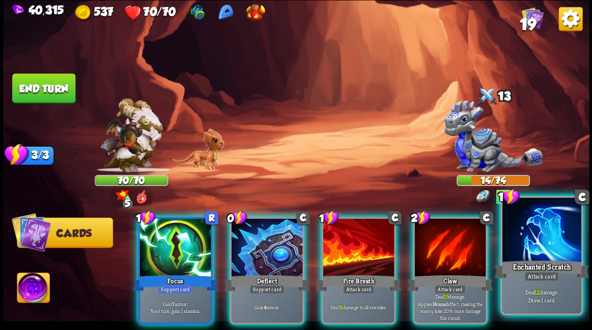
click at [558, 268] on div "Enchanted Scratch" at bounding box center [542, 268] width 95 height 21
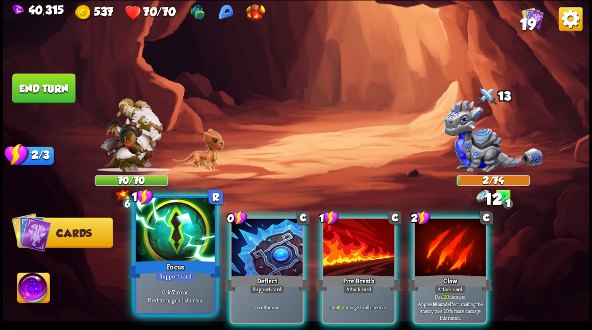
click at [146, 225] on div at bounding box center [175, 231] width 79 height 66
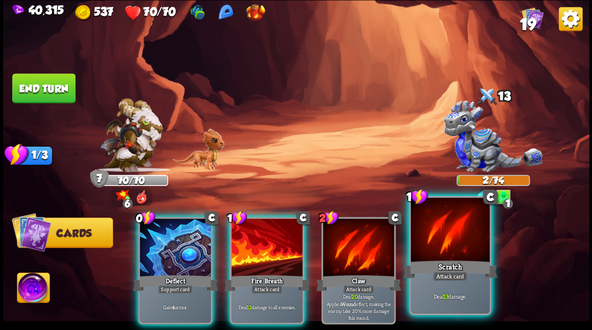
click at [449, 235] on div at bounding box center [450, 231] width 79 height 66
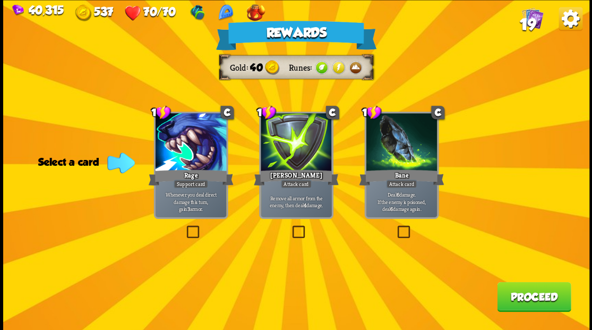
click at [532, 17] on span "19" at bounding box center [528, 24] width 16 height 18
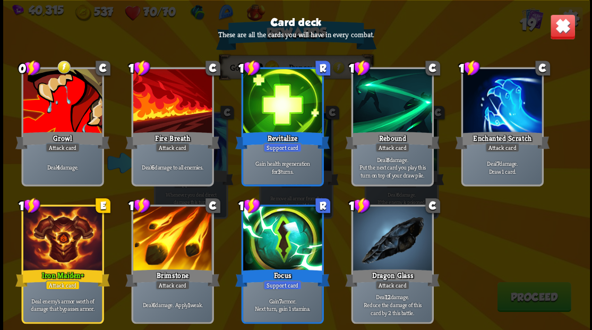
click at [563, 26] on img at bounding box center [563, 27] width 26 height 26
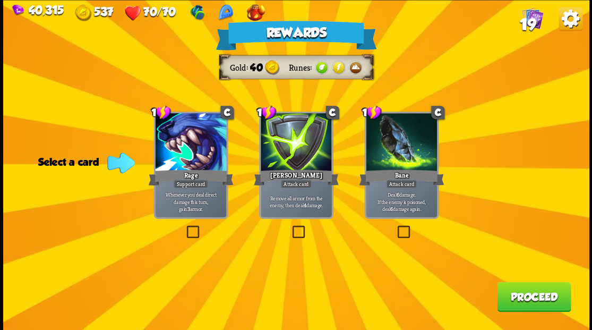
drag, startPoint x: 406, startPoint y: 231, endPoint x: 477, endPoint y: 279, distance: 86.4
click at [395, 227] on label at bounding box center [395, 227] width 0 height 0
click at [0, 0] on input "checkbox" at bounding box center [0, 0] width 0 height 0
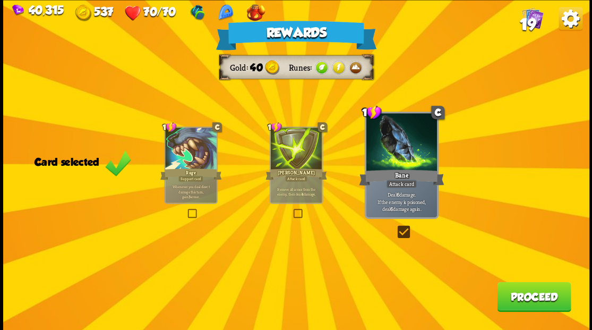
click at [514, 308] on button "Proceed" at bounding box center [534, 297] width 74 height 30
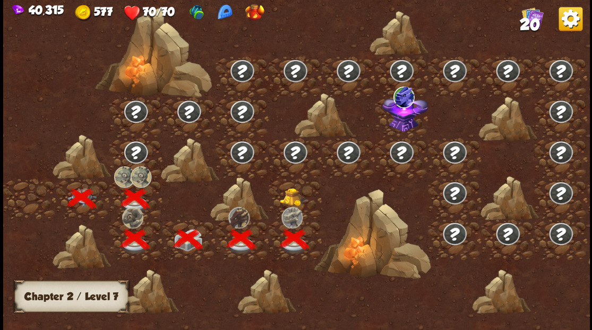
click at [292, 192] on img at bounding box center [293, 197] width 29 height 18
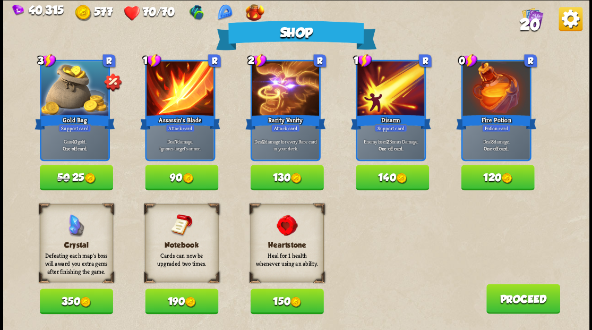
click at [183, 176] on button "90" at bounding box center [181, 178] width 73 height 26
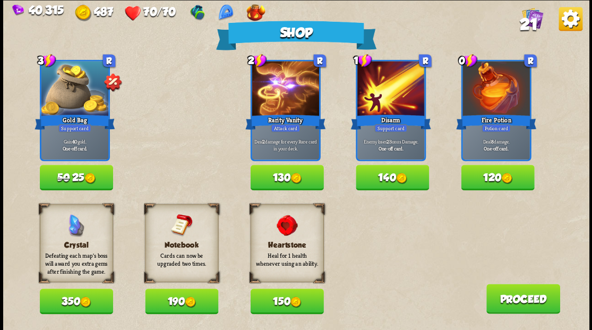
click at [184, 299] on button "190" at bounding box center [181, 302] width 73 height 26
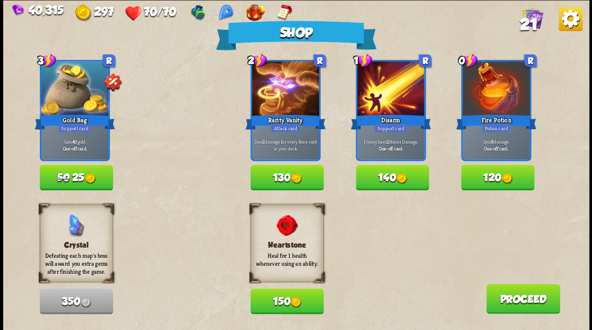
click at [527, 311] on button "Proceed" at bounding box center [523, 299] width 74 height 30
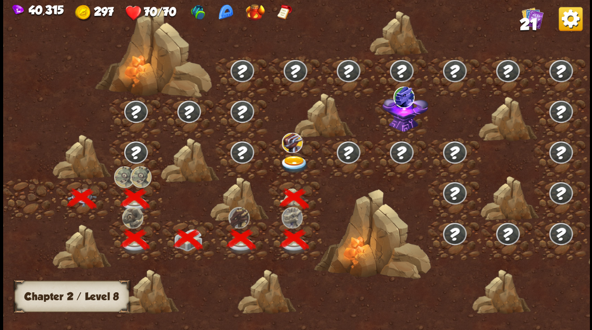
click at [302, 162] on img at bounding box center [293, 164] width 29 height 18
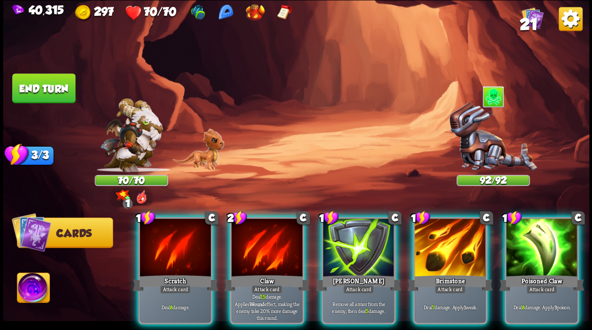
click at [431, 273] on div "Brimstone" at bounding box center [450, 282] width 85 height 19
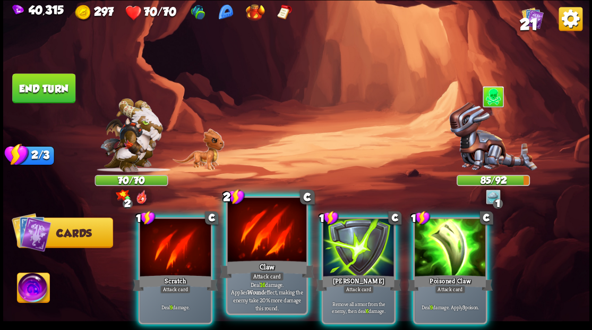
click at [272, 236] on div at bounding box center [266, 231] width 79 height 66
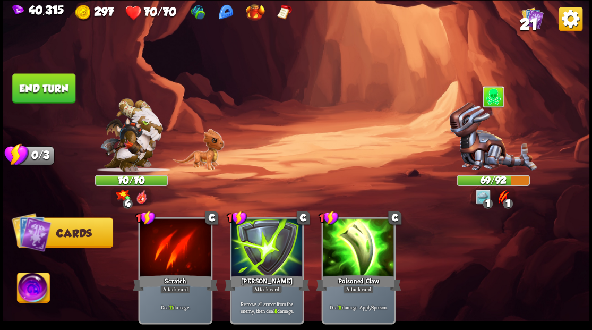
click at [49, 95] on button "End turn" at bounding box center [43, 88] width 63 height 30
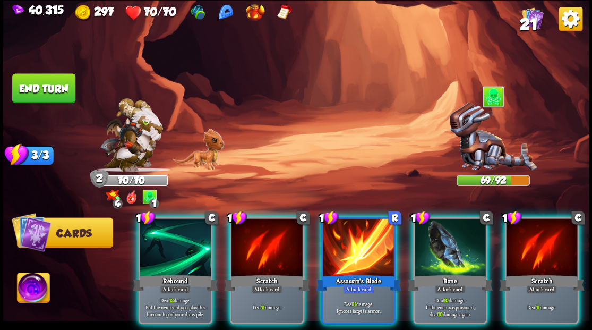
drag, startPoint x: 434, startPoint y: 269, endPoint x: 420, endPoint y: 289, distance: 24.5
click at [434, 273] on div "Bane" at bounding box center [450, 282] width 85 height 19
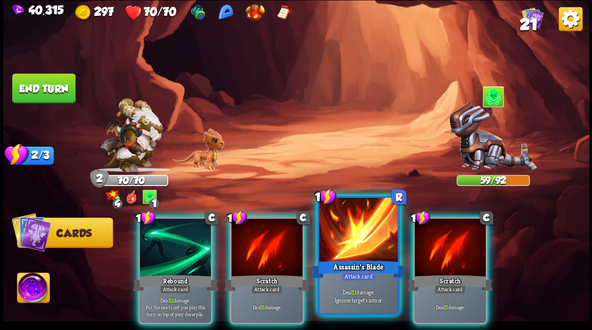
click at [332, 260] on div "Assassin's Blade" at bounding box center [358, 268] width 95 height 21
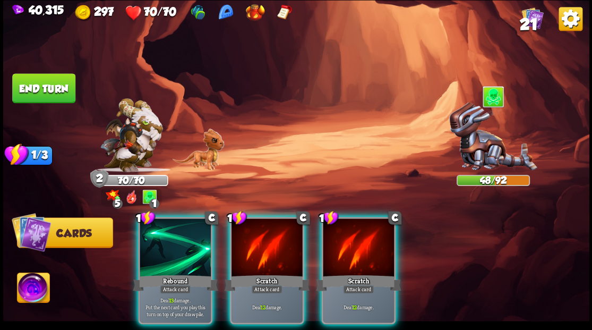
click at [185, 255] on div at bounding box center [175, 248] width 71 height 60
